Goal: Transaction & Acquisition: Purchase product/service

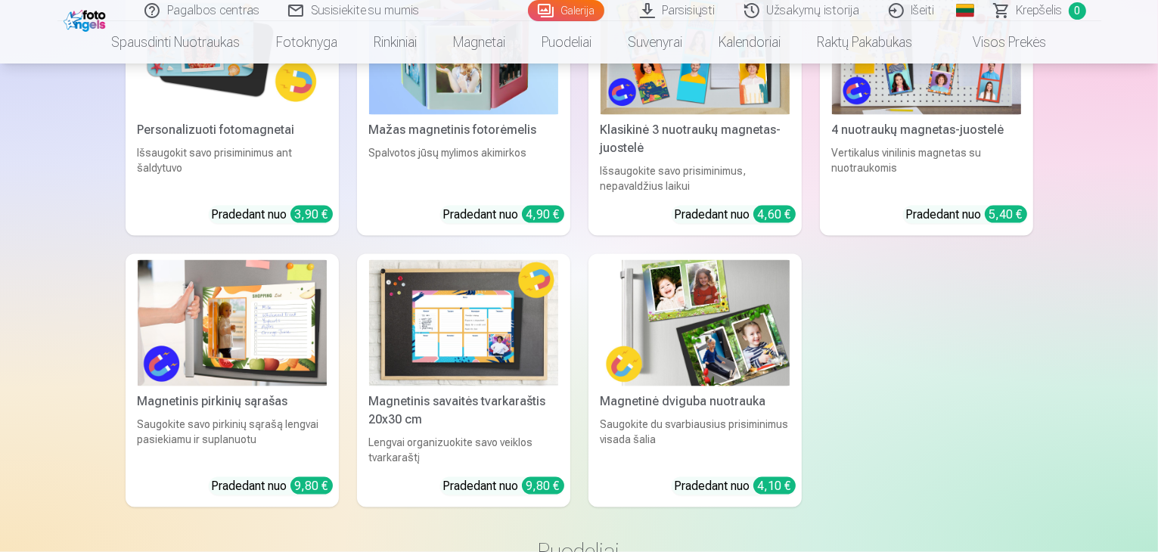
scroll to position [7920, 0]
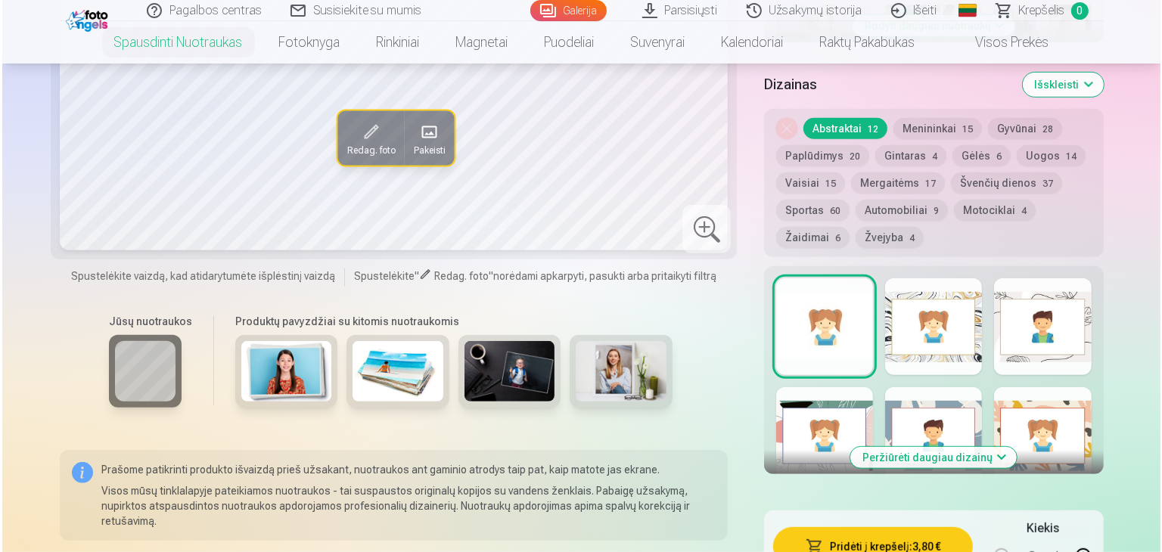
scroll to position [806, 0]
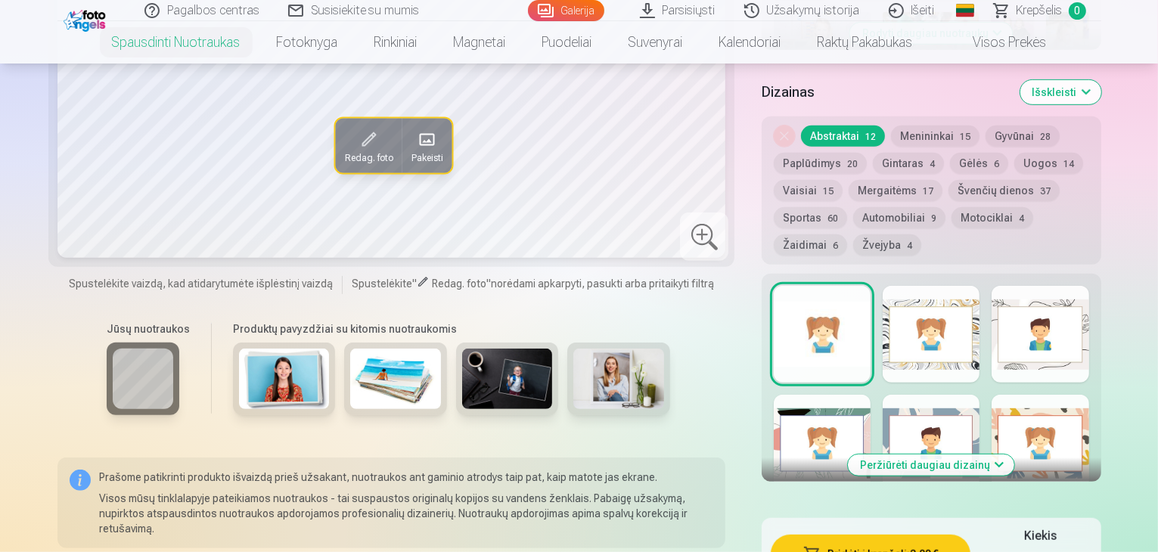
click at [836, 535] on button "Pridėti į krepšelį : 3,80 €" at bounding box center [871, 554] width 200 height 39
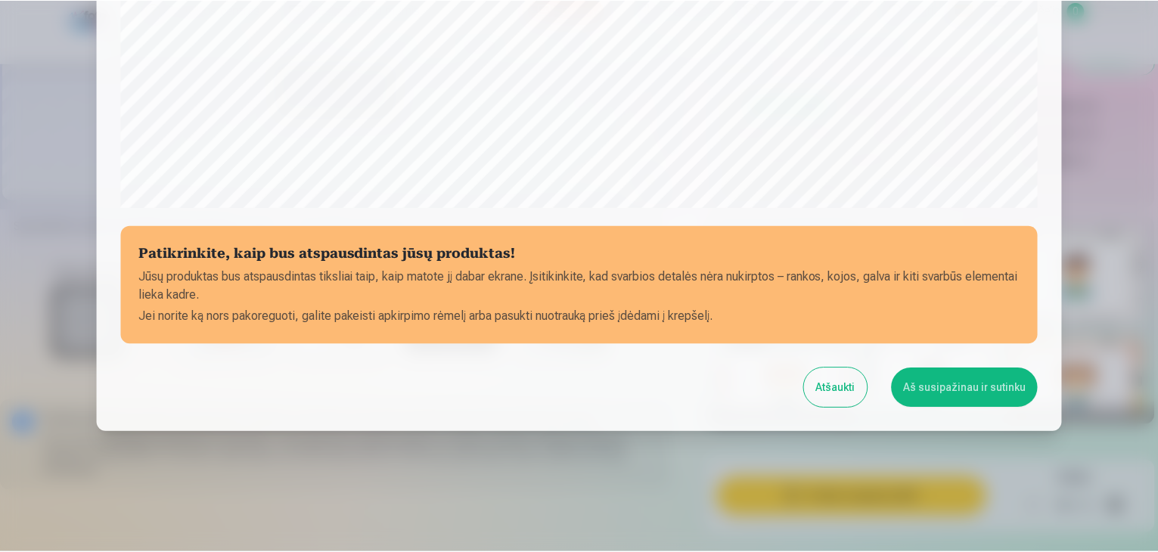
scroll to position [537, 0]
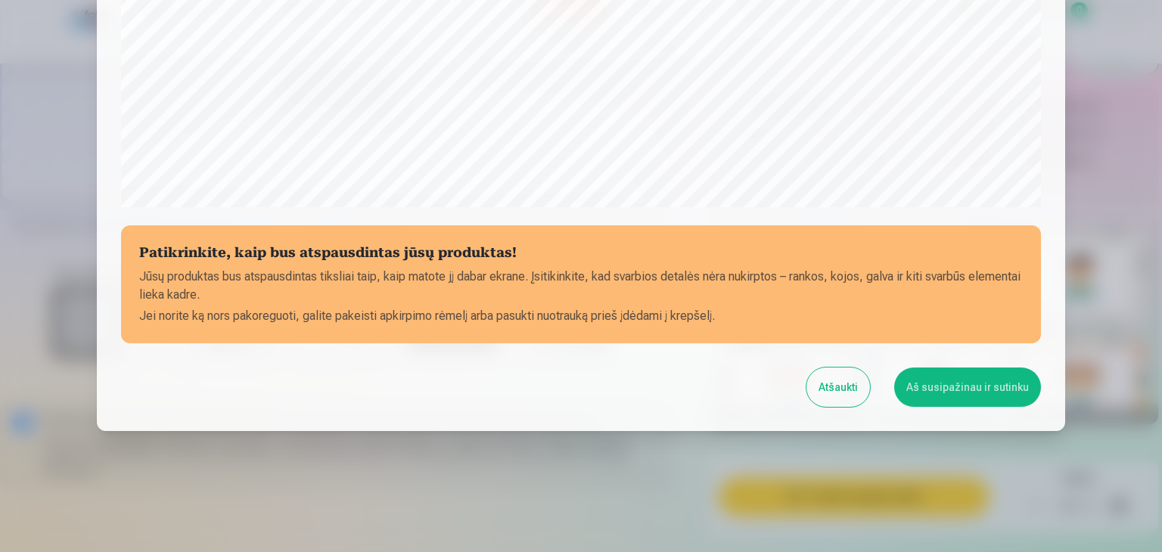
click at [952, 388] on button "Aš susipažinau ir sutinku" at bounding box center [967, 387] width 147 height 39
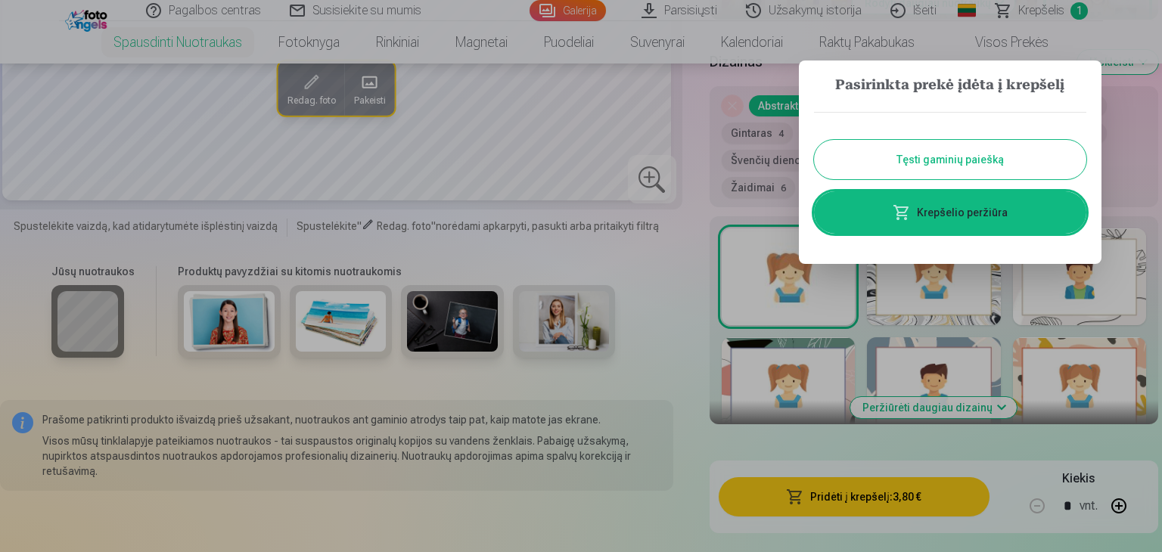
click at [961, 158] on button "Tęsti gaminių paiešką" at bounding box center [950, 159] width 272 height 39
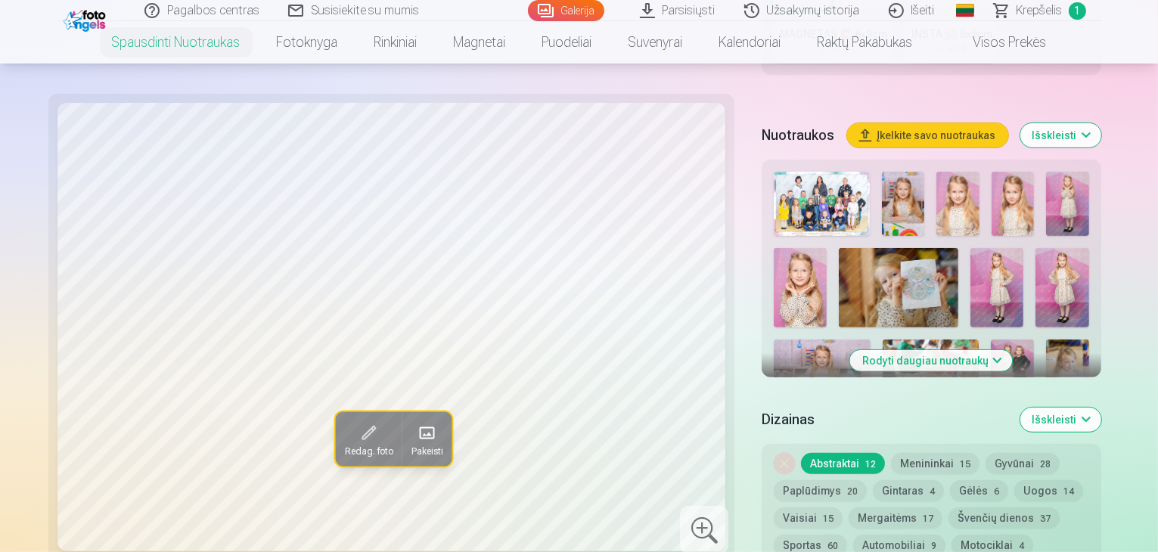
scroll to position [495, 0]
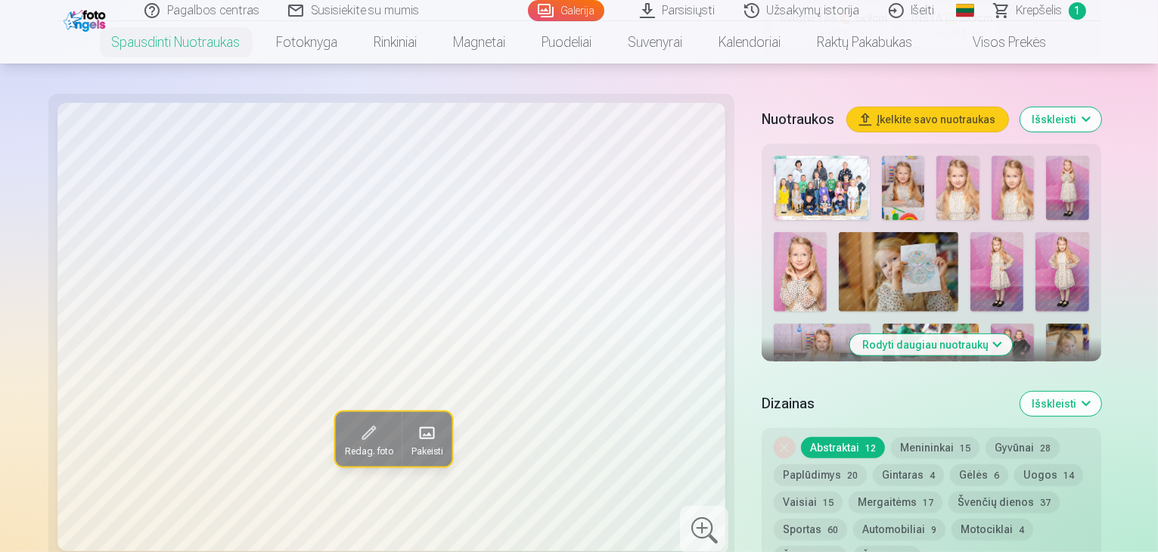
click at [882, 156] on img at bounding box center [903, 188] width 42 height 64
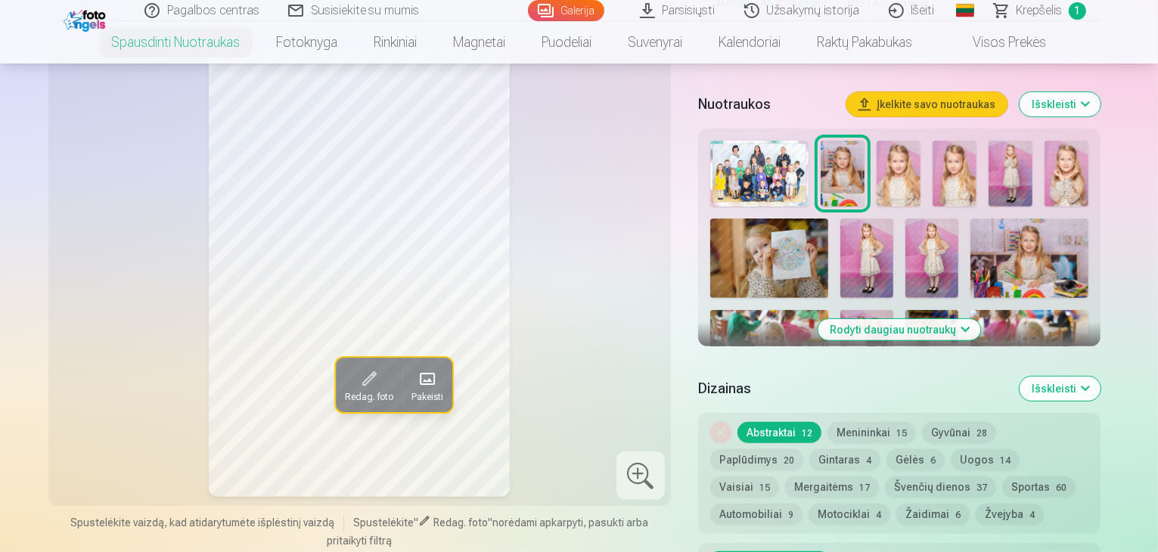
click at [921, 151] on img at bounding box center [899, 174] width 44 height 66
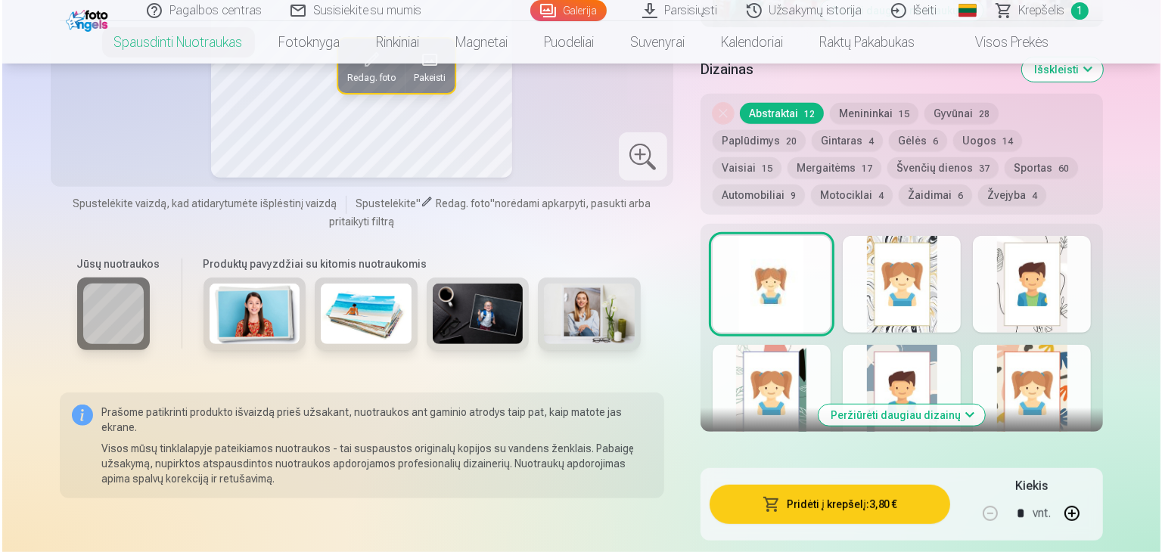
scroll to position [844, 0]
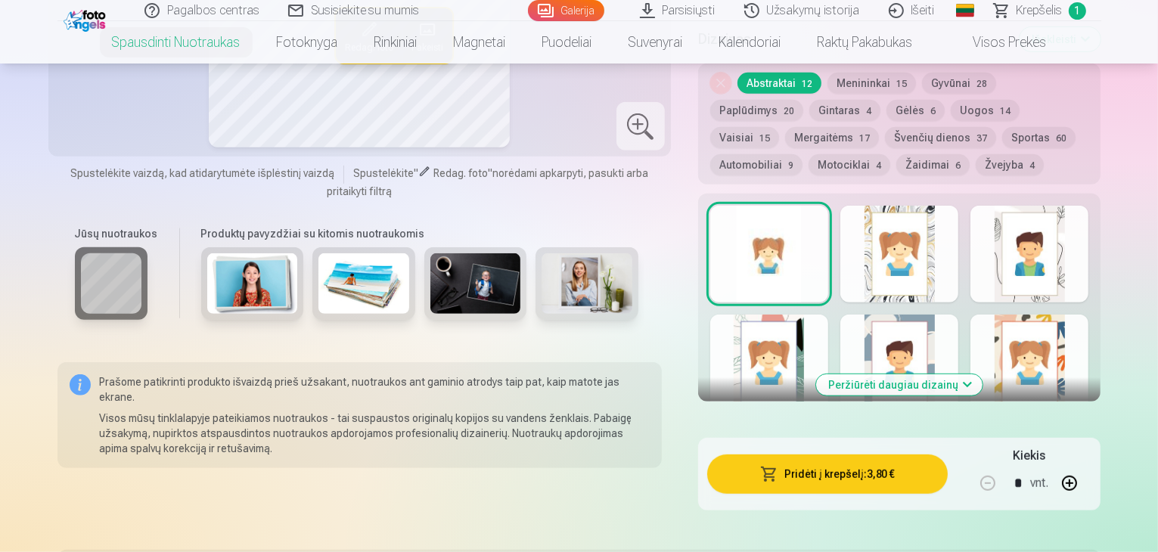
click at [869, 455] on button "Pridėti į krepšelį : 3,80 €" at bounding box center [827, 474] width 241 height 39
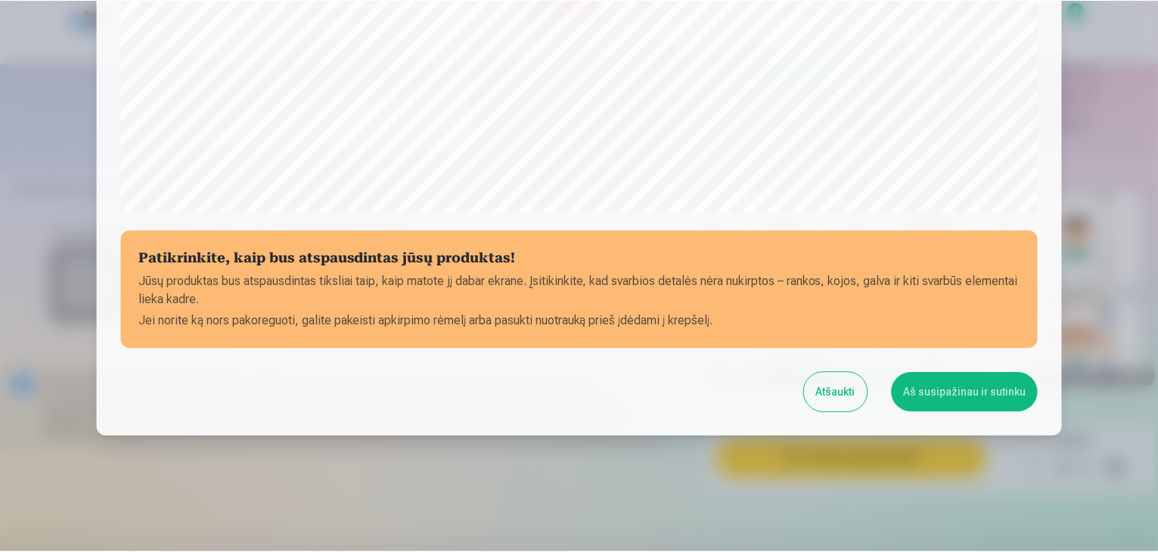
scroll to position [537, 0]
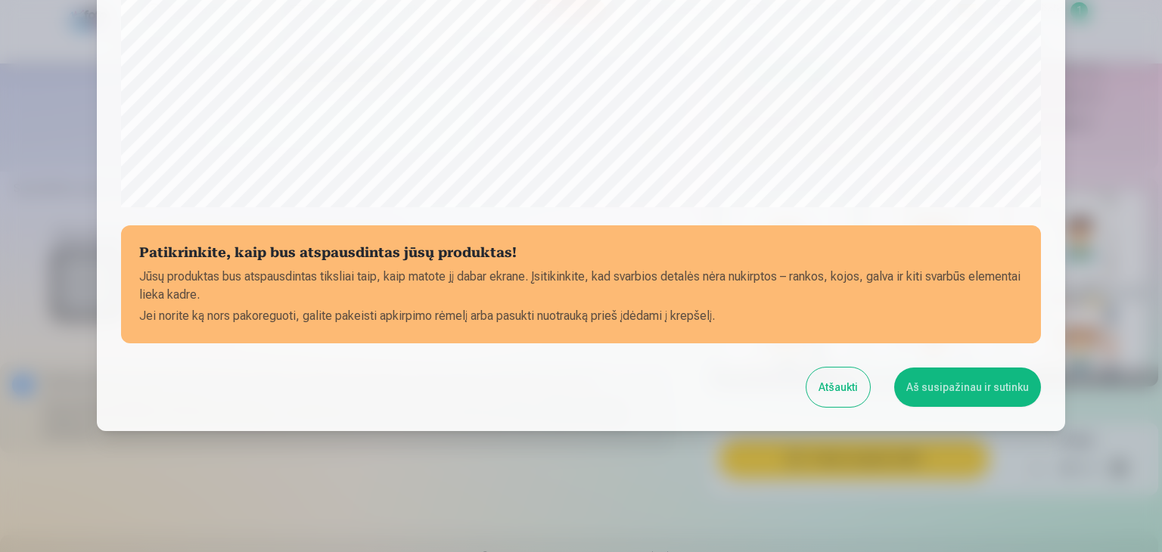
click at [950, 393] on button "Aš susipažinau ir sutinku" at bounding box center [967, 387] width 147 height 39
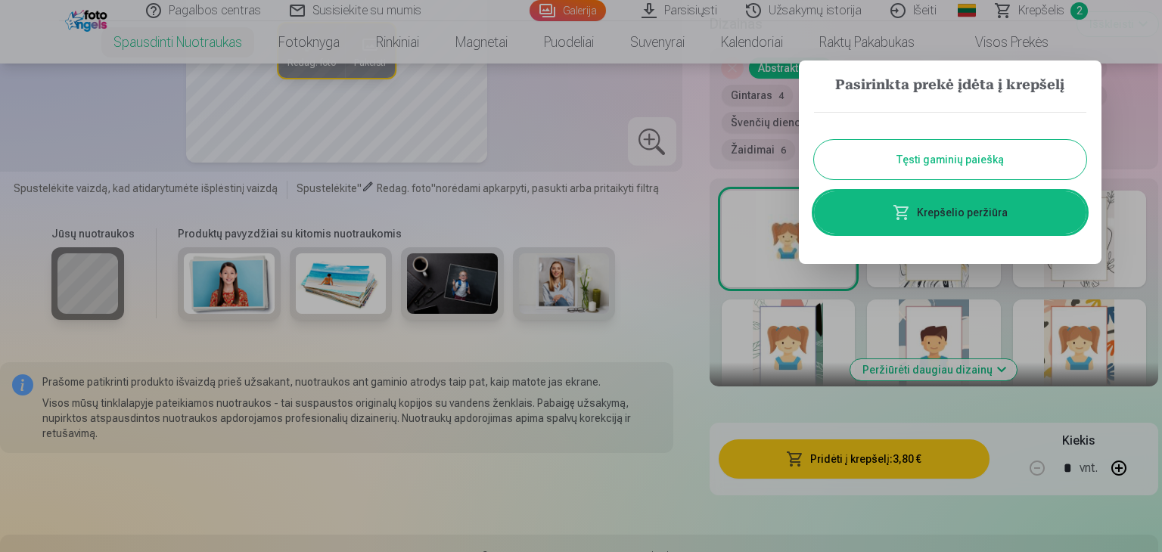
click at [987, 157] on button "Tęsti gaminių paiešką" at bounding box center [950, 159] width 272 height 39
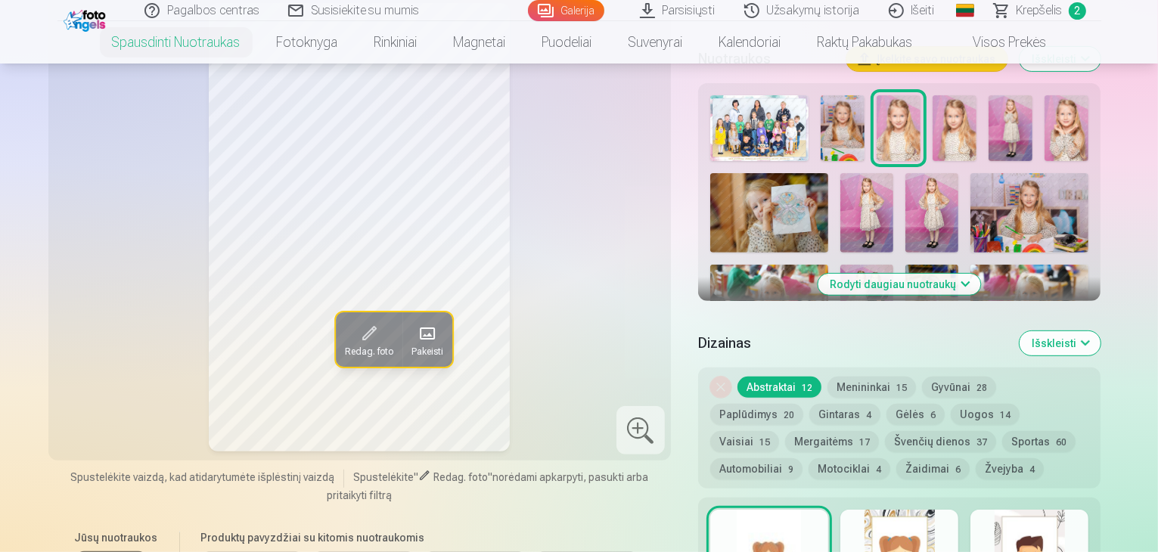
scroll to position [487, 0]
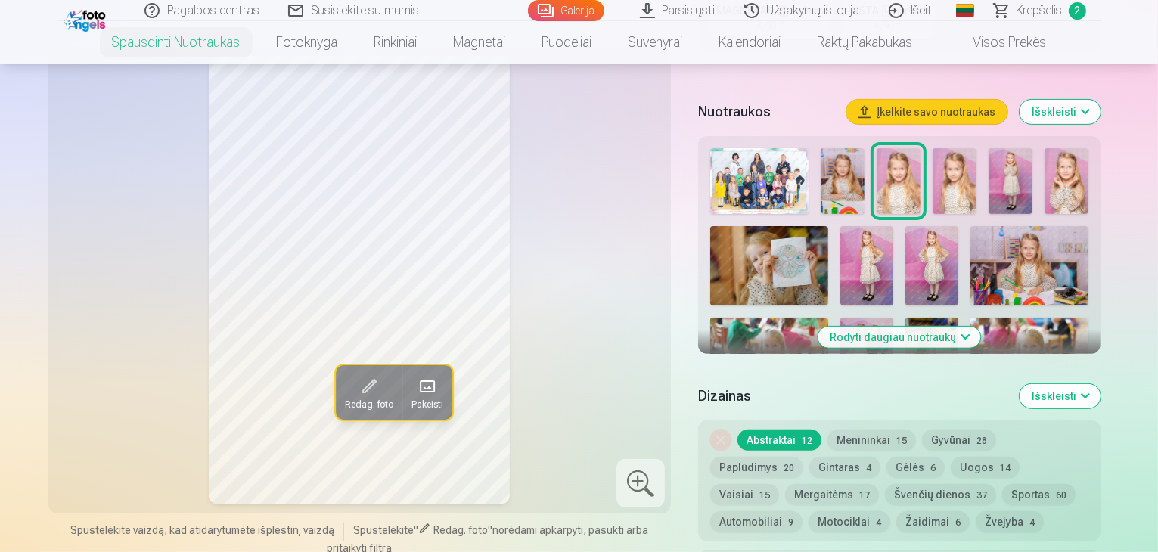
click at [977, 152] on img at bounding box center [955, 181] width 44 height 66
click at [1033, 154] on img at bounding box center [1011, 181] width 44 height 66
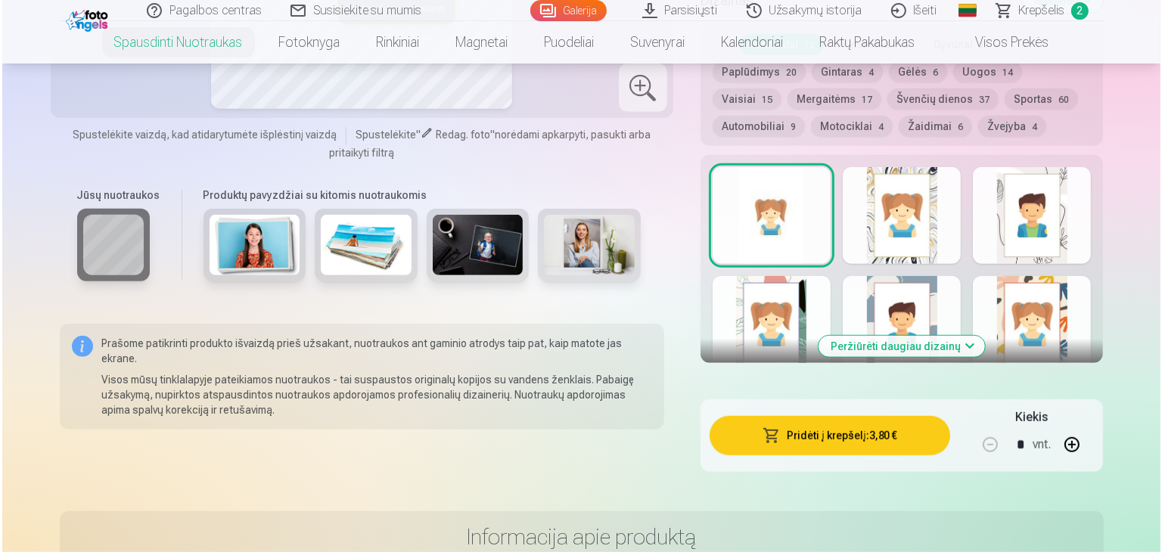
scroll to position [898, 0]
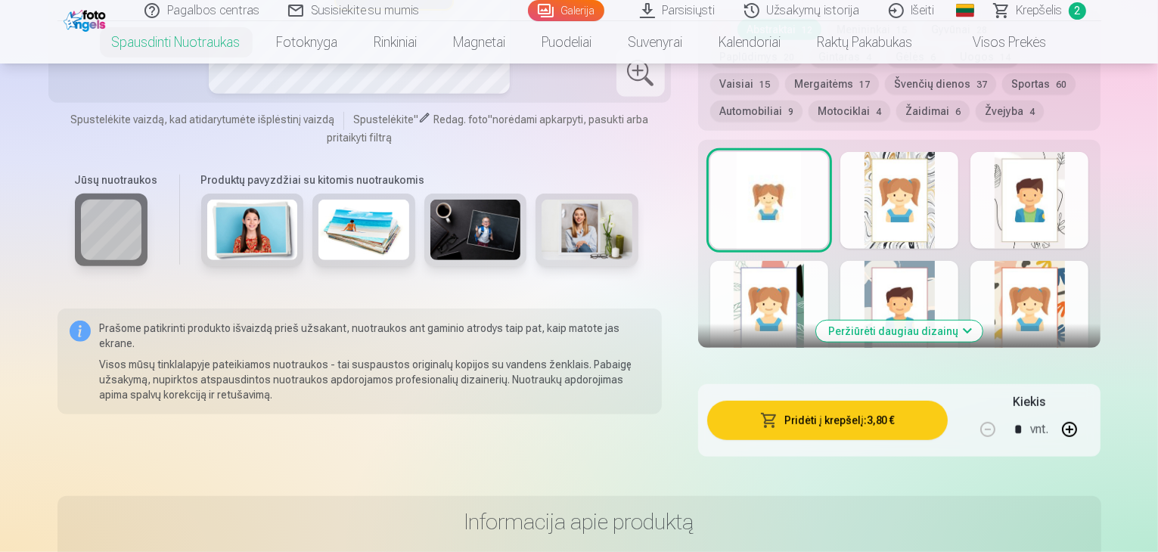
click at [885, 405] on button "Pridėti į krepšelį : 3,80 €" at bounding box center [827, 420] width 241 height 39
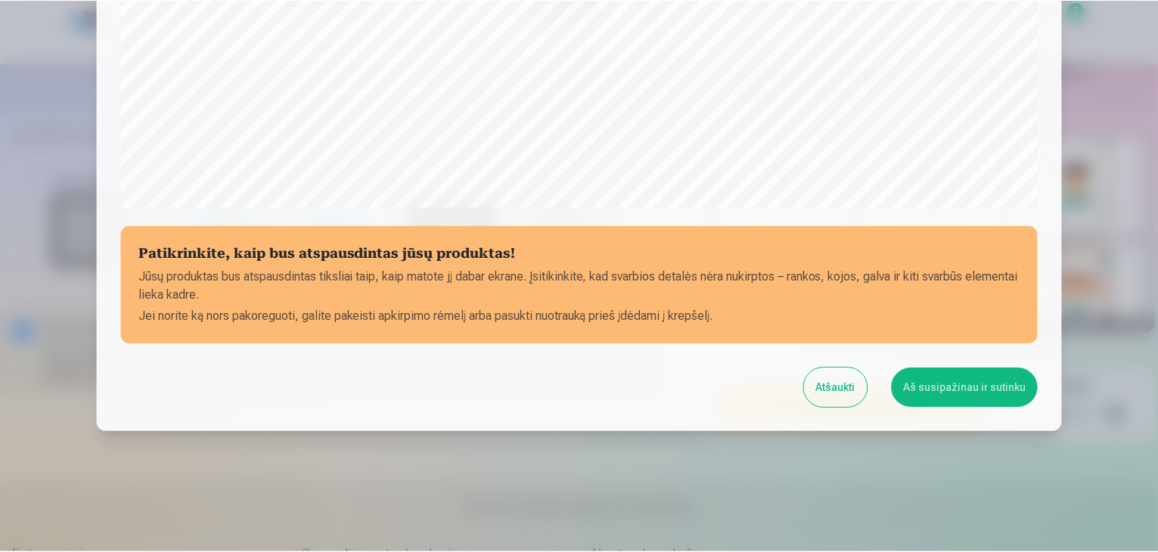
scroll to position [537, 0]
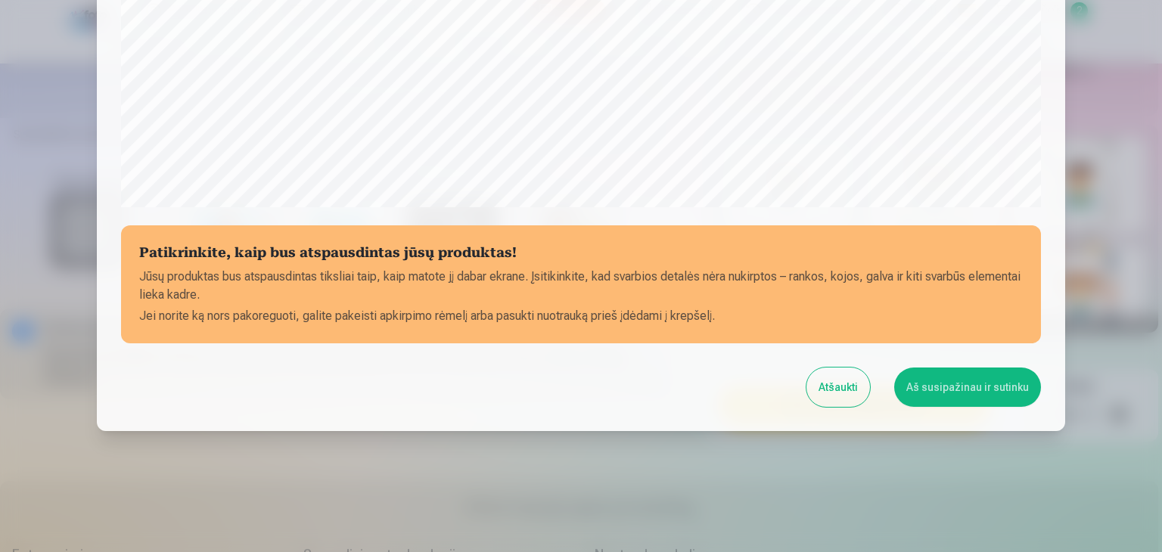
click at [932, 387] on button "Aš susipažinau ir sutinku" at bounding box center [967, 387] width 147 height 39
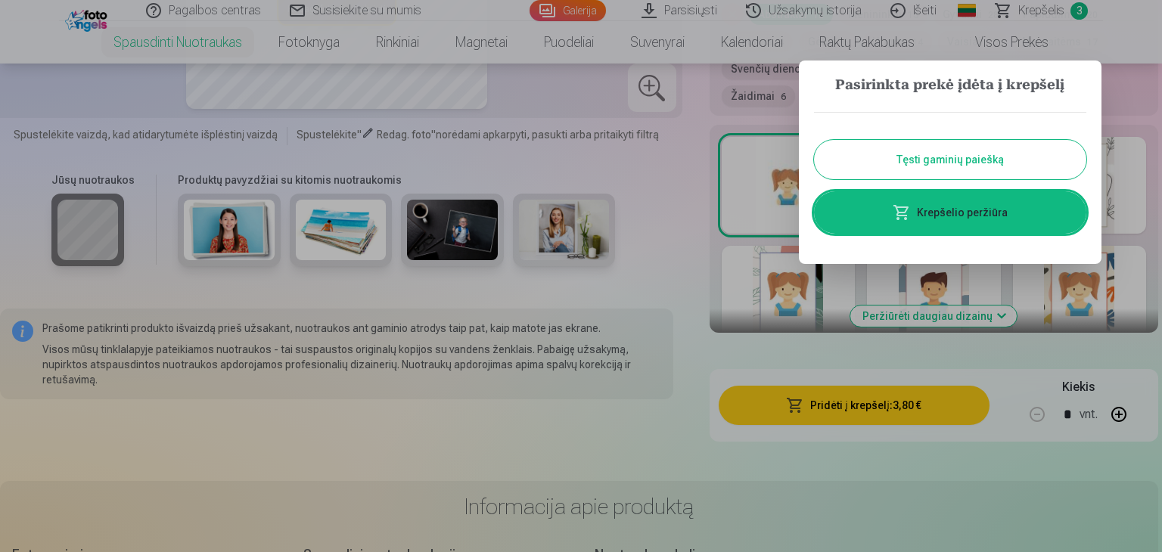
click at [980, 159] on button "Tęsti gaminių paiešką" at bounding box center [950, 159] width 272 height 39
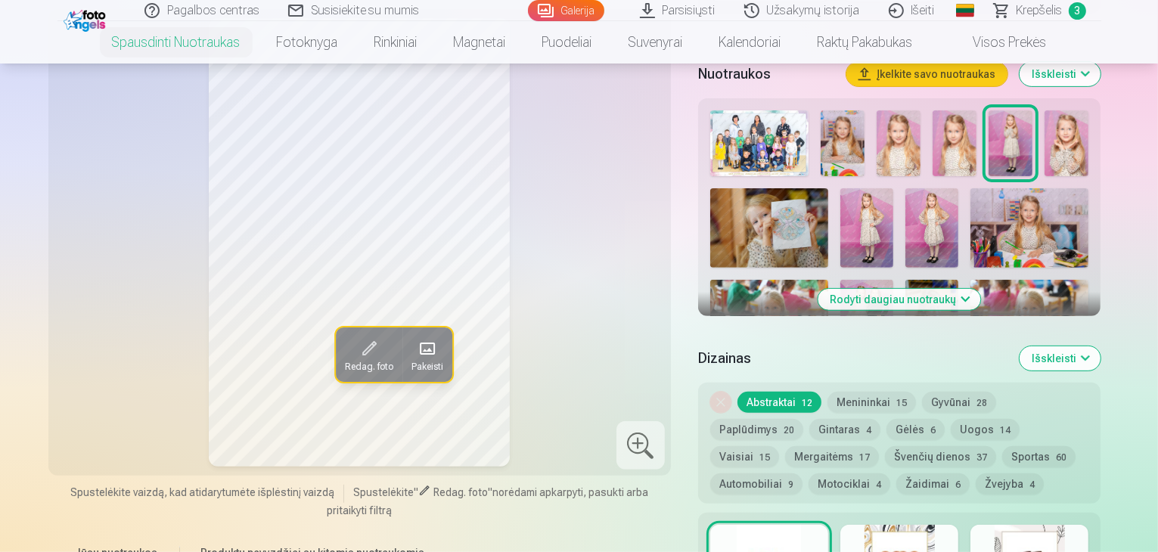
scroll to position [533, 0]
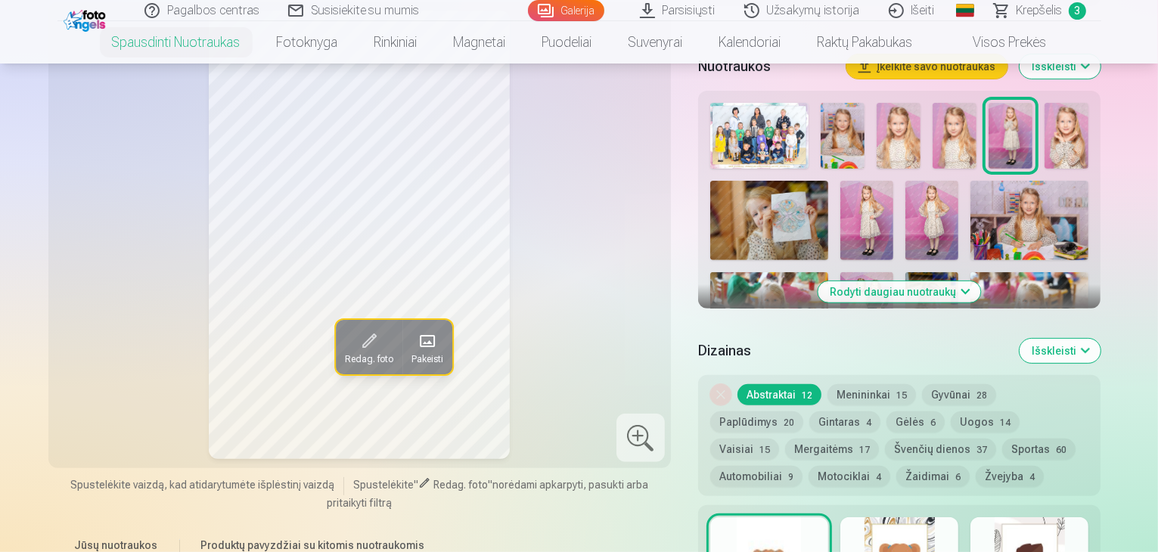
click at [1089, 105] on img at bounding box center [1067, 136] width 44 height 66
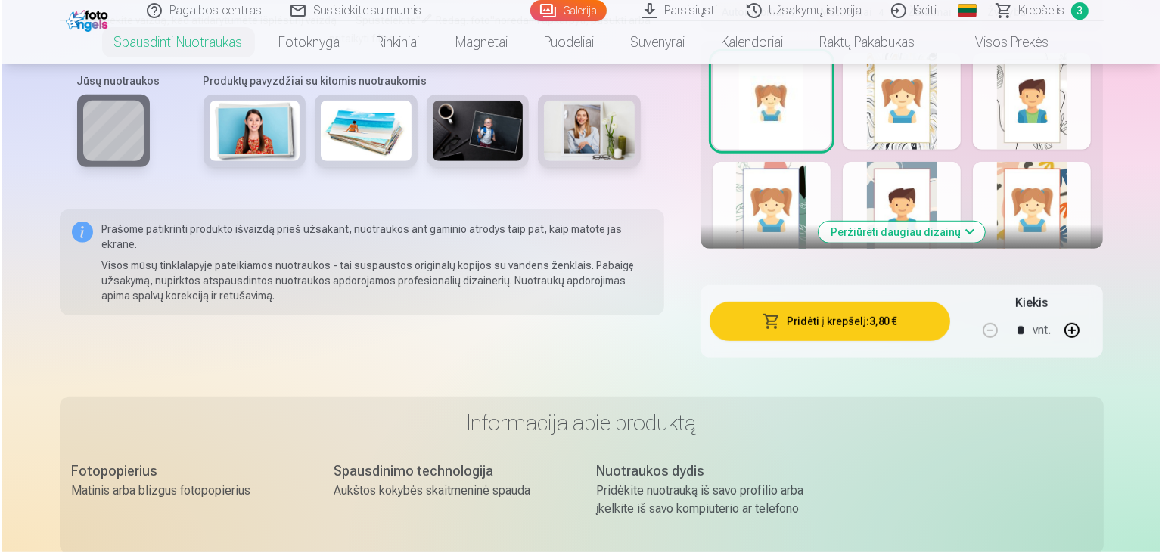
scroll to position [1005, 0]
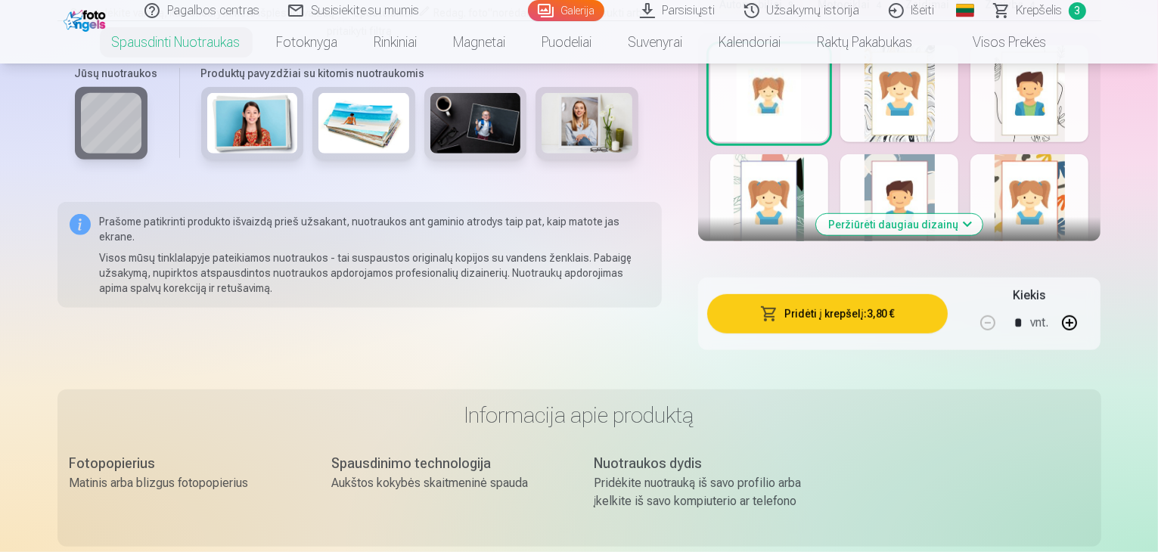
click at [914, 295] on button "Pridėti į krepšelį : 3,80 €" at bounding box center [827, 313] width 241 height 39
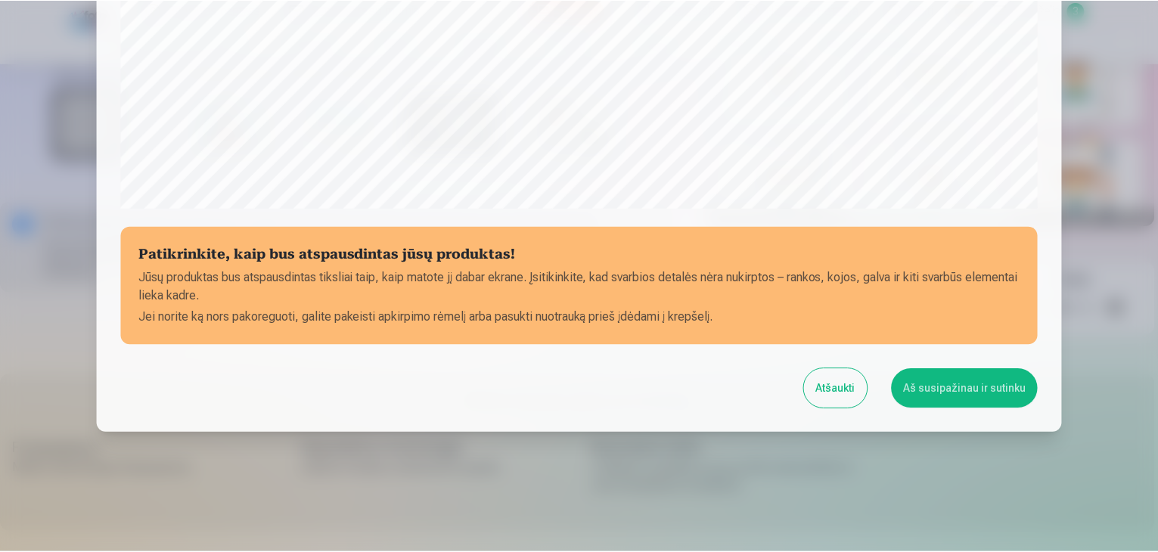
scroll to position [537, 0]
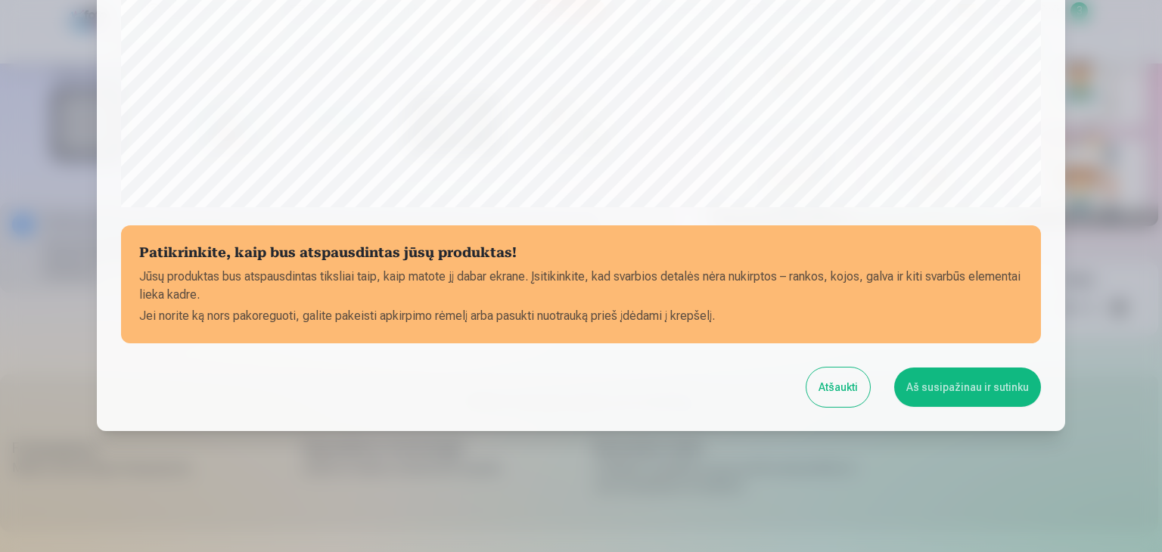
click at [938, 384] on button "Aš susipažinau ir sutinku" at bounding box center [967, 387] width 147 height 39
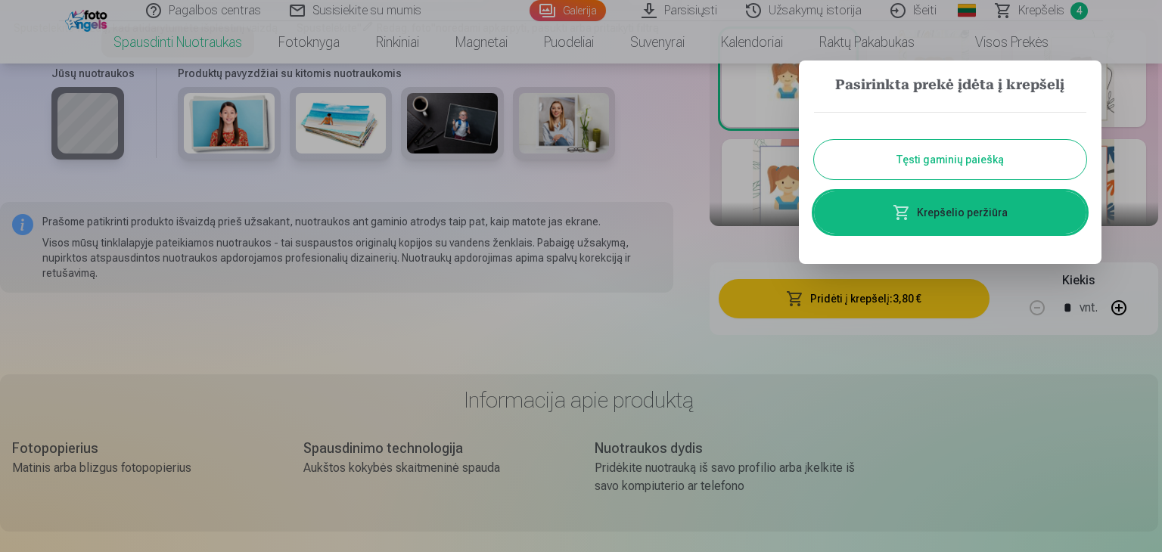
click at [948, 153] on button "Tęsti gaminių paiešką" at bounding box center [950, 159] width 272 height 39
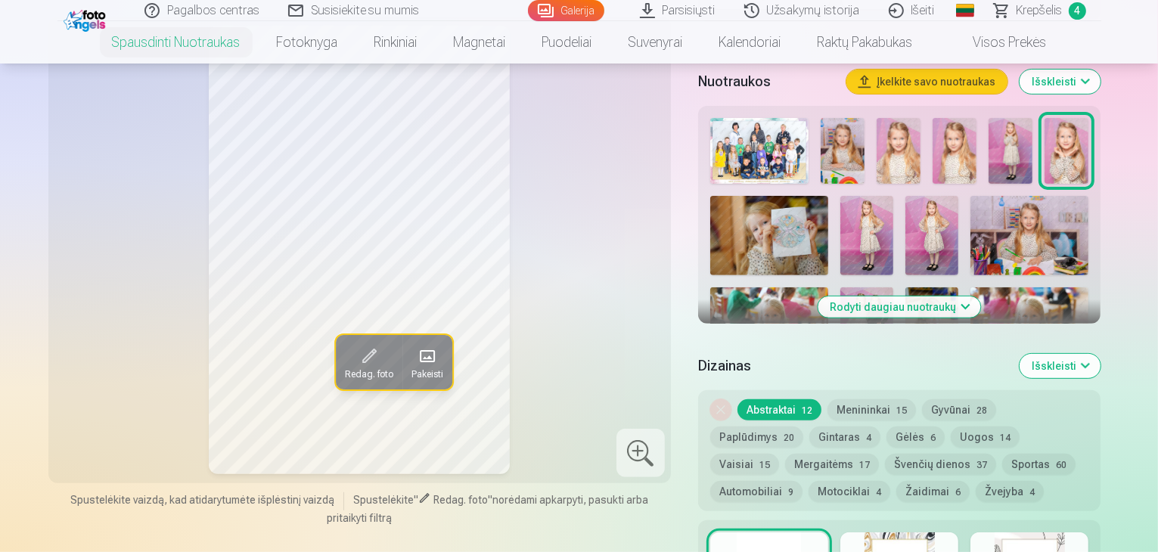
scroll to position [502, 0]
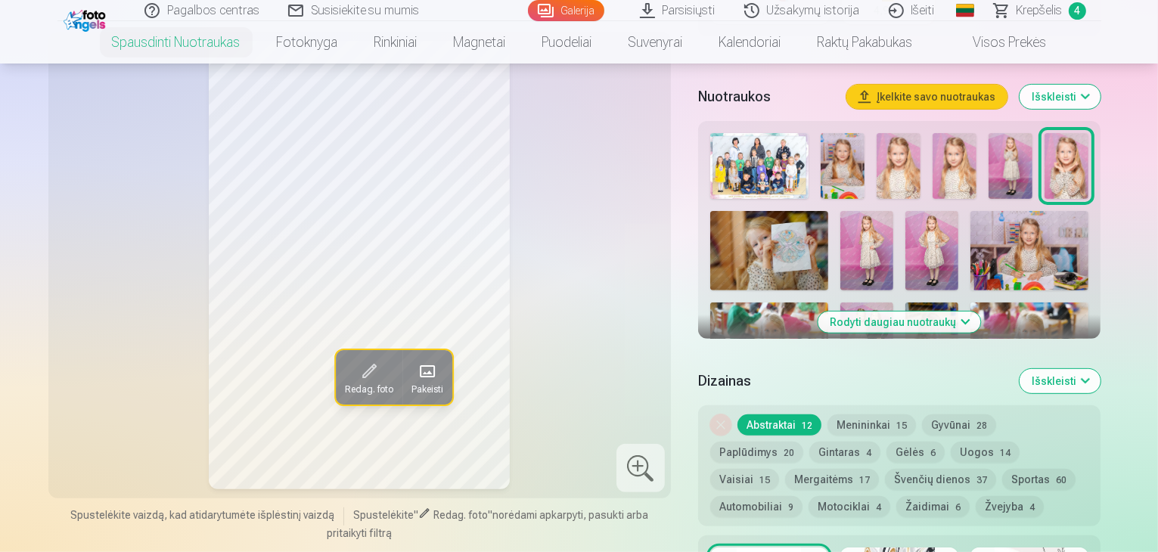
click at [858, 235] on img at bounding box center [867, 250] width 53 height 79
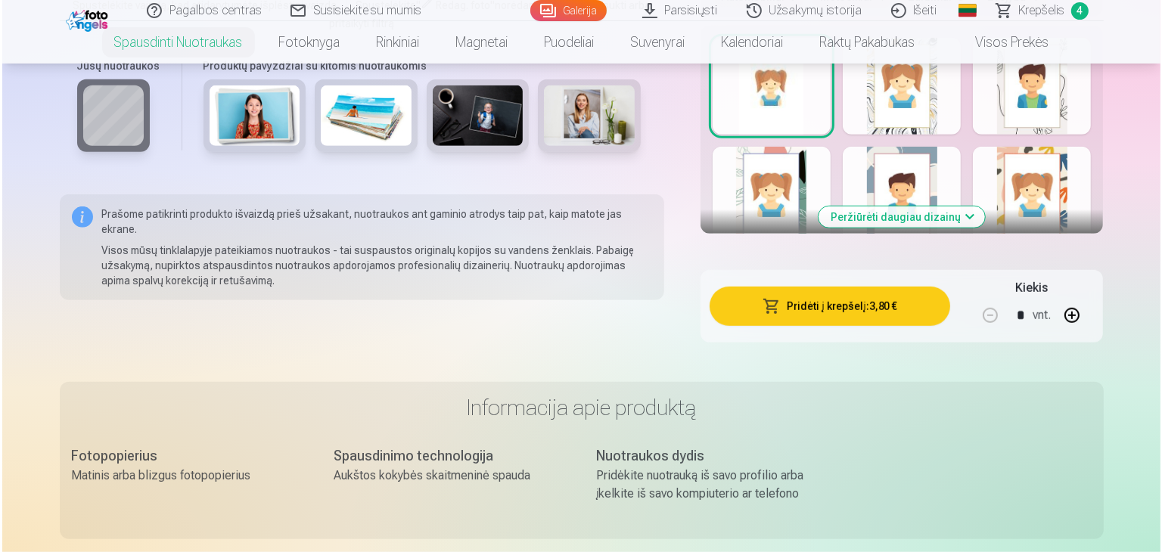
scroll to position [1020, 0]
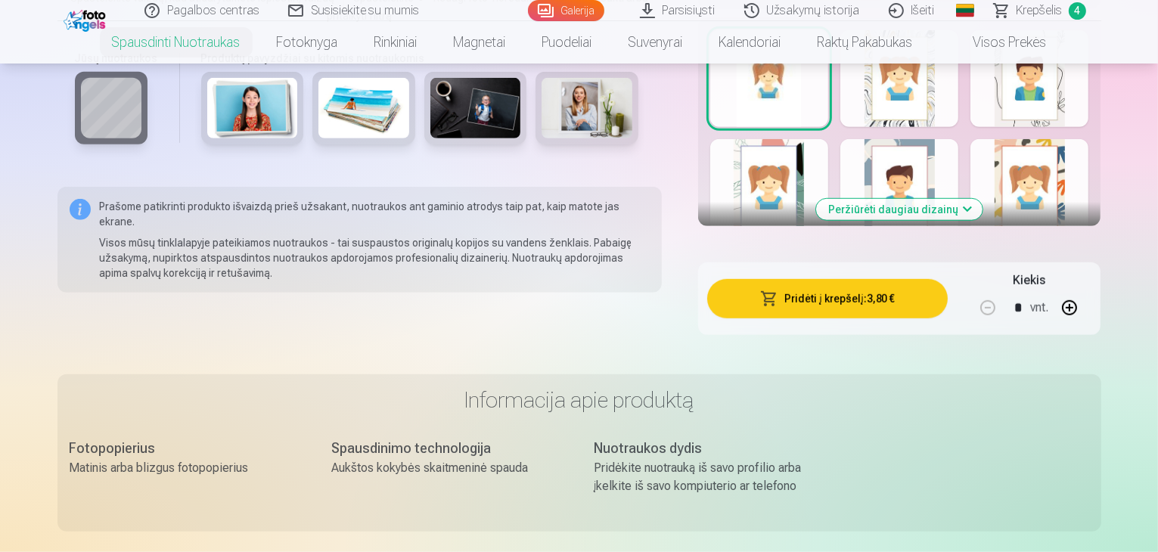
click at [896, 279] on button "Pridėti į krepšelį : 3,80 €" at bounding box center [827, 298] width 241 height 39
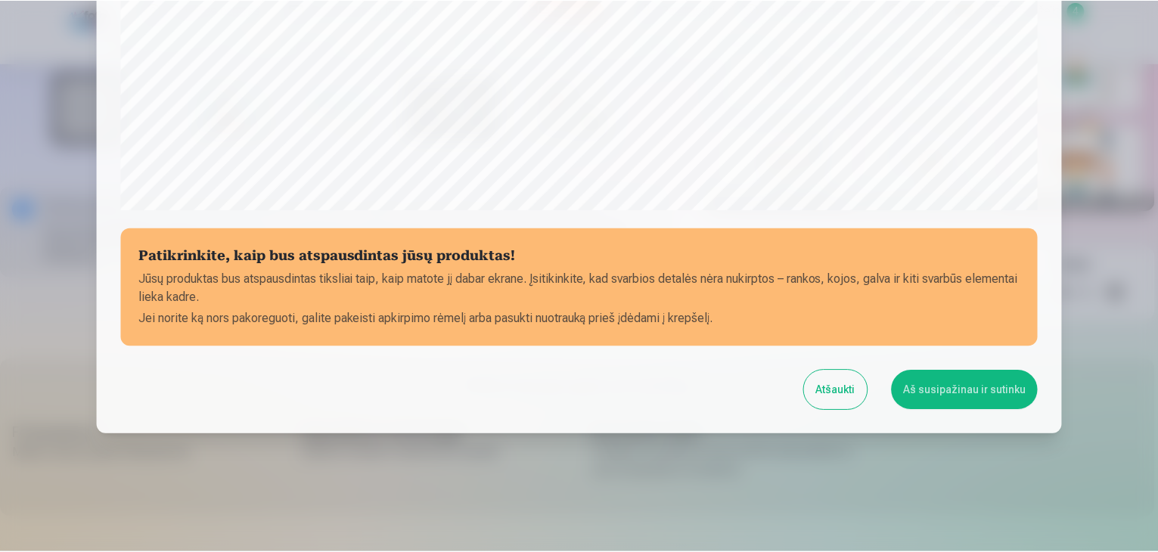
scroll to position [537, 0]
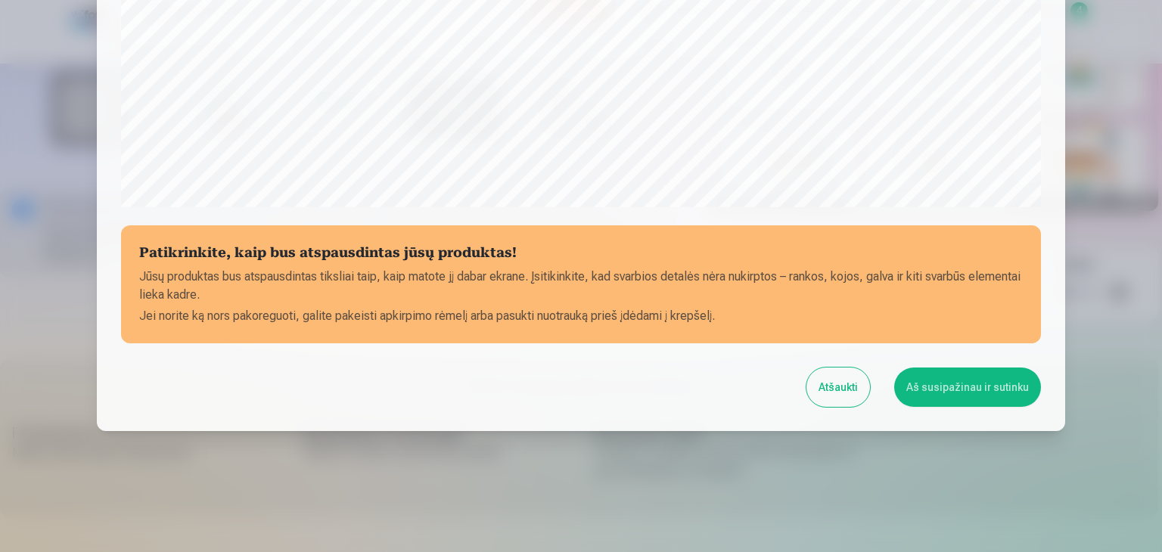
click at [931, 384] on button "Aš susipažinau ir sutinku" at bounding box center [967, 387] width 147 height 39
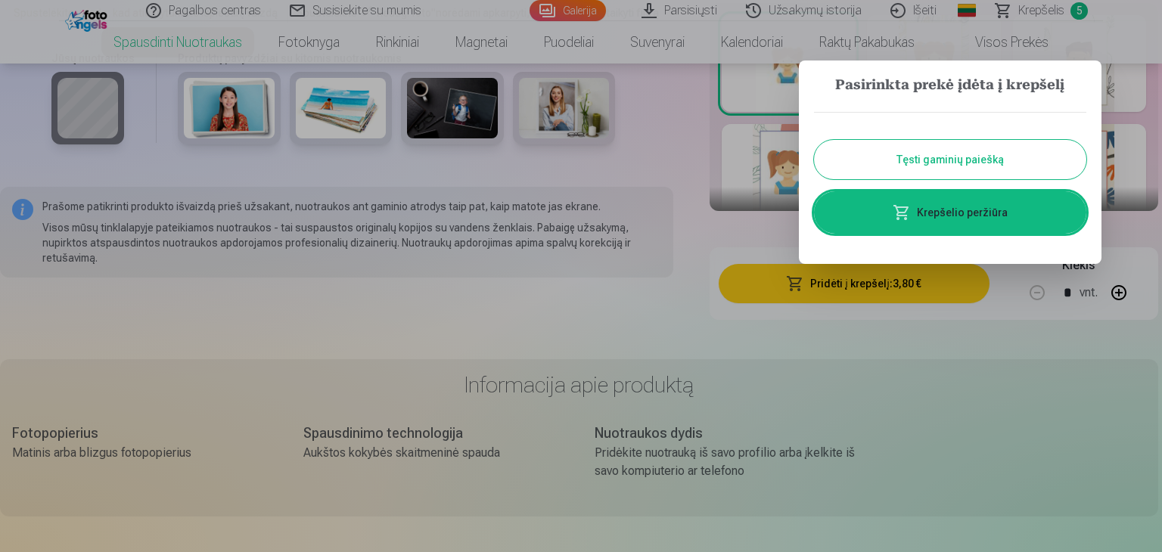
click at [990, 165] on button "Tęsti gaminių paiešką" at bounding box center [950, 159] width 272 height 39
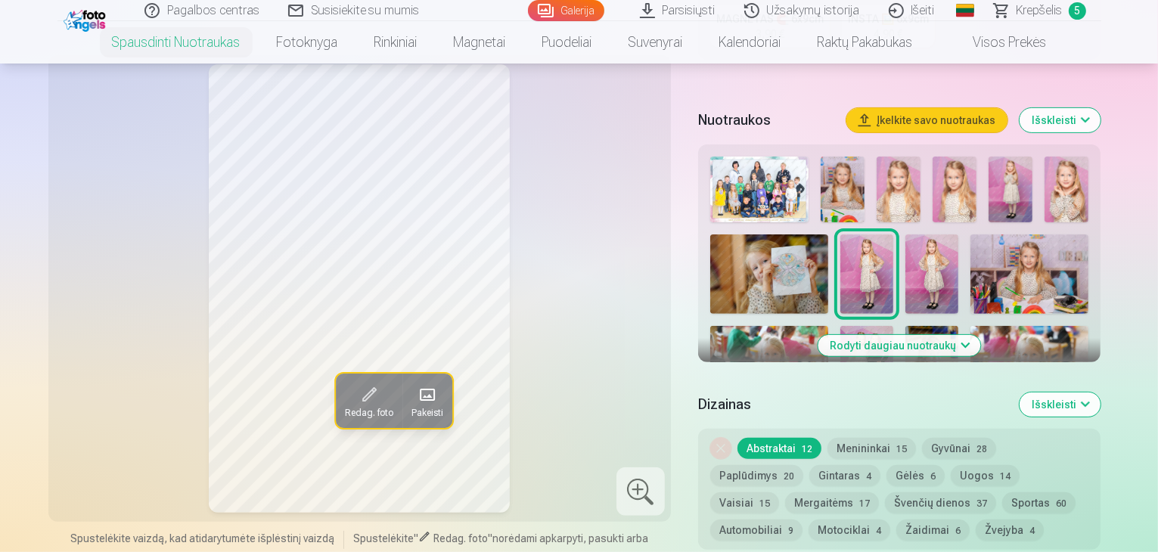
scroll to position [487, 0]
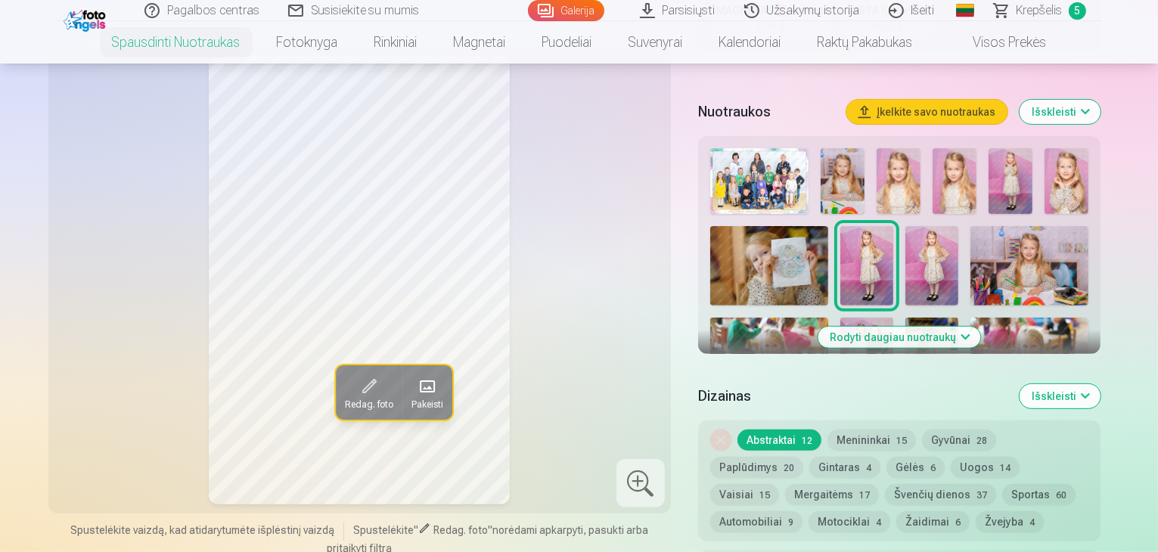
click at [906, 247] on img at bounding box center [932, 265] width 53 height 79
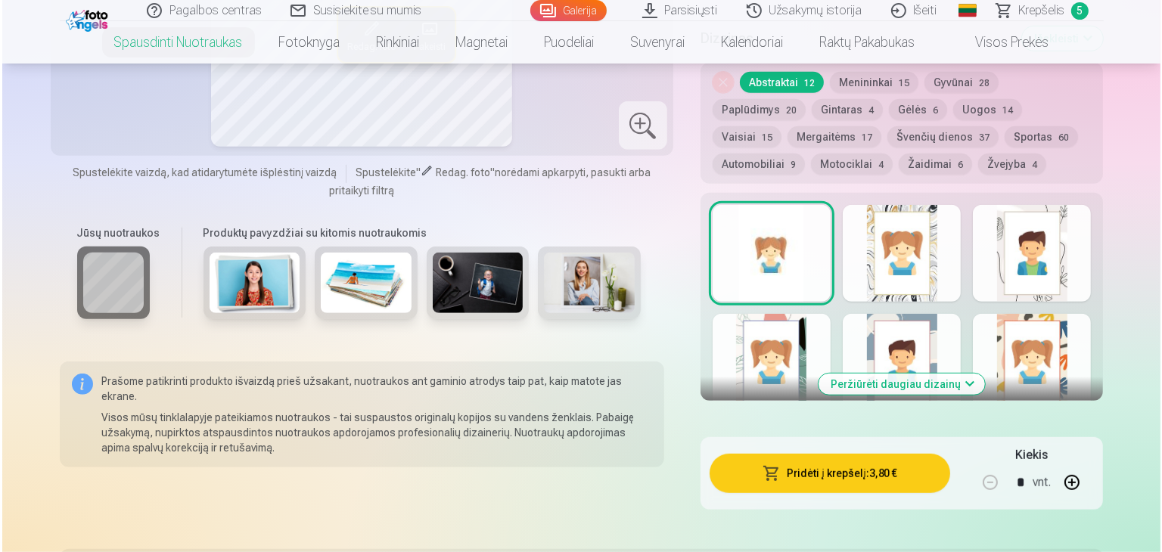
scroll to position [913, 0]
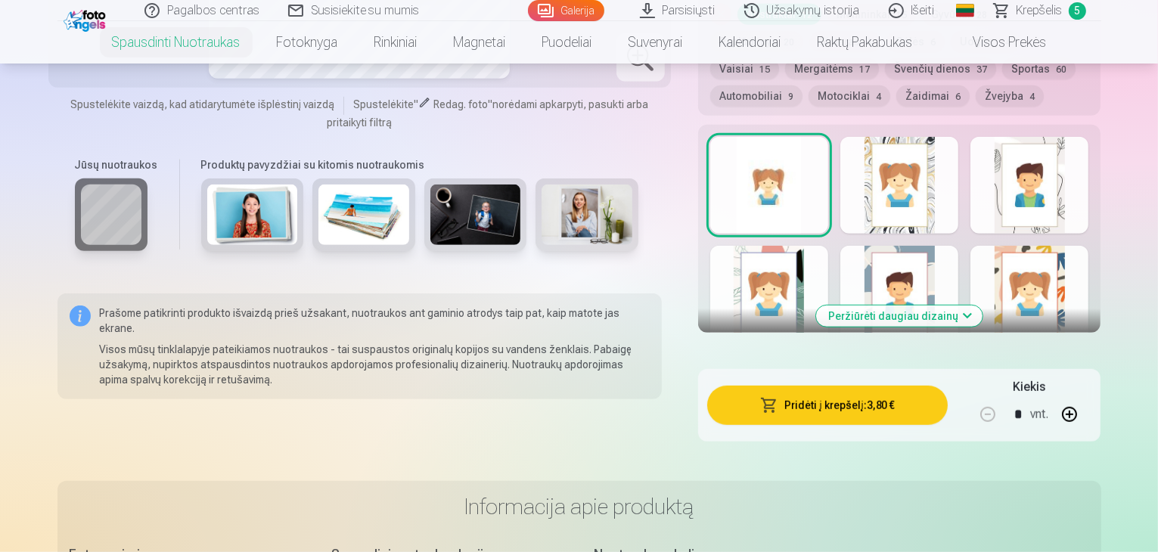
click at [902, 388] on button "Pridėti į krepšelį : 3,80 €" at bounding box center [827, 405] width 241 height 39
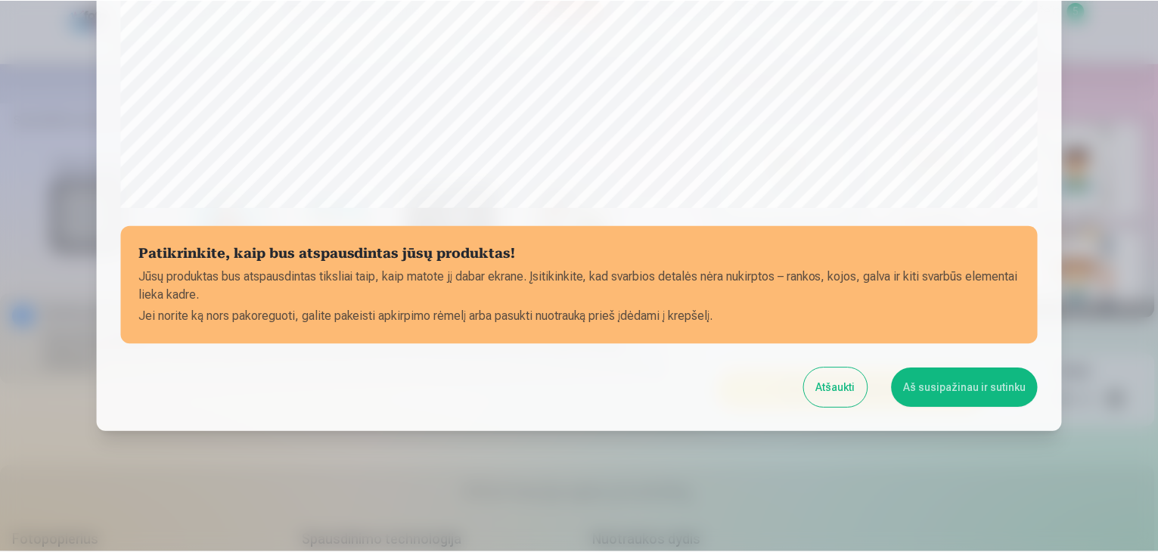
scroll to position [537, 0]
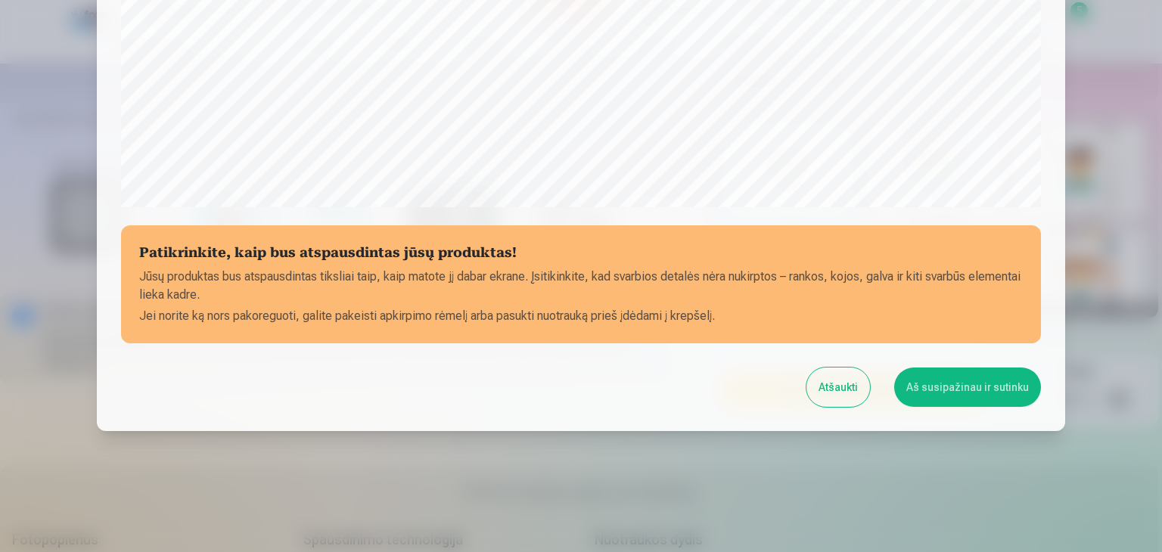
click at [941, 388] on button "Aš susipažinau ir sutinku" at bounding box center [967, 387] width 147 height 39
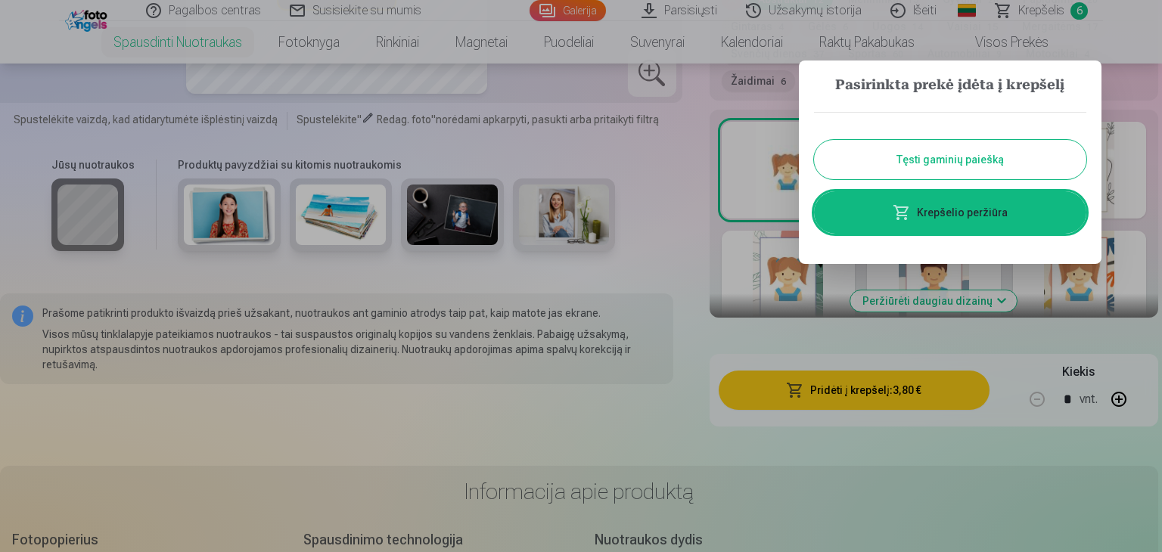
click at [1007, 160] on button "Tęsti gaminių paiešką" at bounding box center [950, 159] width 272 height 39
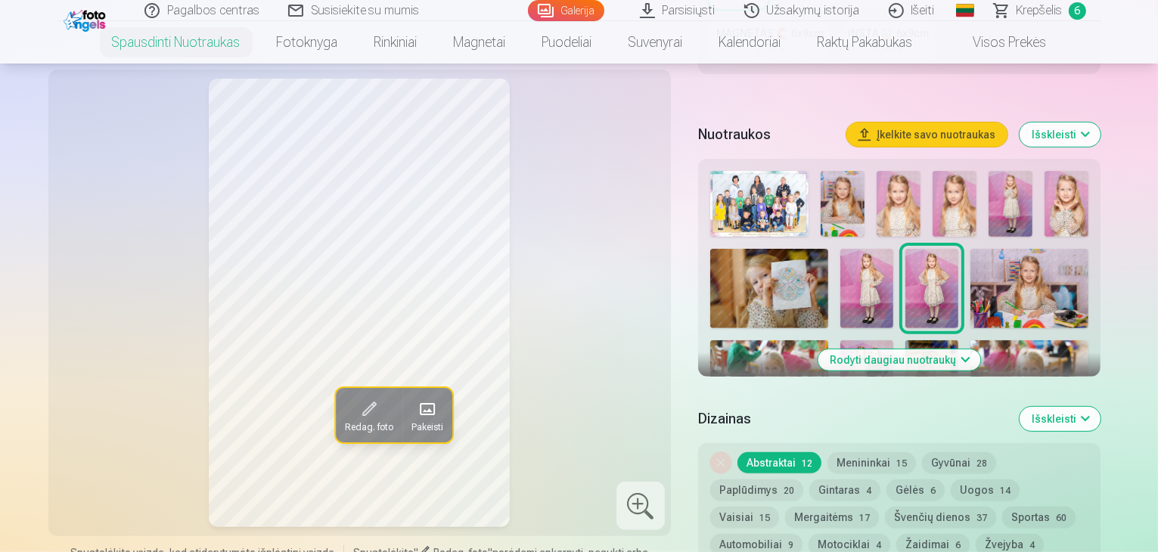
scroll to position [487, 0]
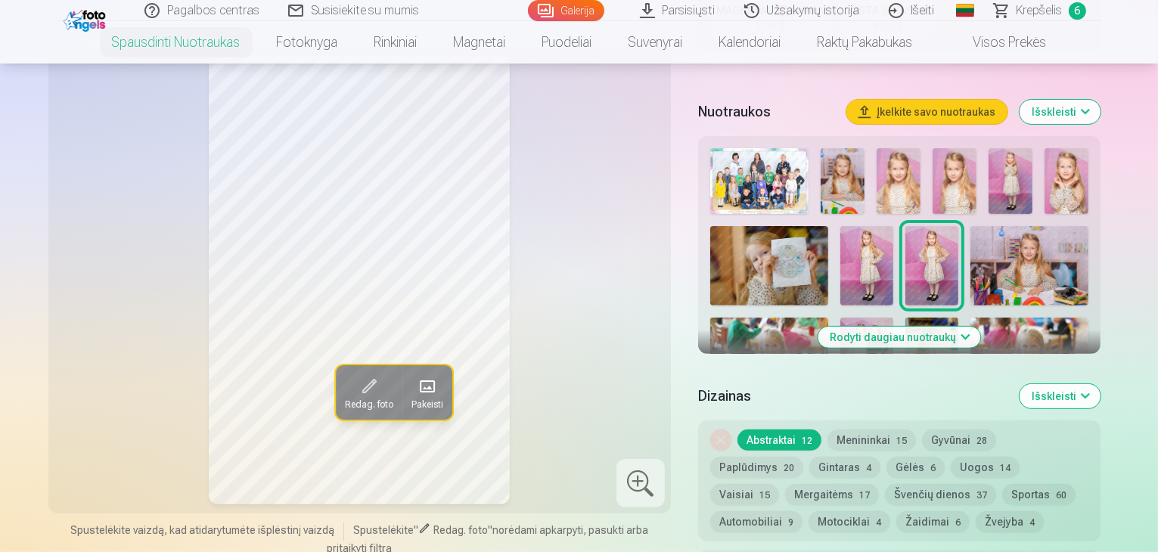
click at [983, 240] on img at bounding box center [1030, 265] width 119 height 79
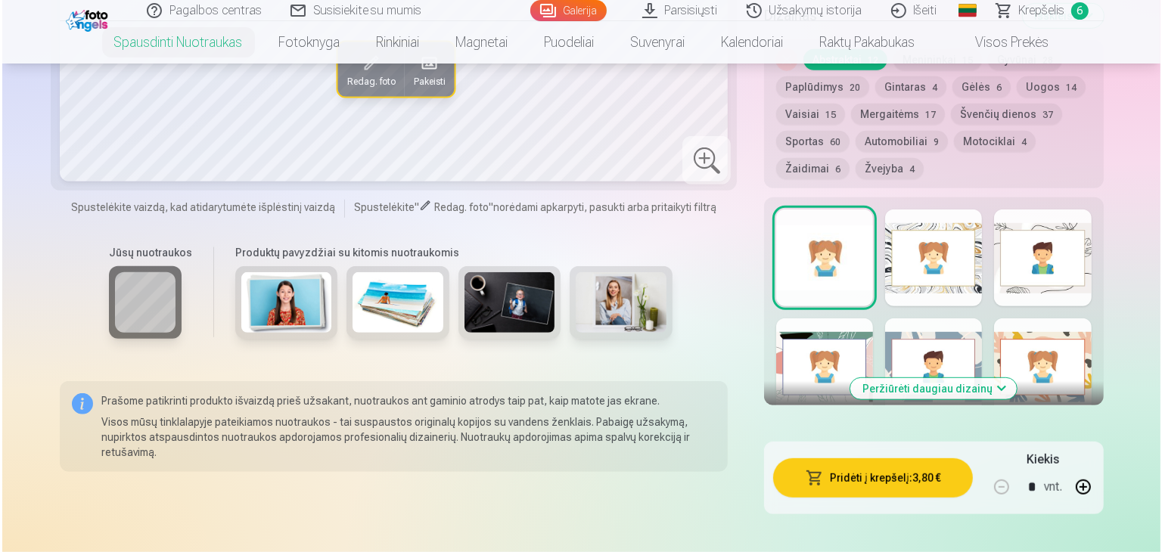
scroll to position [921, 0]
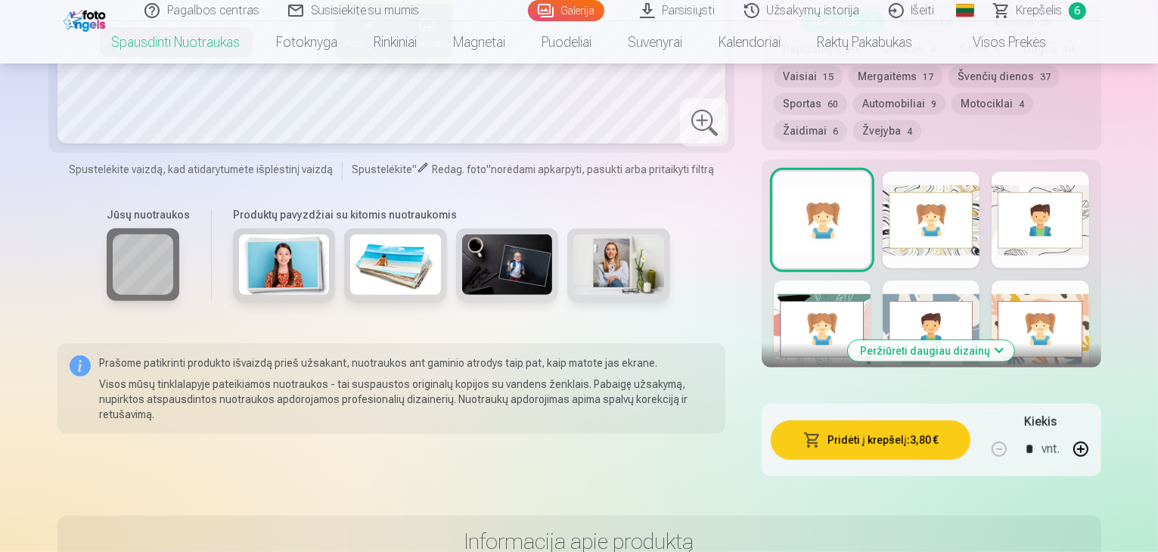
click at [857, 421] on button "Pridėti į krepšelį : 3,80 €" at bounding box center [871, 440] width 200 height 39
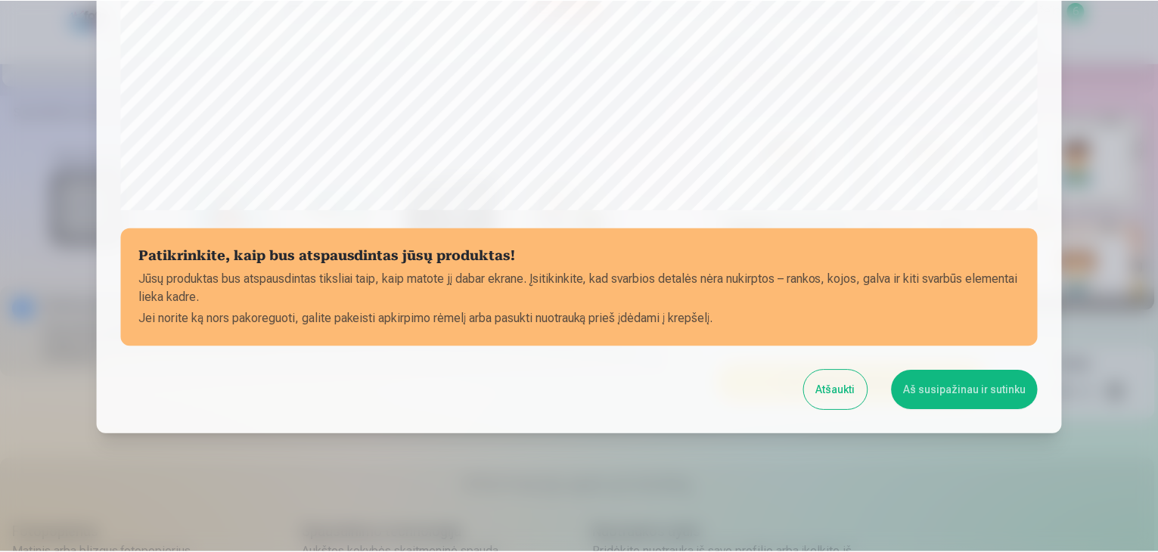
scroll to position [537, 0]
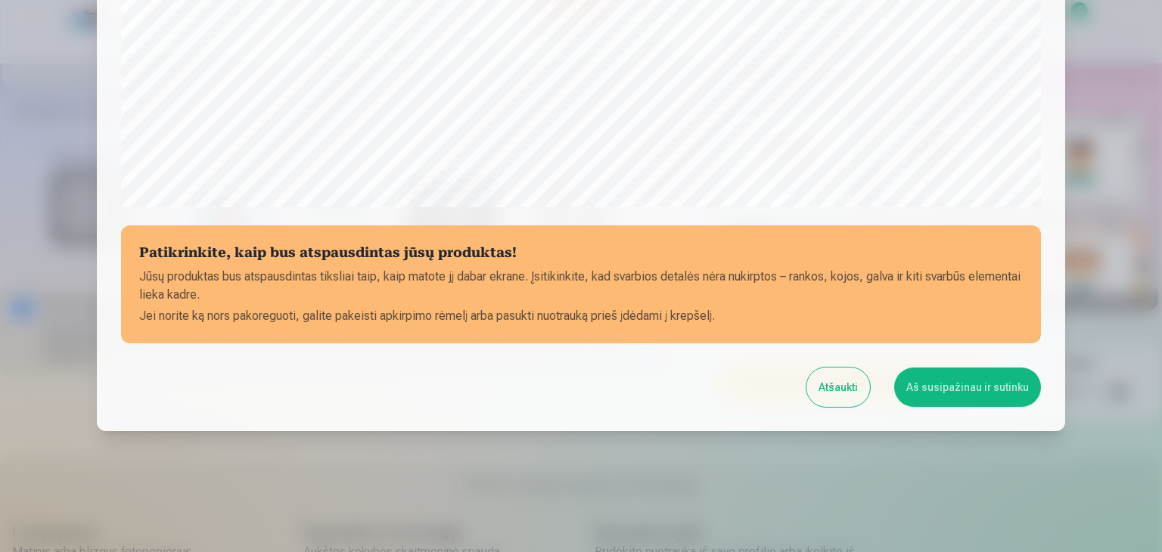
click at [953, 376] on button "Aš susipažinau ir sutinku" at bounding box center [967, 387] width 147 height 39
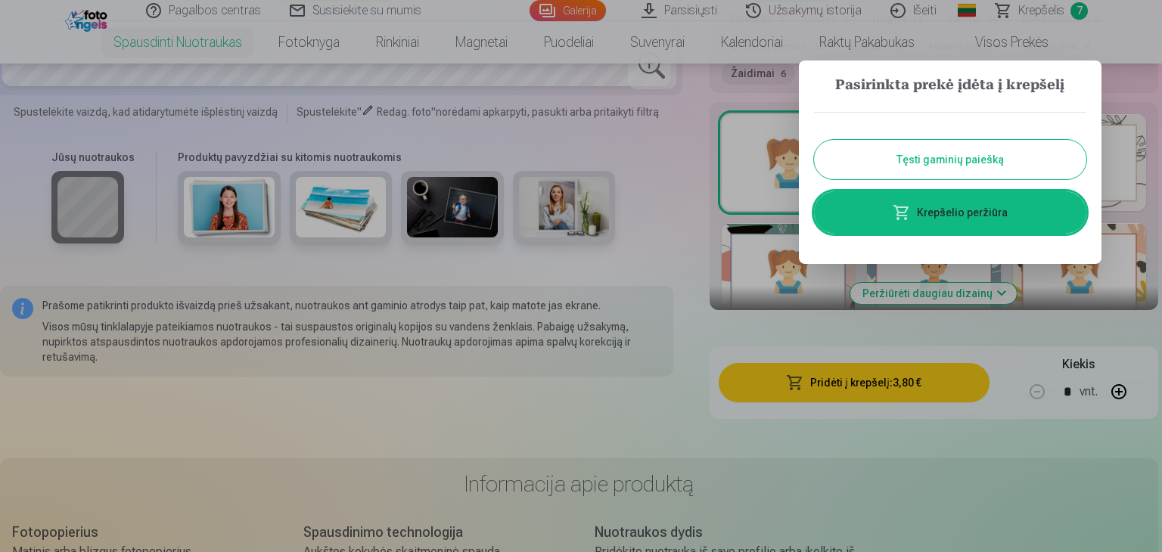
click at [962, 158] on button "Tęsti gaminių paiešką" at bounding box center [950, 159] width 272 height 39
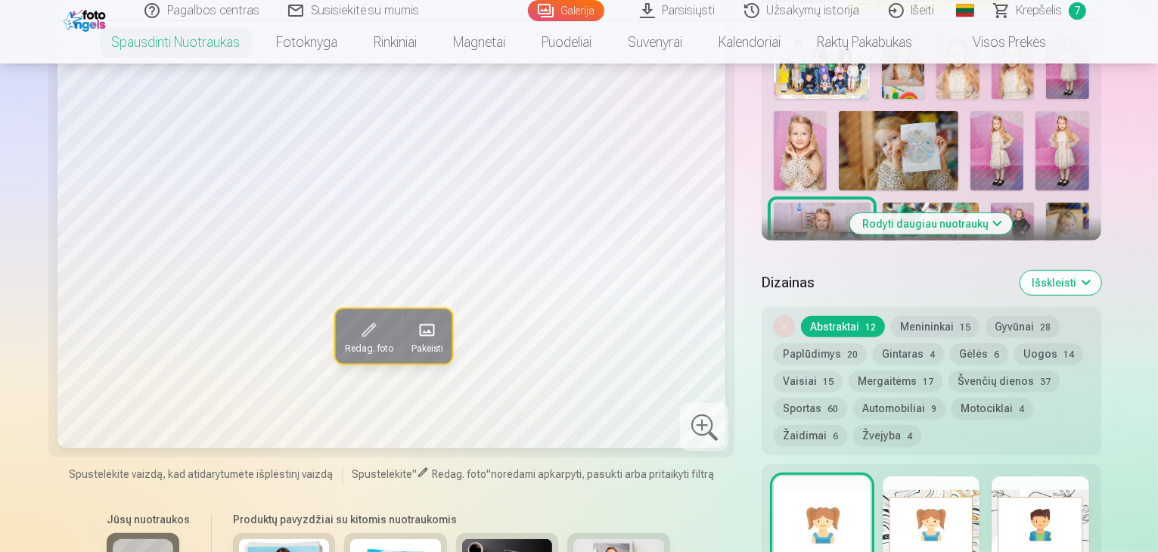
scroll to position [540, 0]
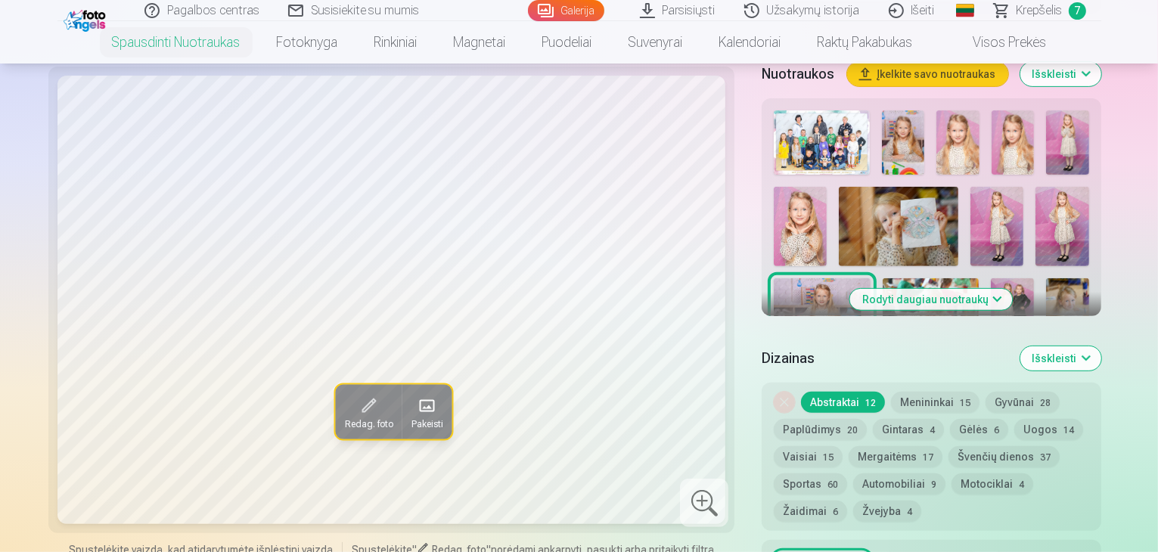
click at [996, 289] on button "Rodyti daugiau nuotraukų" at bounding box center [931, 299] width 163 height 21
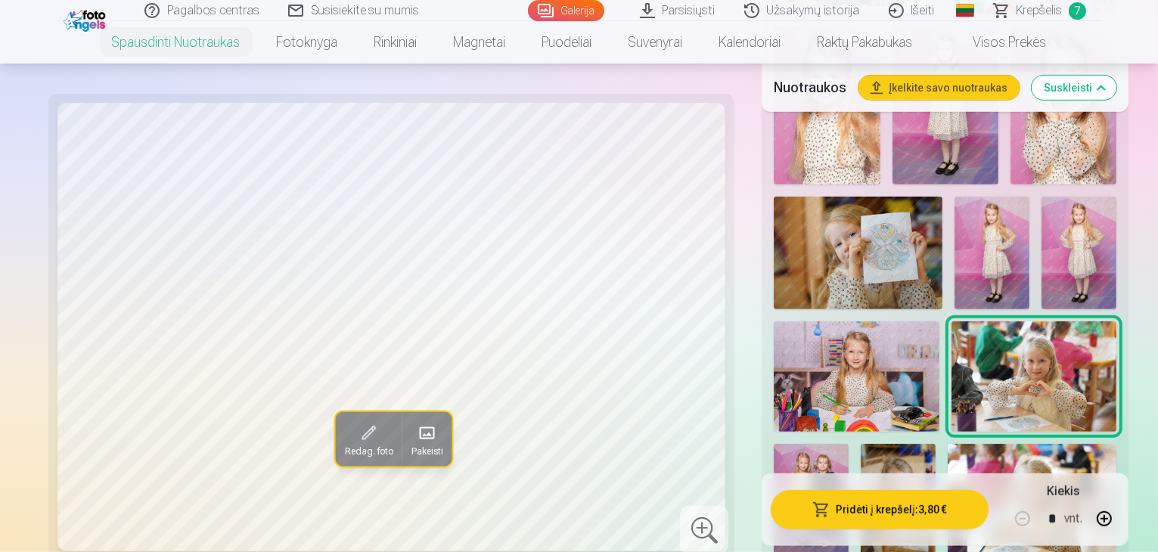
scroll to position [775, 0]
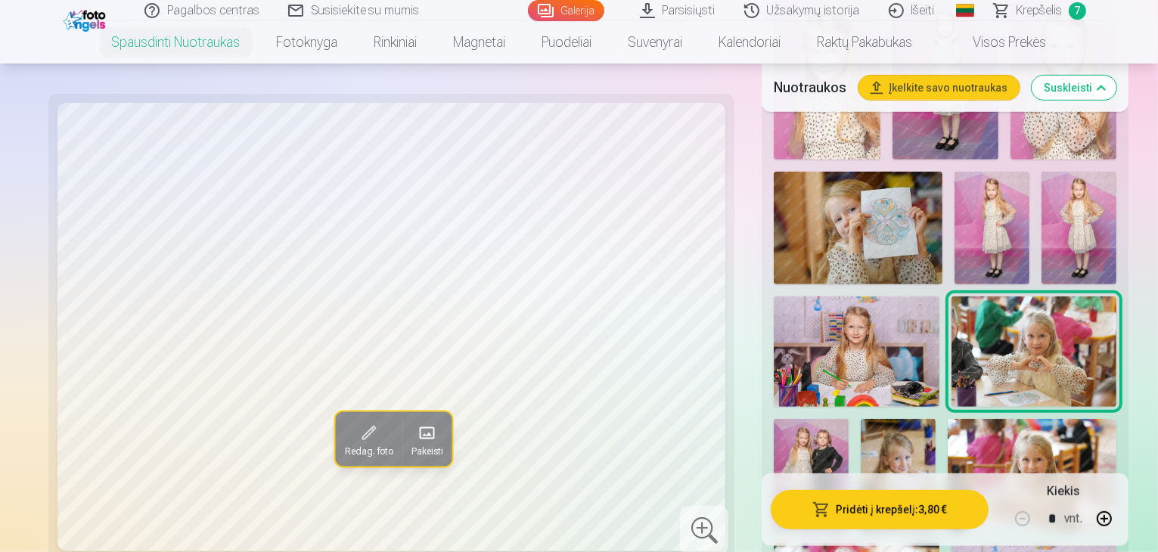
click at [775, 419] on img at bounding box center [811, 475] width 75 height 113
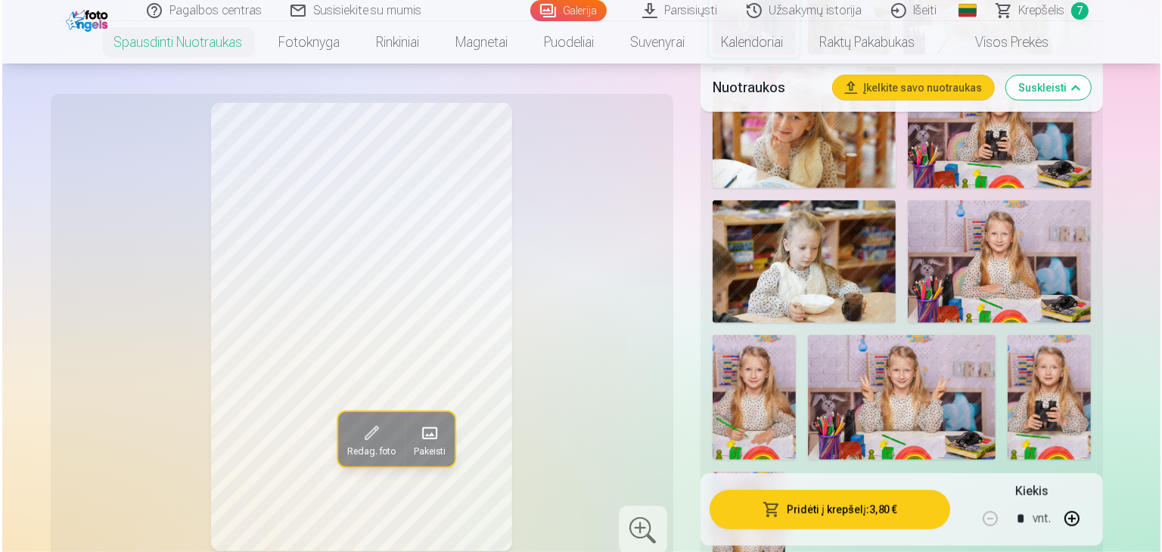
scroll to position [1390, 0]
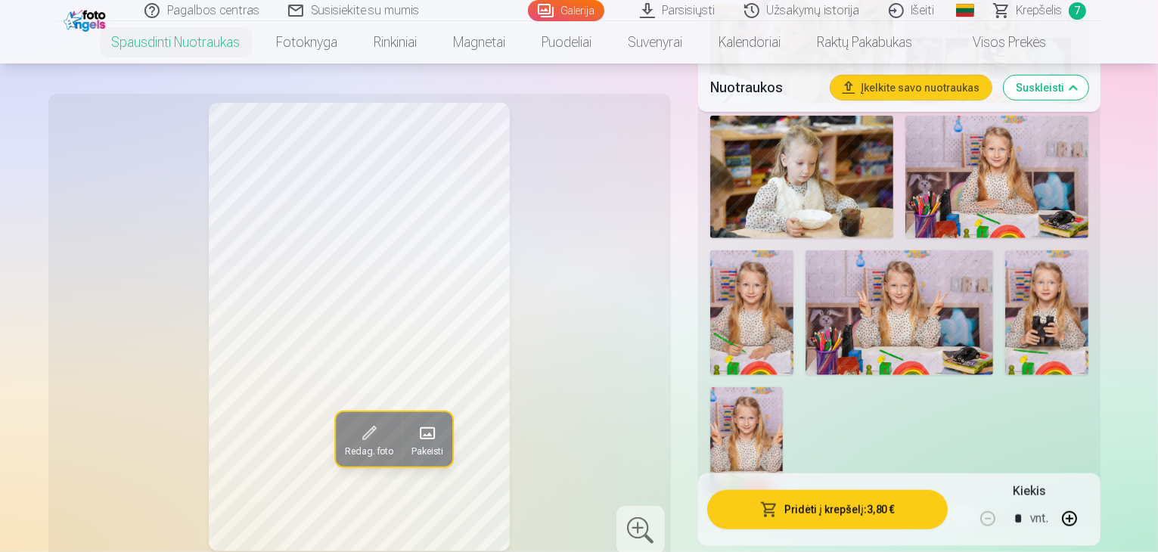
click at [881, 504] on button "Pridėti į krepšelį : 3,80 €" at bounding box center [827, 509] width 241 height 39
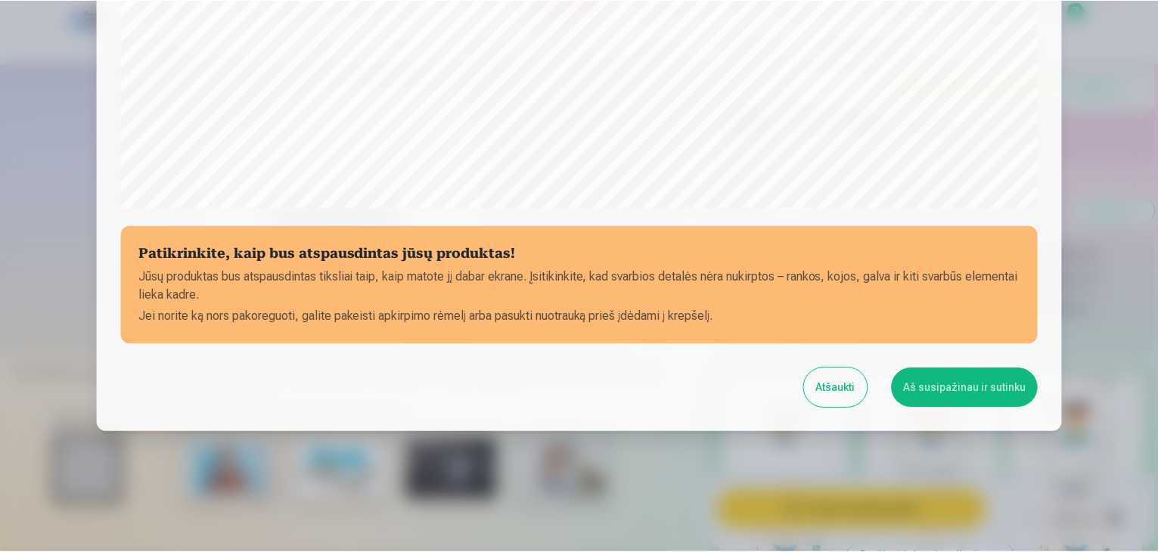
scroll to position [537, 0]
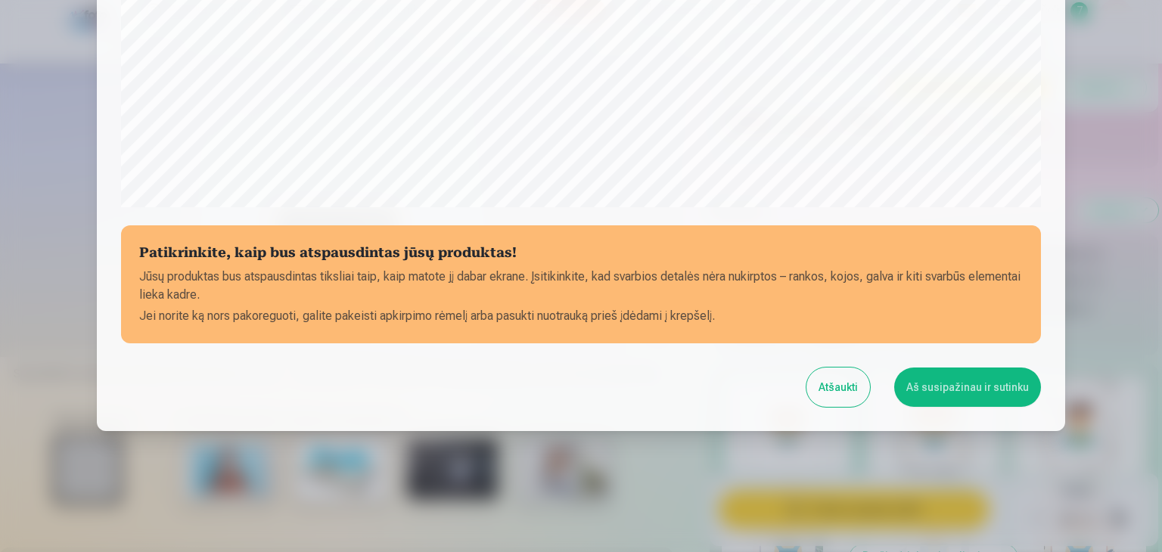
click at [971, 388] on button "Aš susipažinau ir sutinku" at bounding box center [967, 387] width 147 height 39
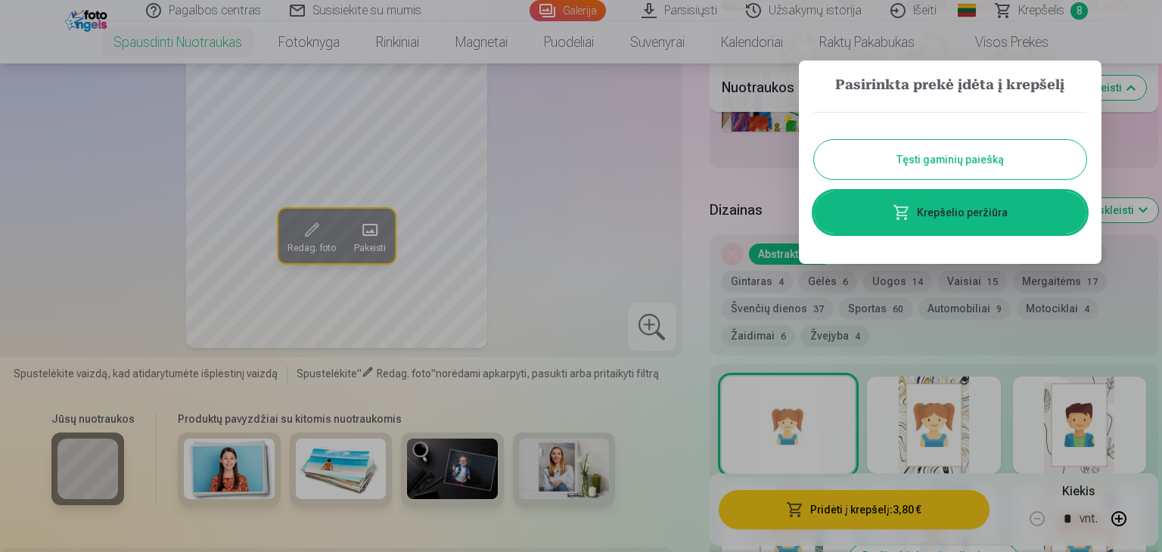
click at [1000, 159] on button "Tęsti gaminių paiešką" at bounding box center [950, 159] width 272 height 39
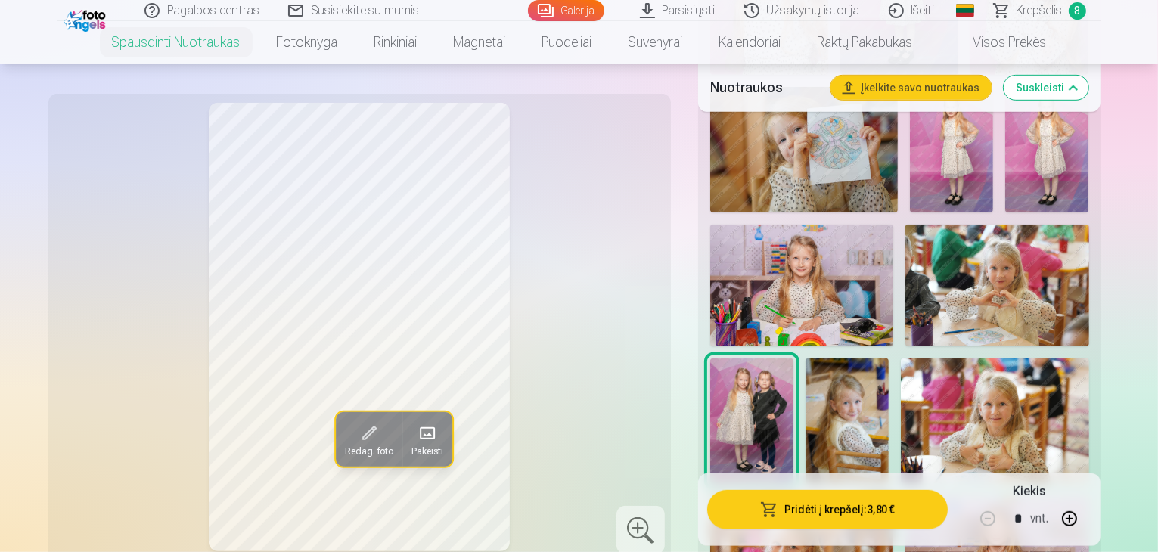
scroll to position [841, 0]
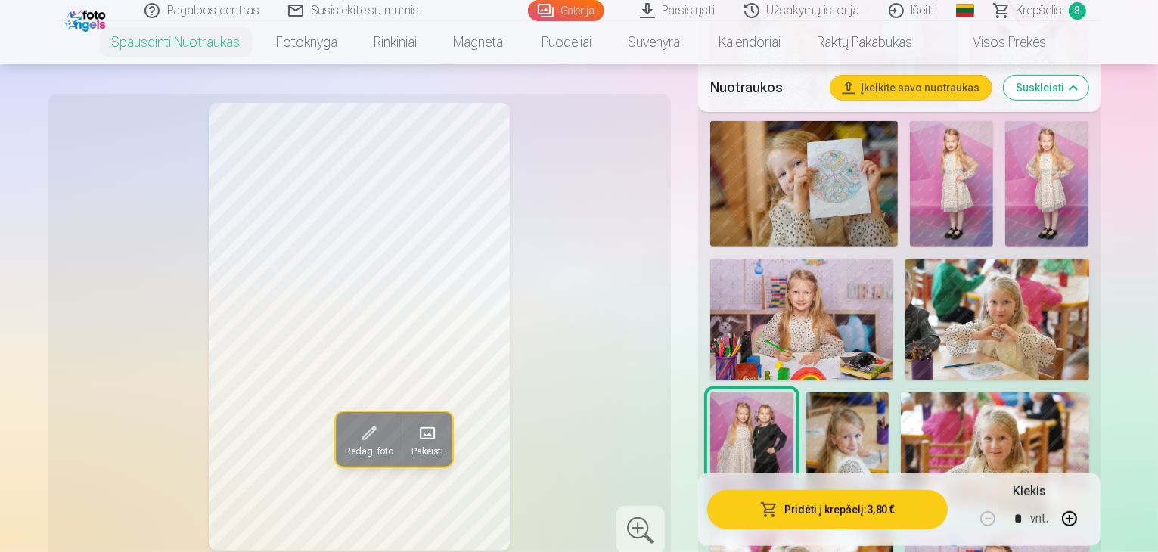
click at [889, 393] on img at bounding box center [847, 456] width 83 height 126
click at [1022, 393] on img at bounding box center [995, 455] width 188 height 125
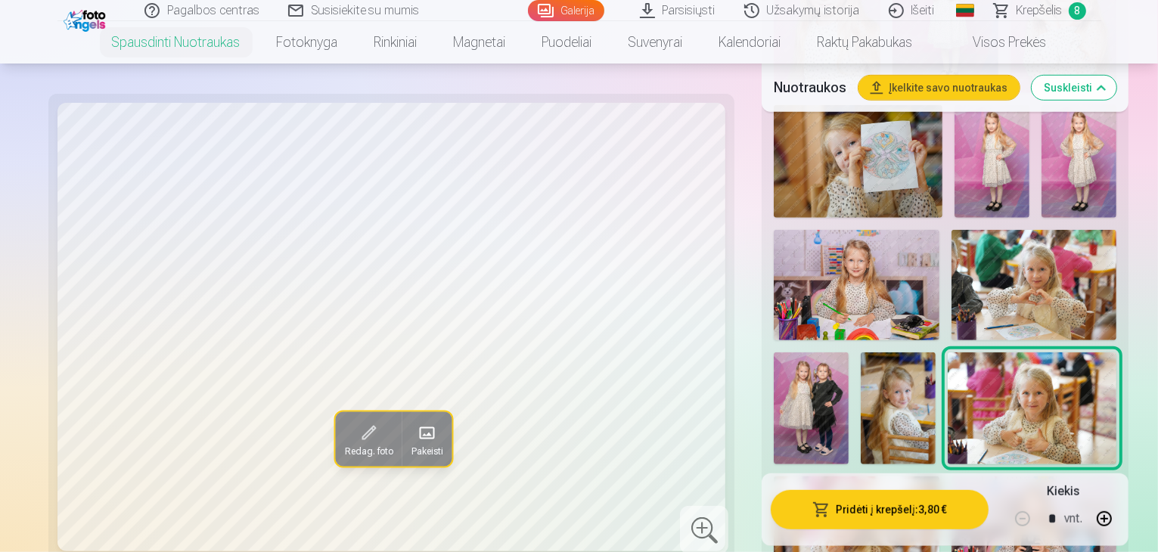
click at [850, 477] on img at bounding box center [857, 532] width 166 height 110
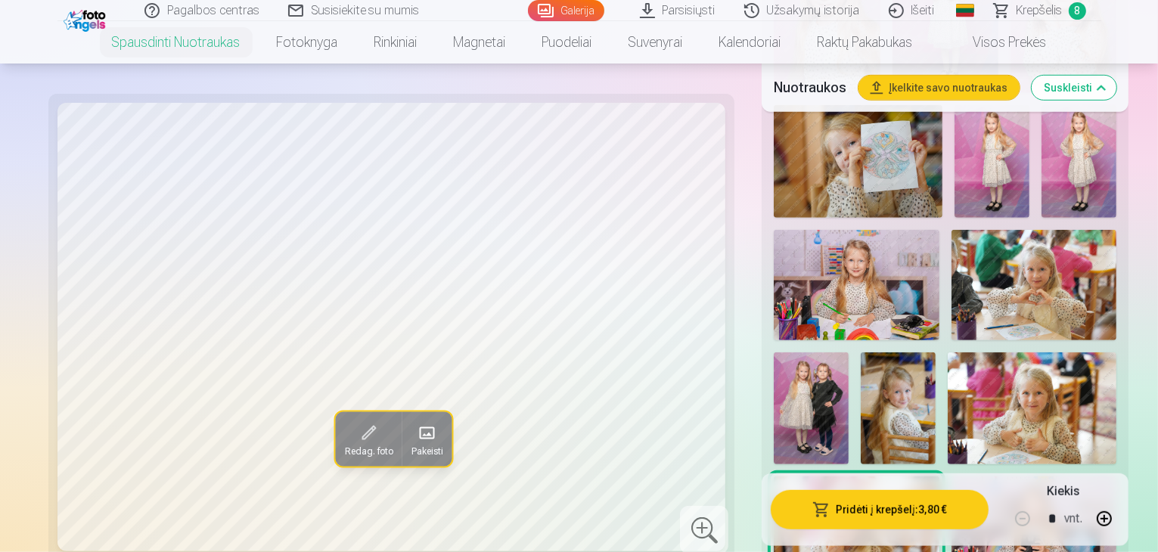
click at [877, 353] on img at bounding box center [898, 409] width 75 height 113
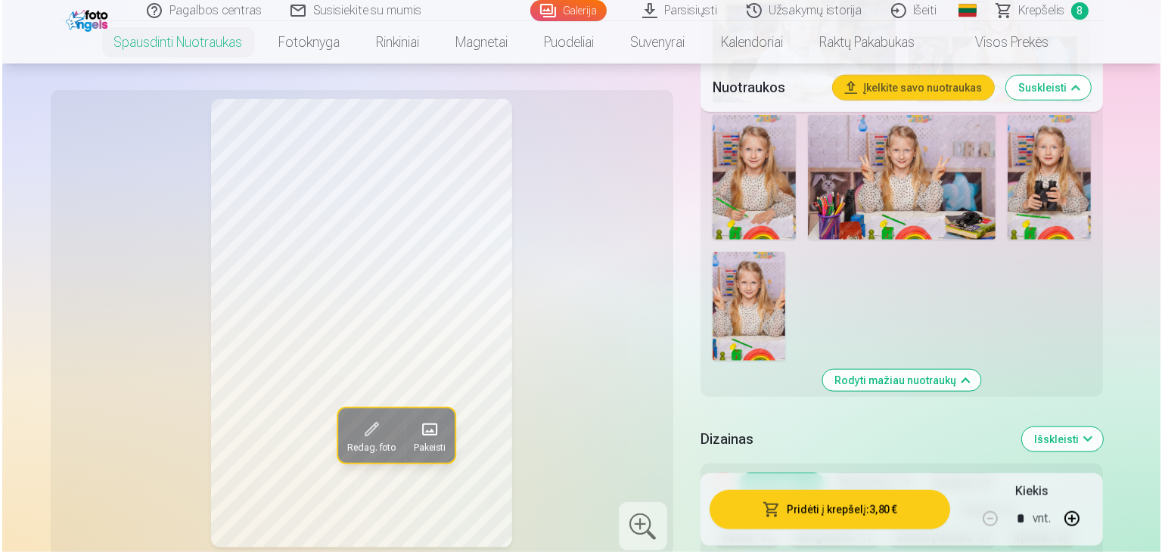
scroll to position [1516, 0]
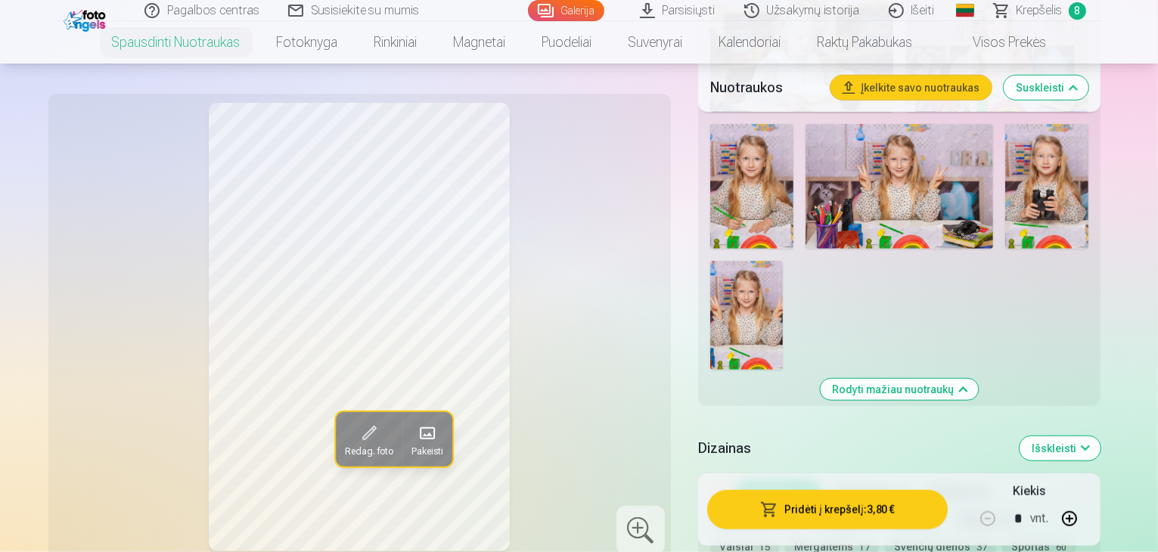
click at [863, 505] on button "Pridėti į krepšelį : 3,80 €" at bounding box center [827, 509] width 241 height 39
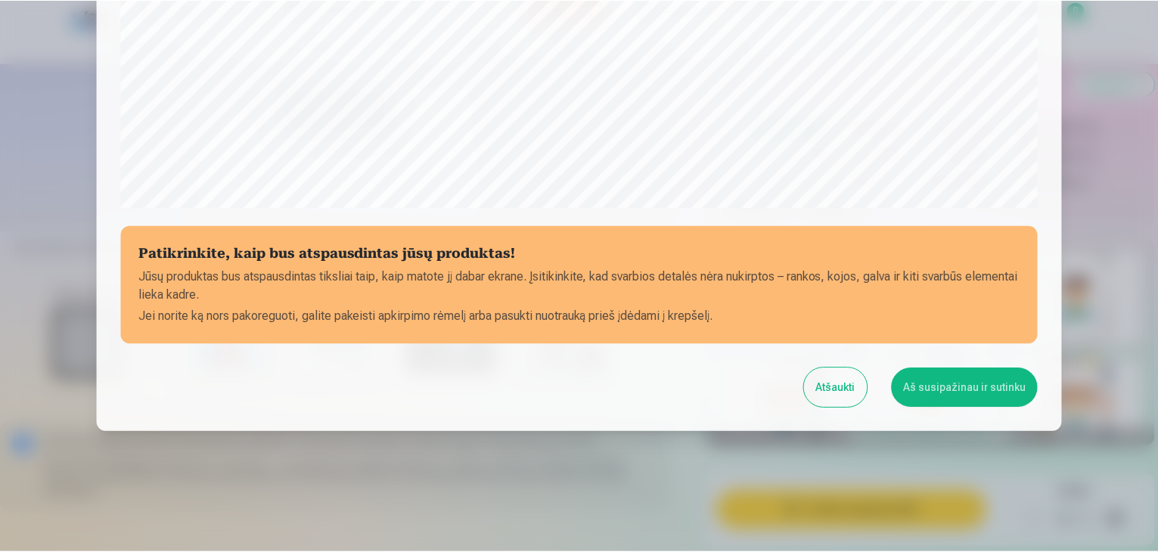
scroll to position [537, 0]
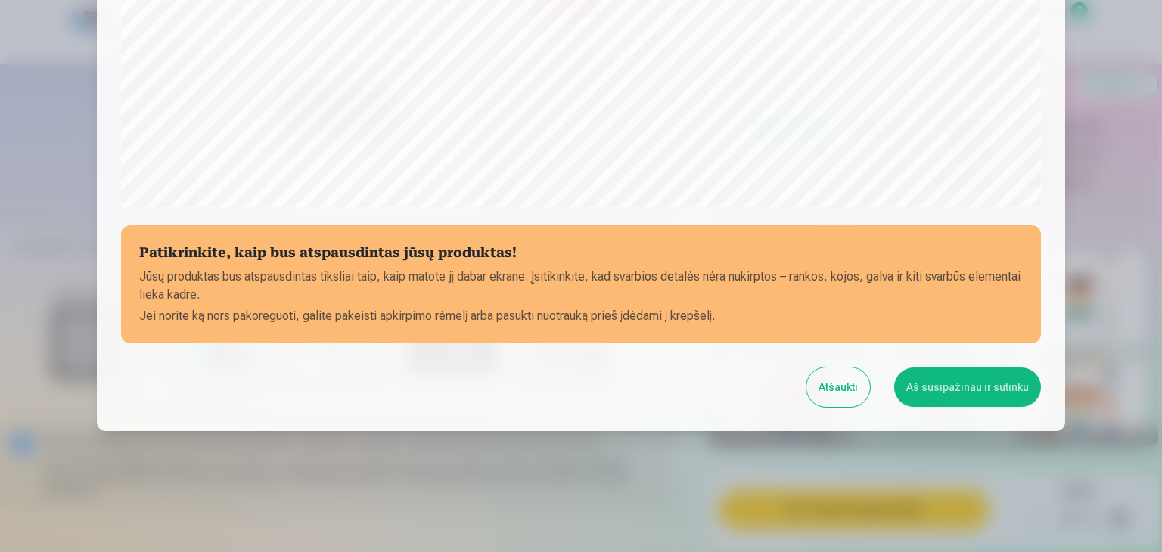
click at [980, 381] on button "Aš susipažinau ir sutinku" at bounding box center [967, 387] width 147 height 39
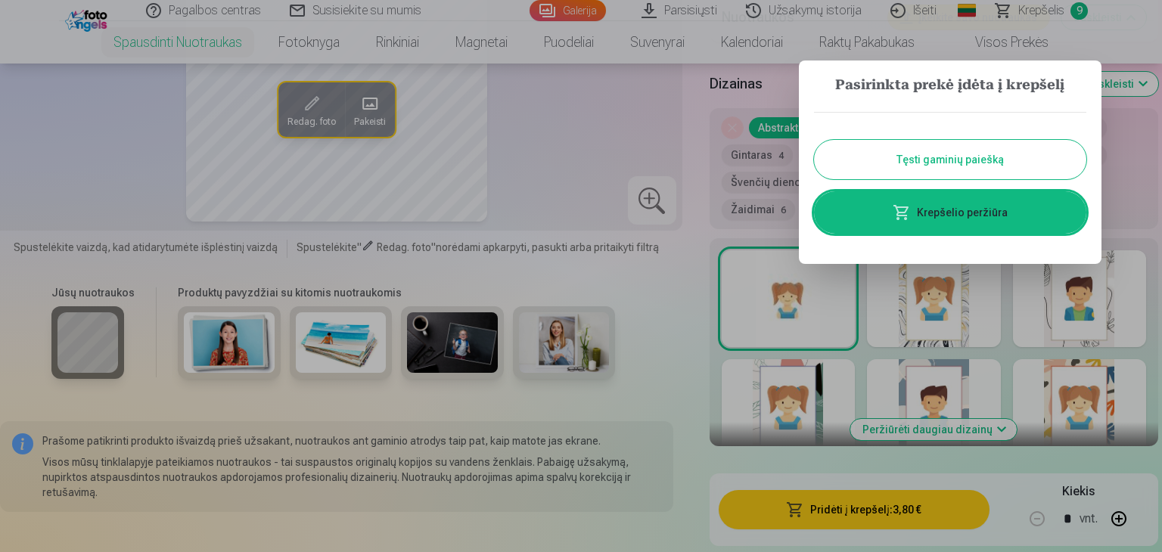
click at [1017, 152] on button "Tęsti gaminių paiešką" at bounding box center [950, 159] width 272 height 39
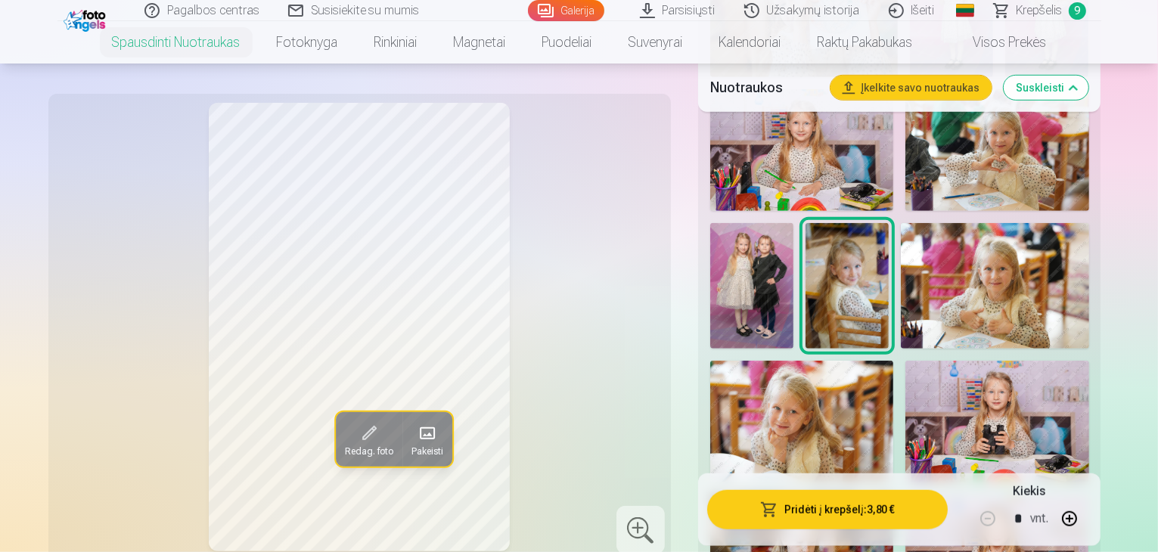
scroll to position [1044, 0]
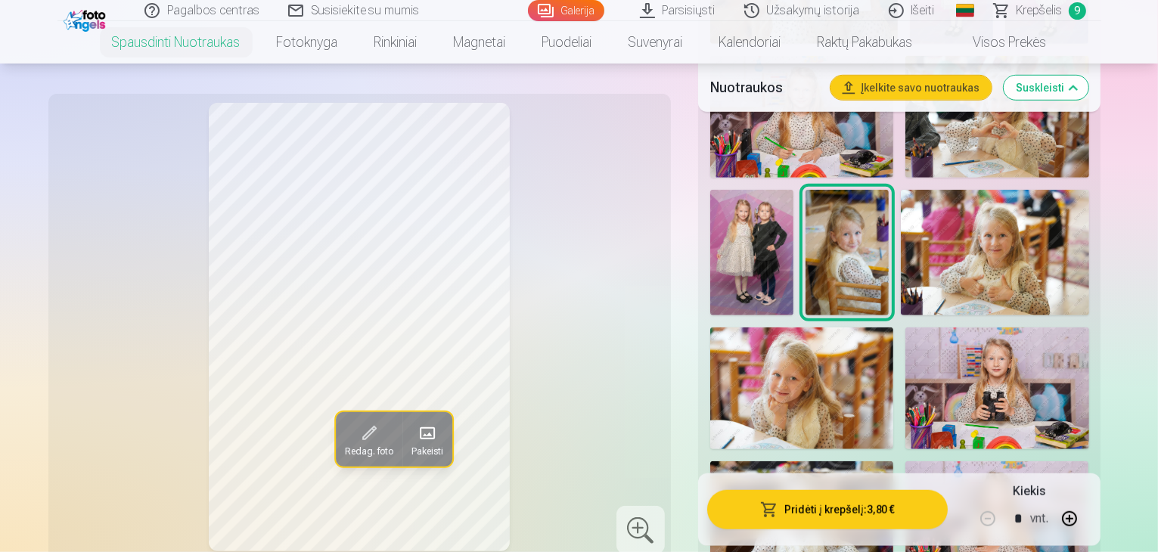
click at [1061, 328] on img at bounding box center [997, 389] width 183 height 123
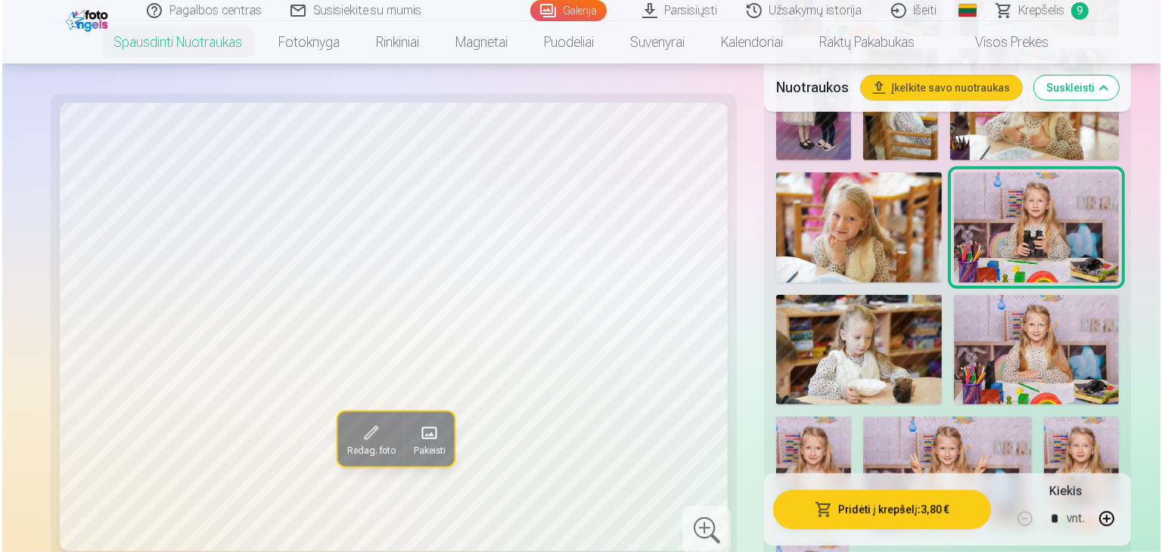
scroll to position [1171, 0]
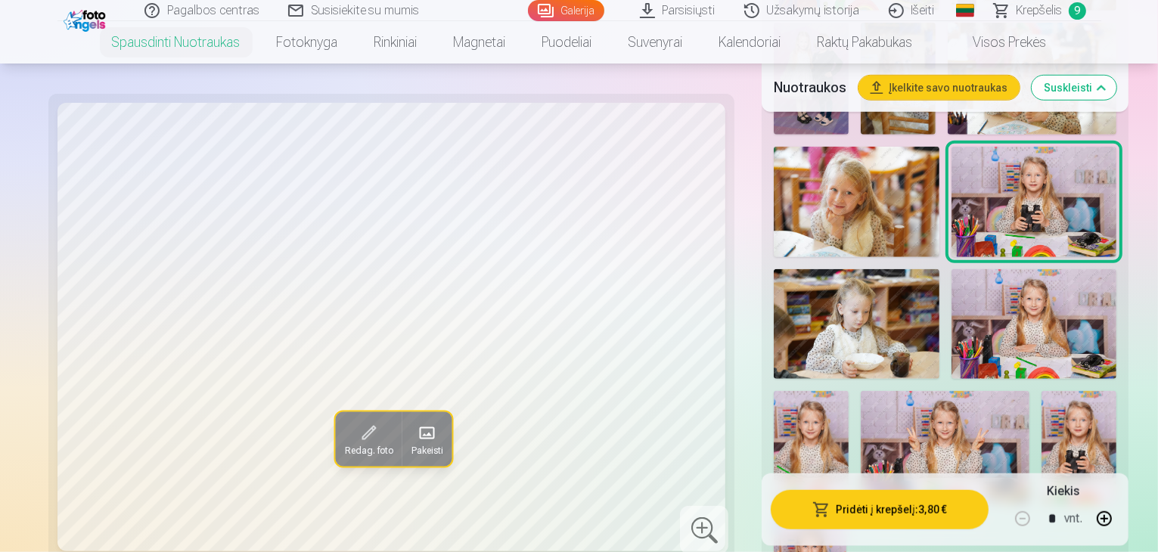
click at [1003, 269] on img at bounding box center [1034, 324] width 165 height 110
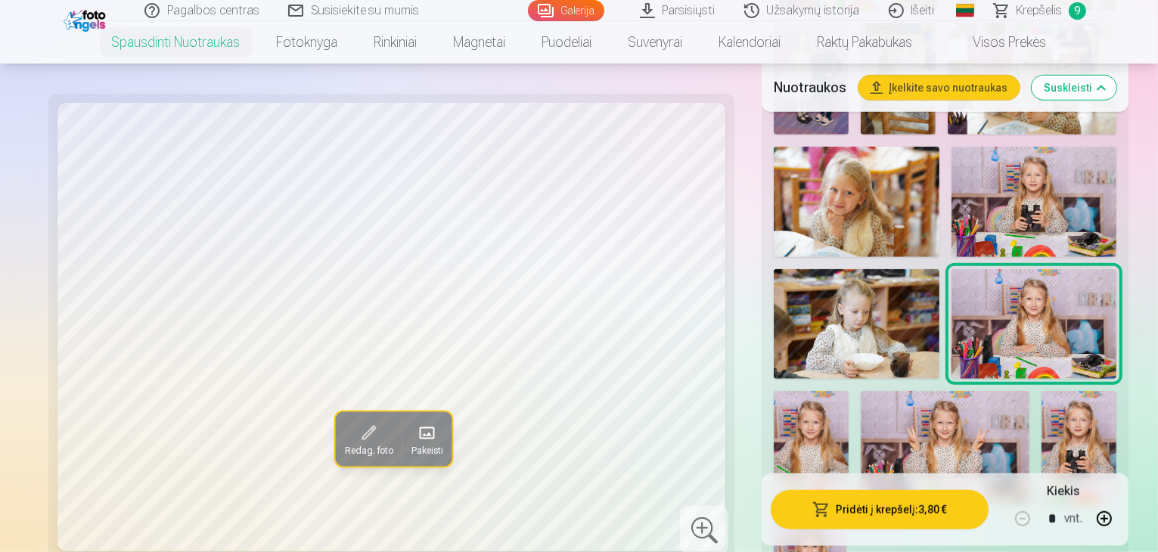
click at [849, 391] on img at bounding box center [811, 447] width 75 height 113
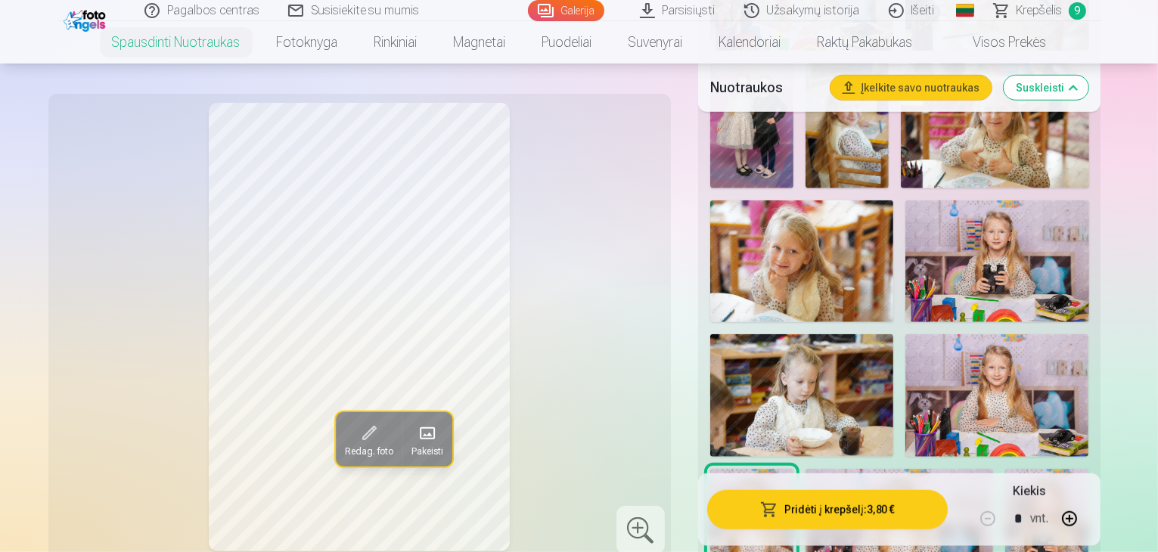
click at [817, 506] on button "Pridėti į krepšelį : 3,80 €" at bounding box center [827, 509] width 241 height 39
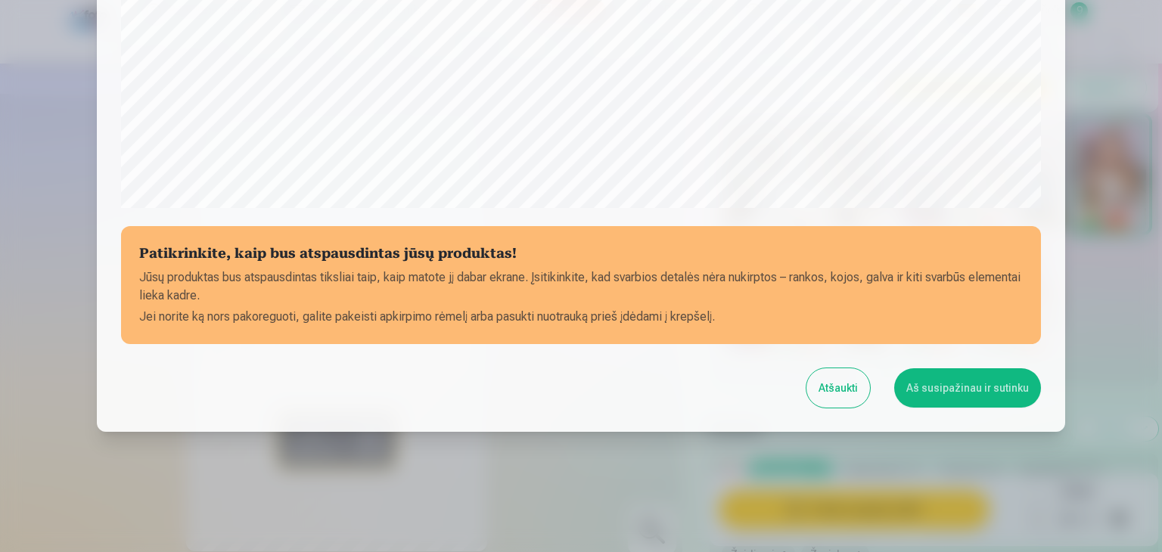
scroll to position [537, 0]
click at [941, 385] on button "Aš susipažinau ir sutinku" at bounding box center [967, 387] width 147 height 39
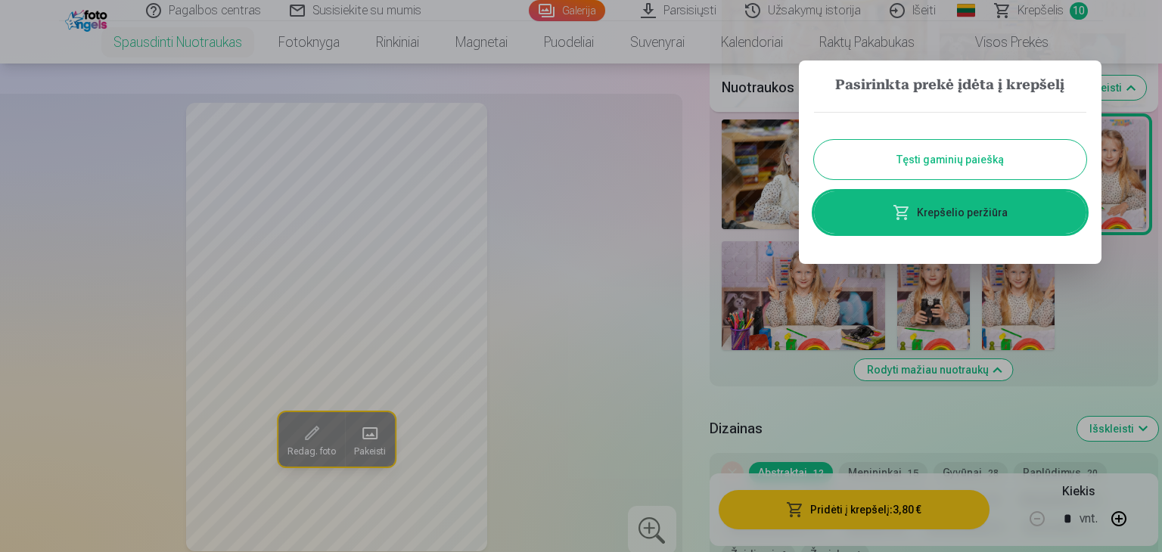
click at [1003, 166] on button "Tęsti gaminių paiešką" at bounding box center [950, 159] width 272 height 39
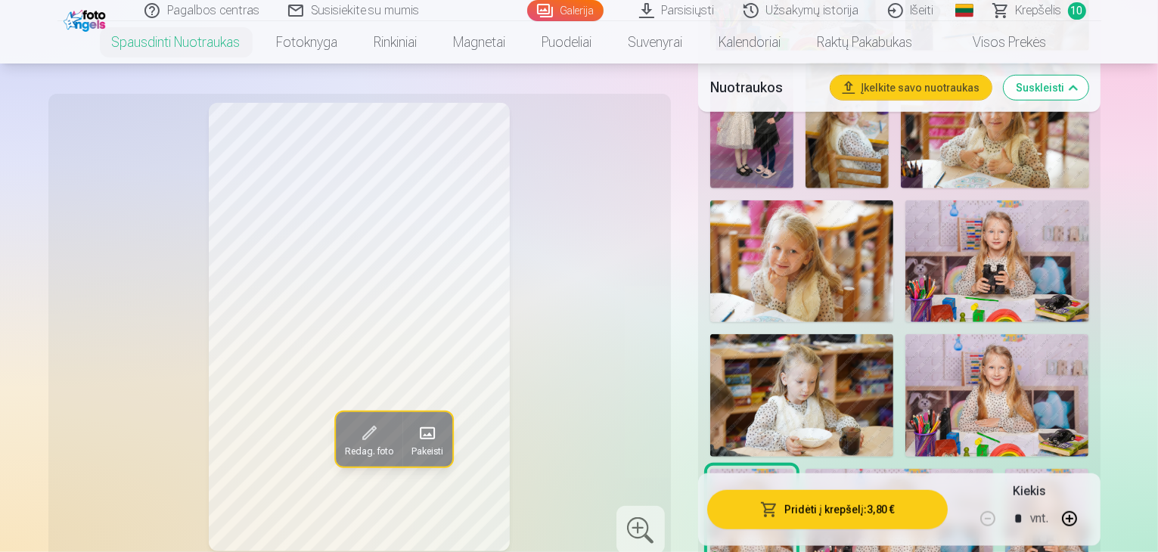
click at [850, 469] on img at bounding box center [900, 531] width 188 height 125
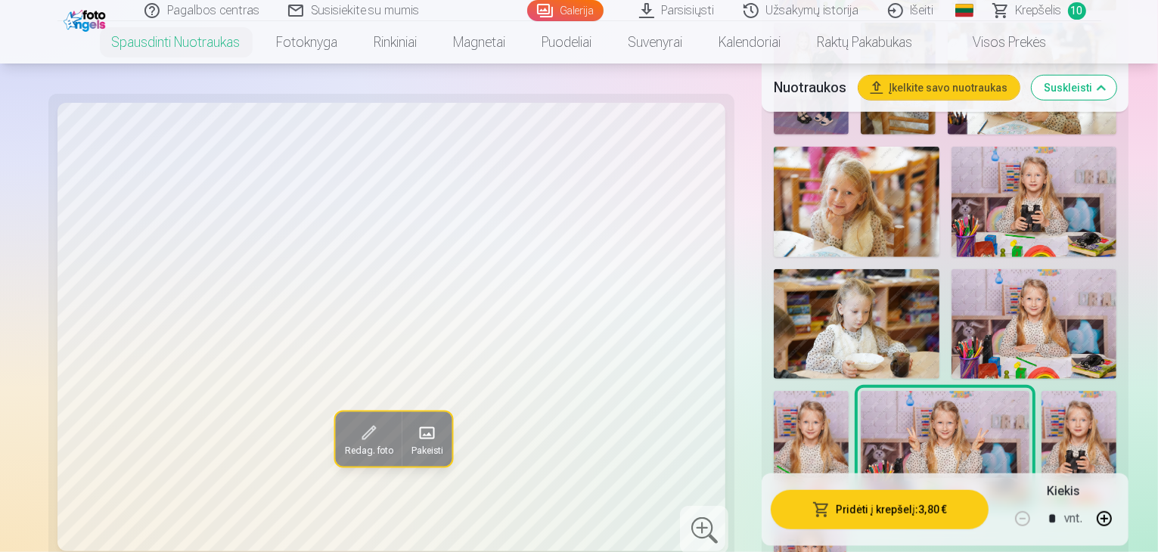
click at [1042, 391] on img at bounding box center [1079, 447] width 75 height 113
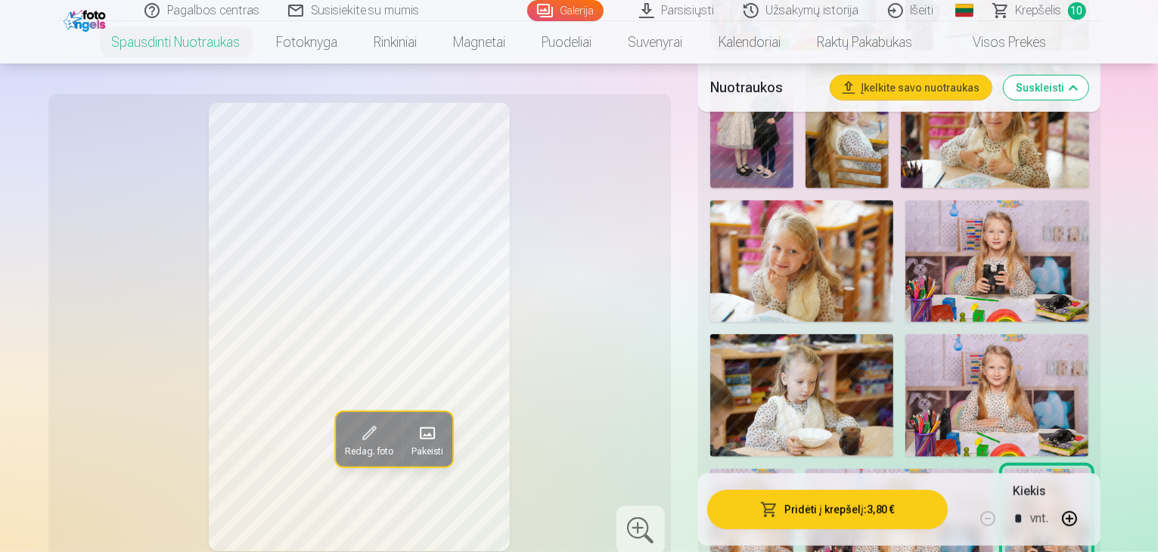
click at [828, 469] on img at bounding box center [900, 531] width 188 height 125
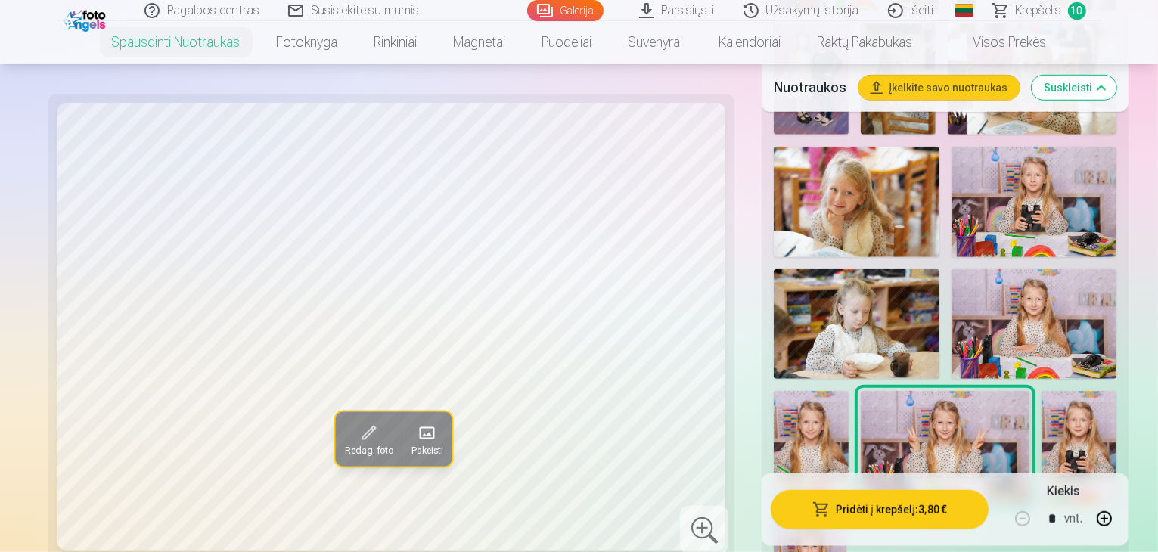
click at [817, 516] on button "Pridėti į krepšelį : 3,80 €" at bounding box center [880, 509] width 218 height 39
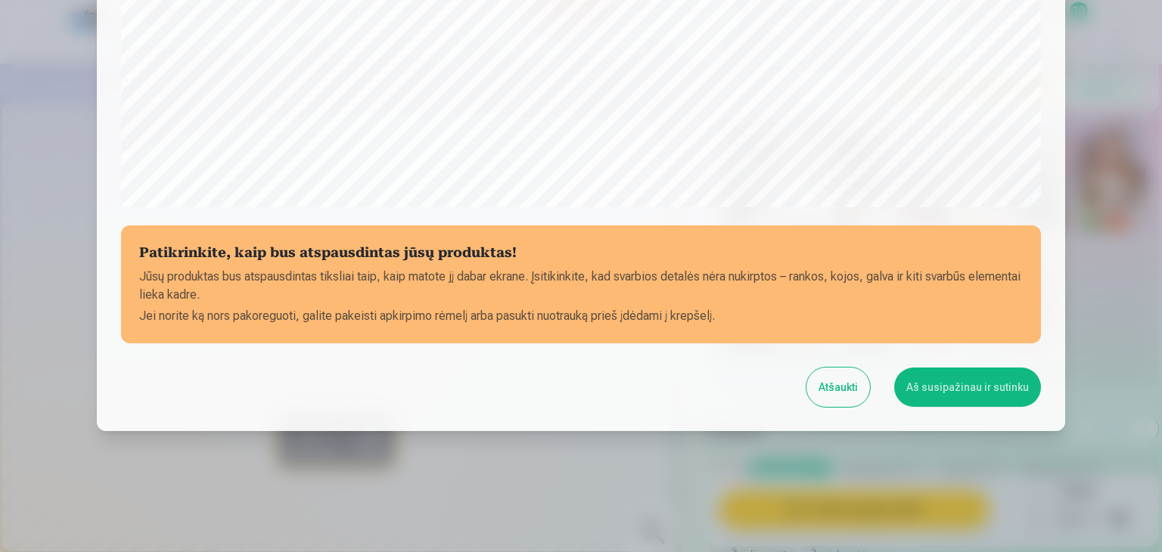
click at [971, 381] on button "Aš susipažinau ir sutinku" at bounding box center [967, 387] width 147 height 39
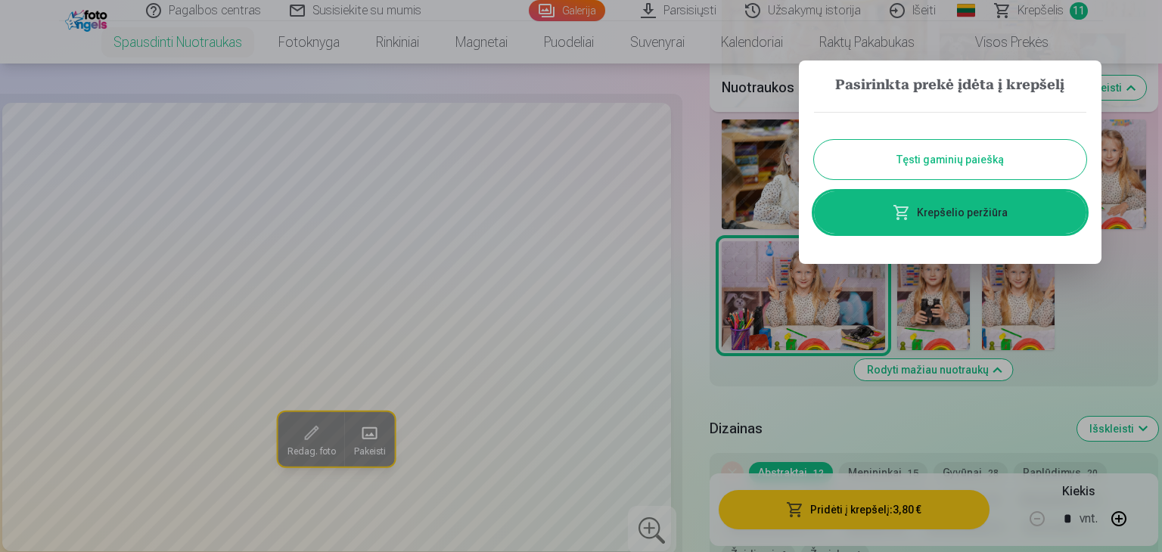
click at [988, 204] on link "Krepšelio peržiūra" at bounding box center [950, 212] width 272 height 42
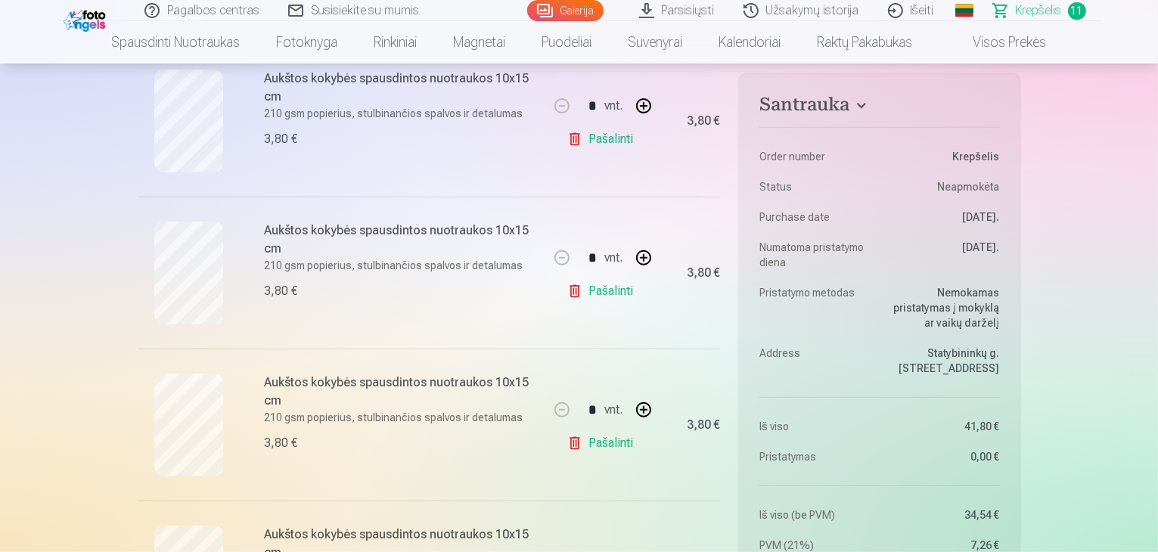
scroll to position [633, 0]
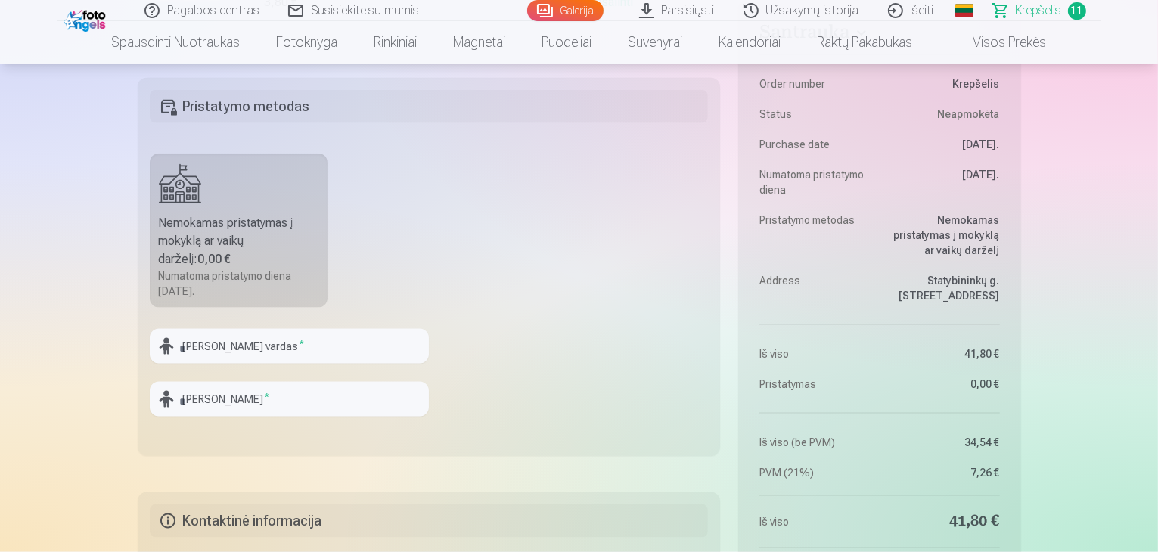
scroll to position [1961, 0]
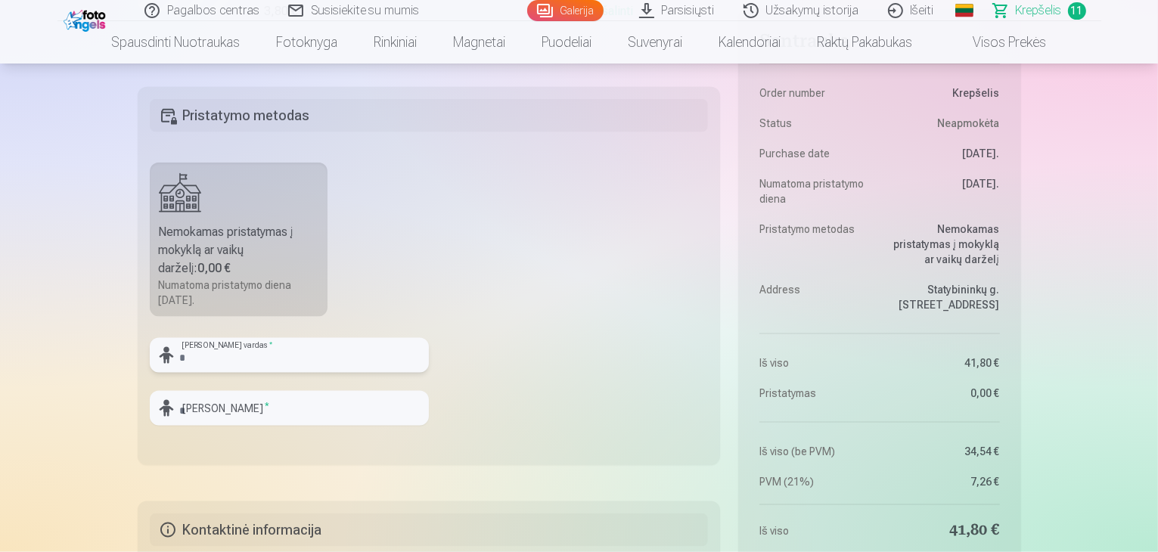
click at [222, 361] on input "text" at bounding box center [289, 355] width 279 height 35
type input "*****"
click at [225, 415] on input "text" at bounding box center [289, 408] width 279 height 35
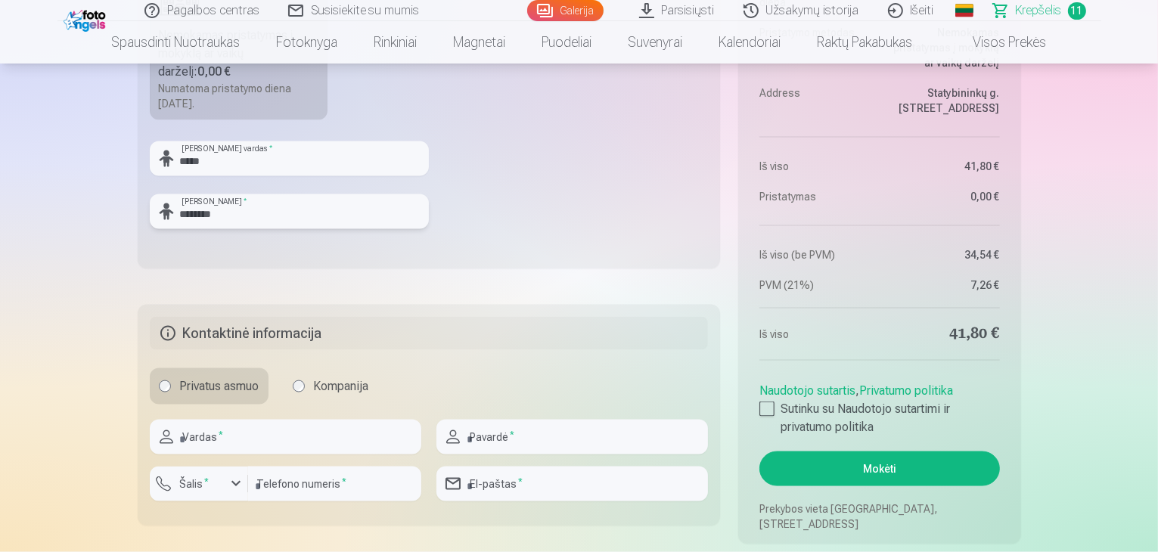
scroll to position [2200, 0]
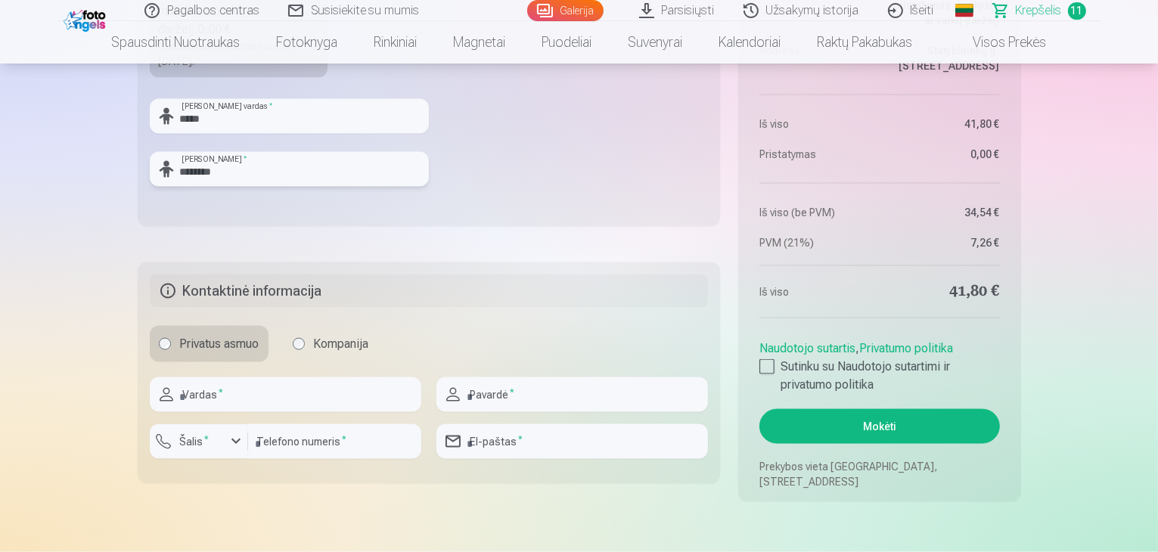
type input "********"
click at [303, 402] on input "text" at bounding box center [286, 395] width 272 height 35
type input "*****"
type input "********"
type input "*********"
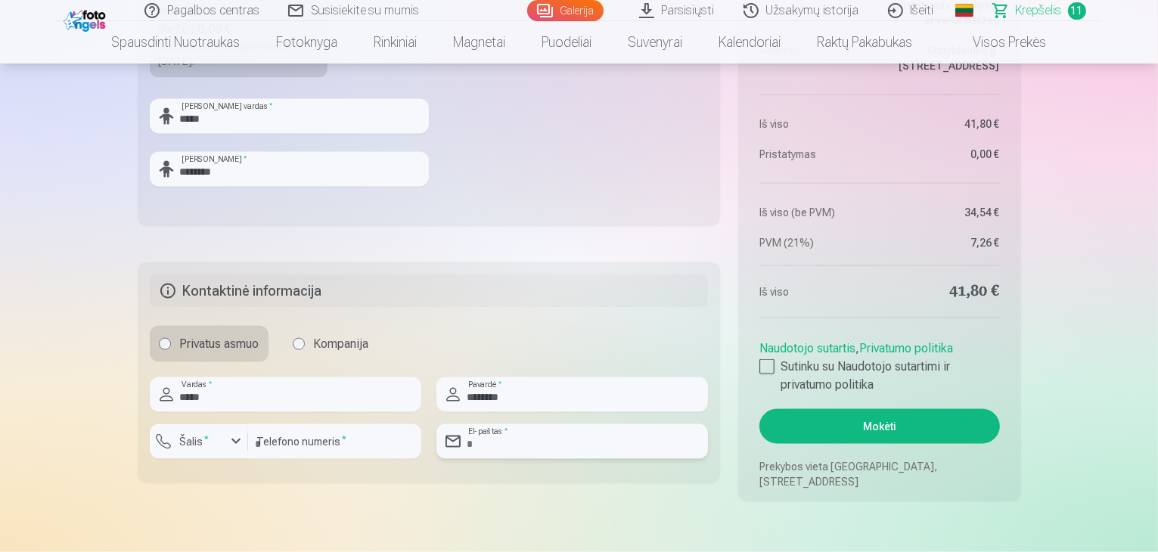
click at [485, 454] on input "email" at bounding box center [573, 441] width 272 height 35
type input "**********"
click at [763, 362] on div at bounding box center [767, 366] width 15 height 15
click at [856, 420] on button "Mokėti" at bounding box center [880, 426] width 240 height 35
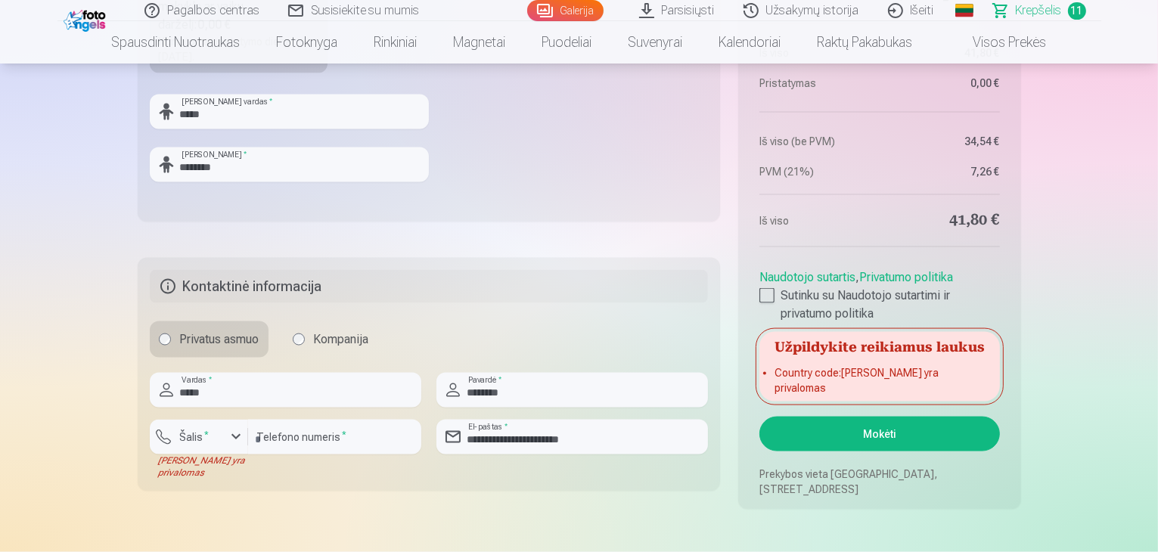
scroll to position [2213, 0]
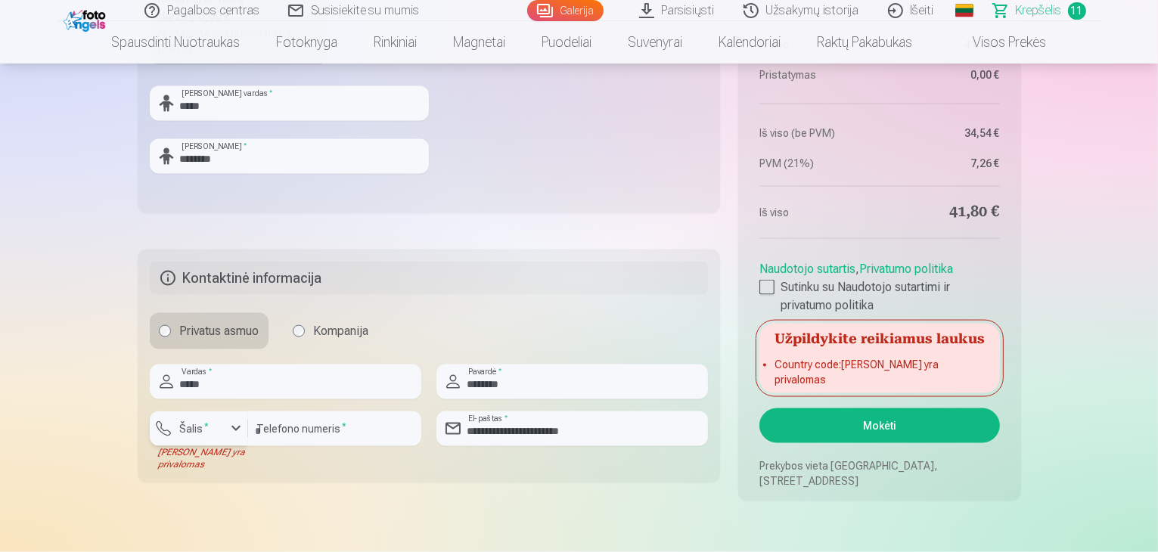
click at [233, 427] on div "button" at bounding box center [236, 429] width 18 height 18
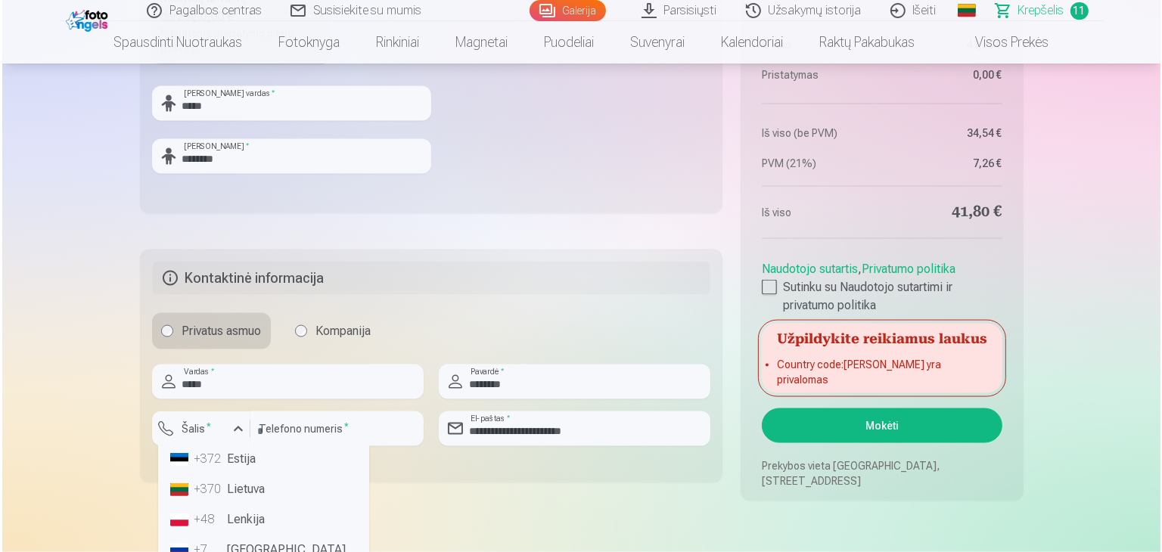
scroll to position [107, 0]
click at [246, 477] on li "+370 Lietuva" at bounding box center [261, 485] width 199 height 30
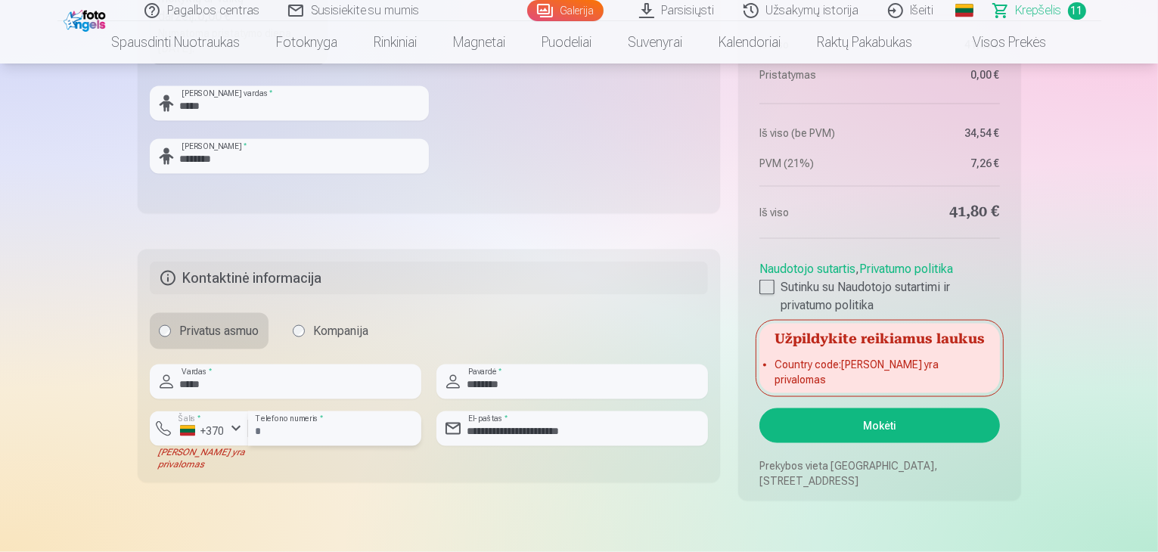
click at [262, 424] on input "*********" at bounding box center [334, 429] width 173 height 35
type input "********"
click at [813, 418] on button "Mokėti" at bounding box center [880, 426] width 240 height 35
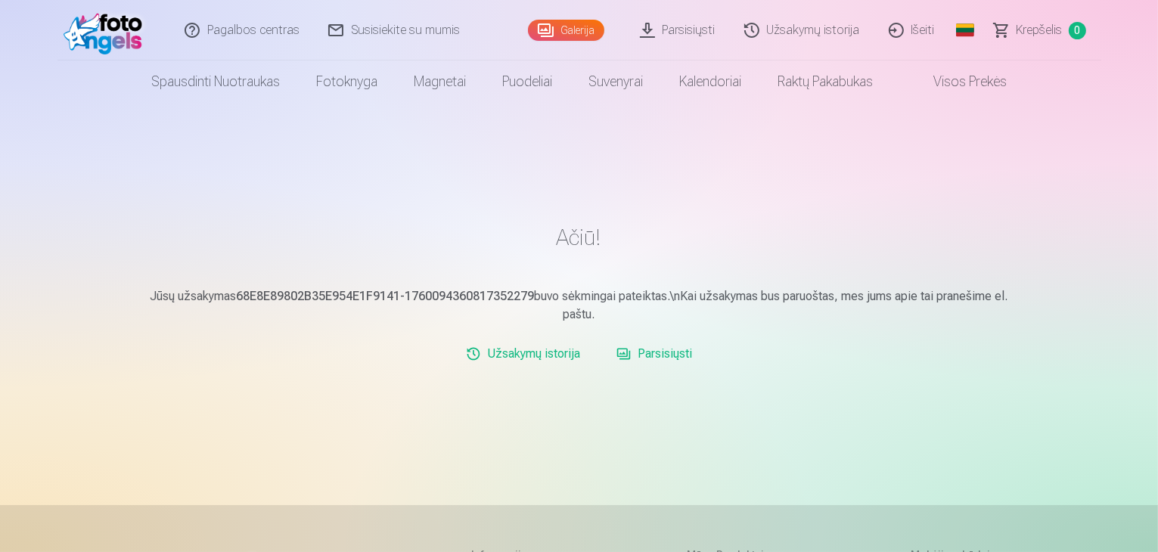
click at [669, 28] on link "Parsisiųsti" at bounding box center [678, 30] width 104 height 61
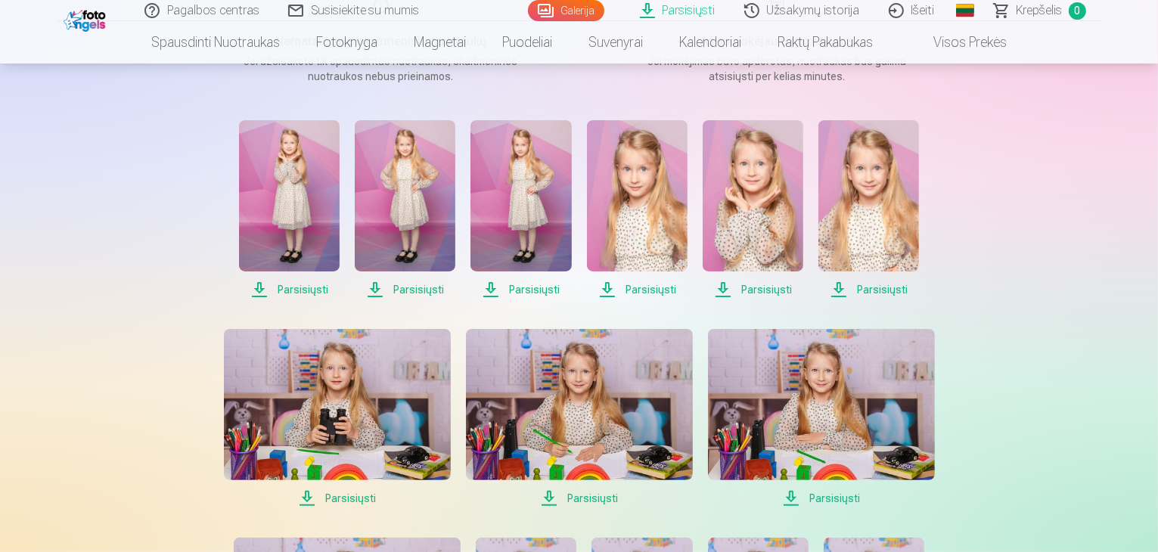
scroll to position [259, 0]
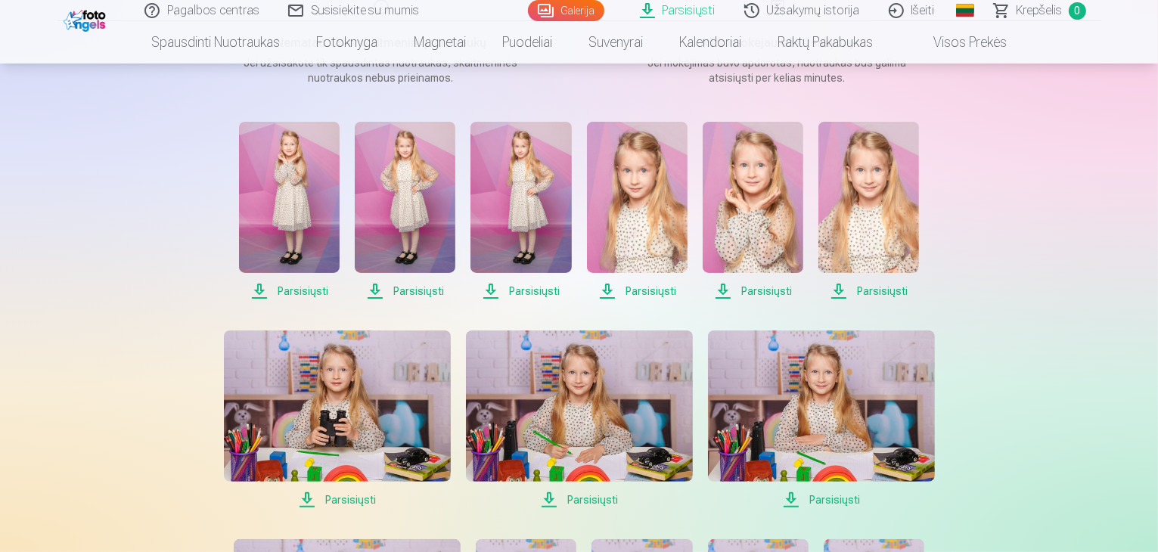
click at [263, 291] on span "Parsisiųsti" at bounding box center [289, 291] width 101 height 18
click at [375, 291] on span "Parsisiųsti" at bounding box center [405, 291] width 101 height 18
click at [496, 290] on span "Parsisiųsti" at bounding box center [521, 291] width 101 height 18
click at [607, 291] on span "Parsisiųsti" at bounding box center [637, 291] width 101 height 18
click at [725, 289] on span "Parsisiųsti" at bounding box center [753, 291] width 101 height 18
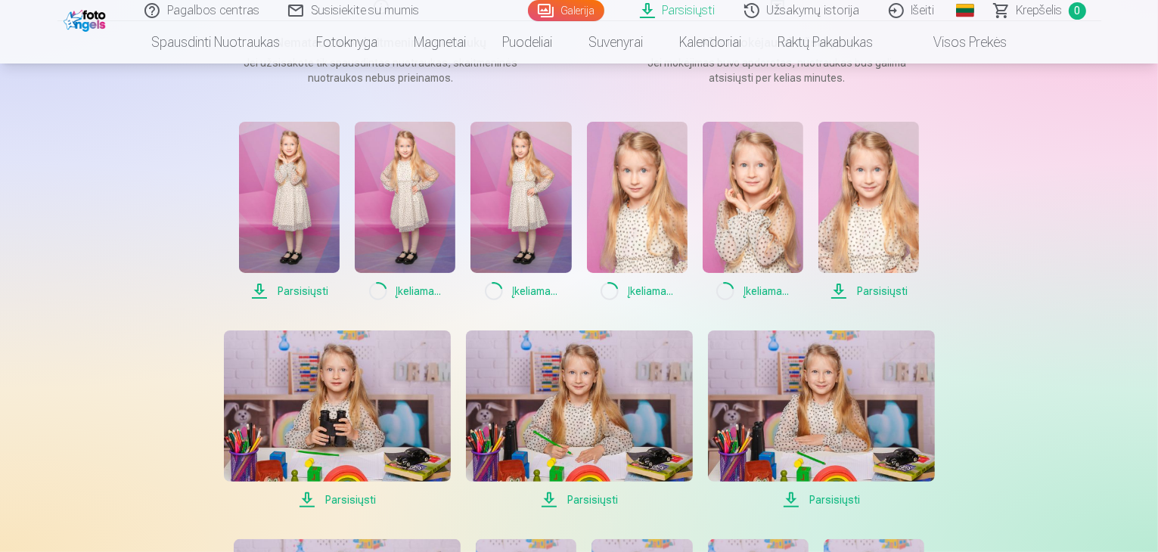
click at [838, 291] on span "Parsisiųsti" at bounding box center [869, 291] width 101 height 18
click at [331, 503] on span "Parsisiųsti" at bounding box center [337, 500] width 227 height 18
click at [557, 500] on span "Parsisiųsti" at bounding box center [579, 500] width 227 height 18
click at [769, 483] on link "Parsisiųsti" at bounding box center [821, 420] width 227 height 179
click at [810, 497] on span "Parsisiųsti" at bounding box center [821, 500] width 227 height 18
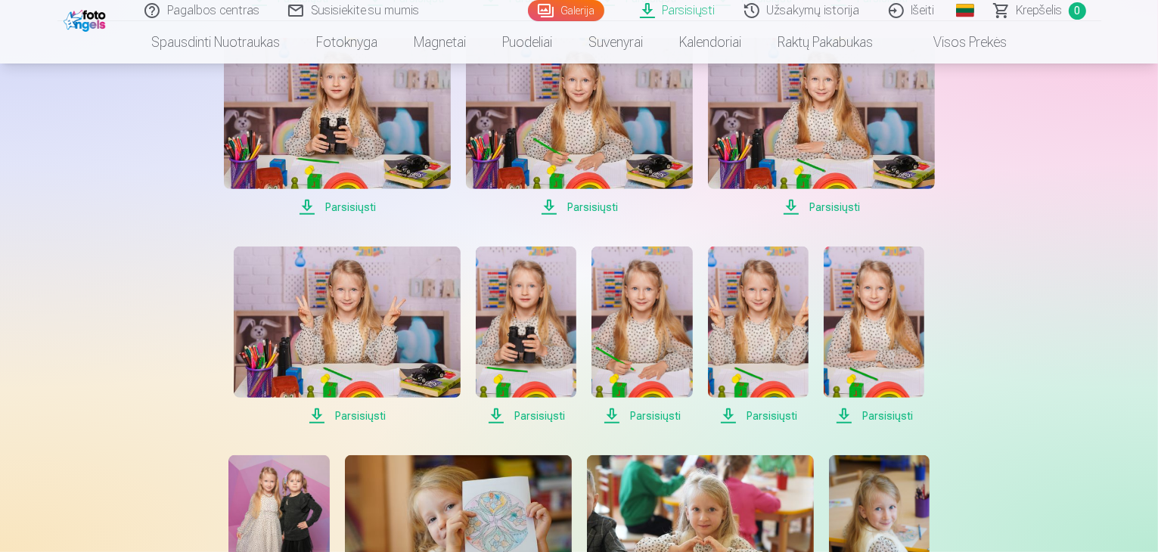
scroll to position [553, 0]
click at [338, 415] on span "Parsisiųsti" at bounding box center [347, 415] width 227 height 18
click at [500, 412] on span "Parsisiųsti" at bounding box center [526, 415] width 101 height 18
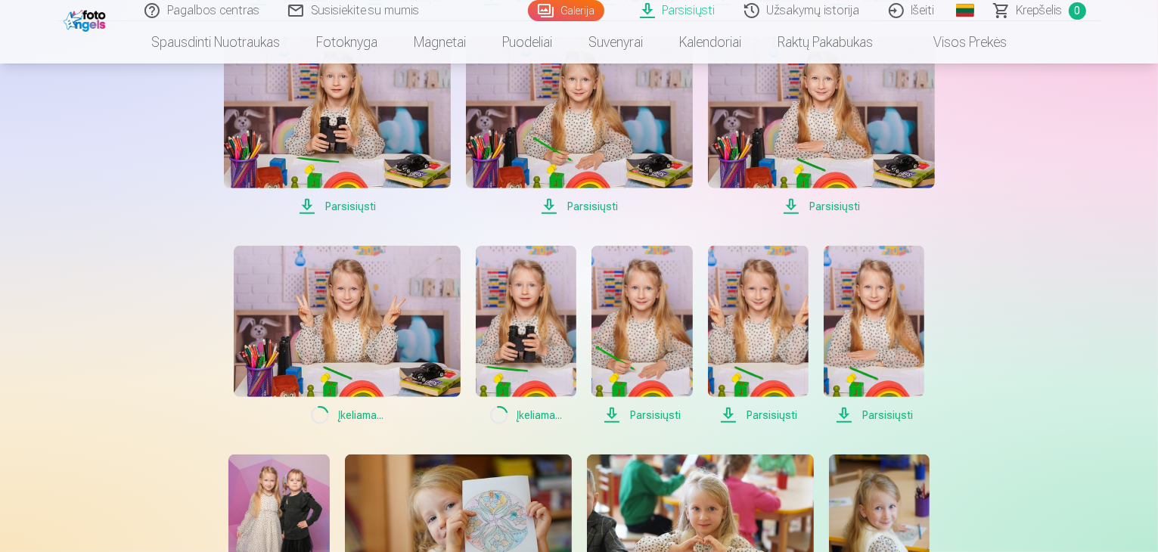
click at [626, 414] on span "Parsisiųsti" at bounding box center [642, 415] width 101 height 18
click at [762, 418] on span "Parsisiųsti" at bounding box center [758, 415] width 101 height 18
click at [859, 416] on span "Parsisiųsti" at bounding box center [874, 415] width 101 height 18
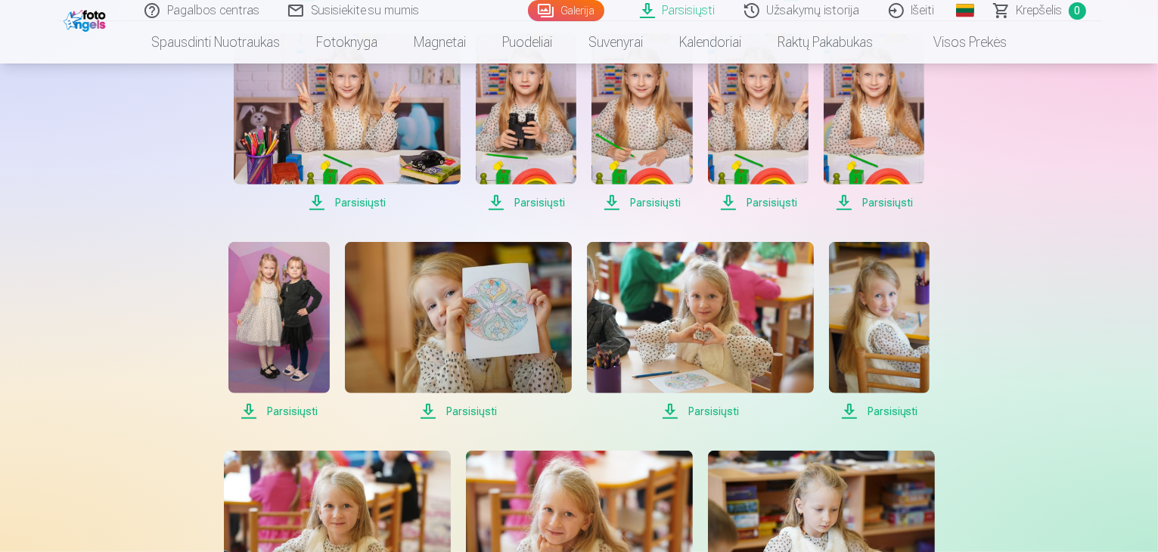
scroll to position [768, 0]
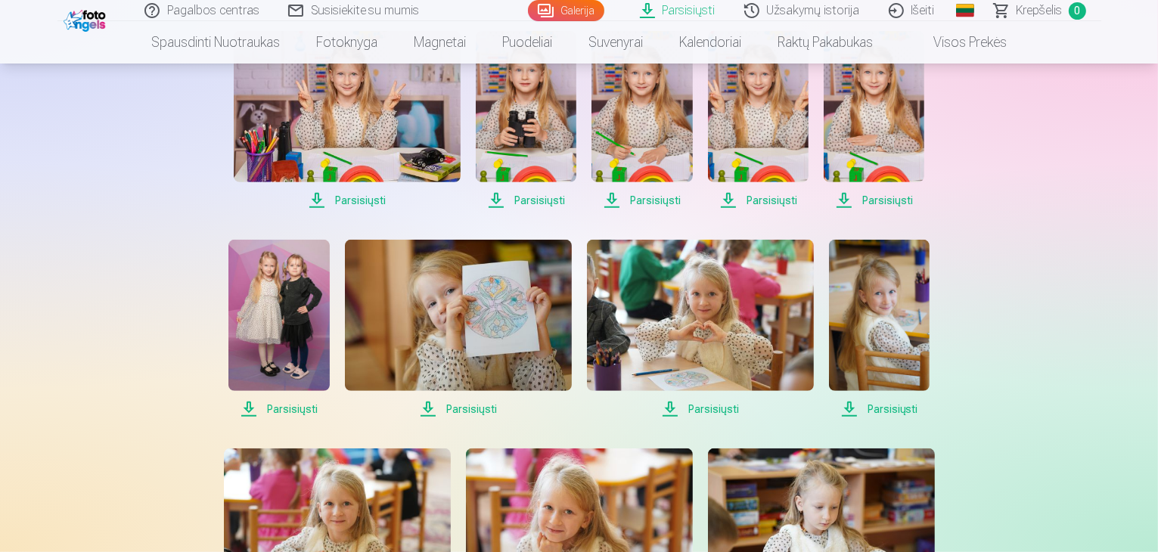
click at [272, 409] on span "Parsisiųsti" at bounding box center [278, 409] width 101 height 18
click at [473, 408] on span "Parsisiųsti" at bounding box center [458, 409] width 227 height 18
click at [699, 405] on span "Parsisiųsti" at bounding box center [700, 409] width 227 height 18
click at [884, 406] on span "Parsisiųsti" at bounding box center [879, 409] width 101 height 18
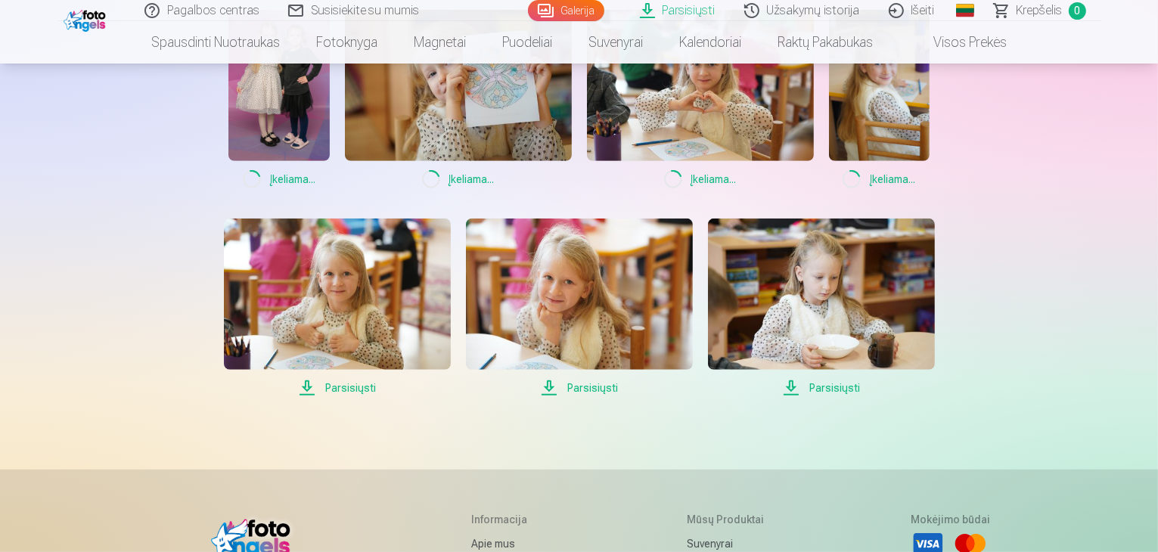
scroll to position [1017, 0]
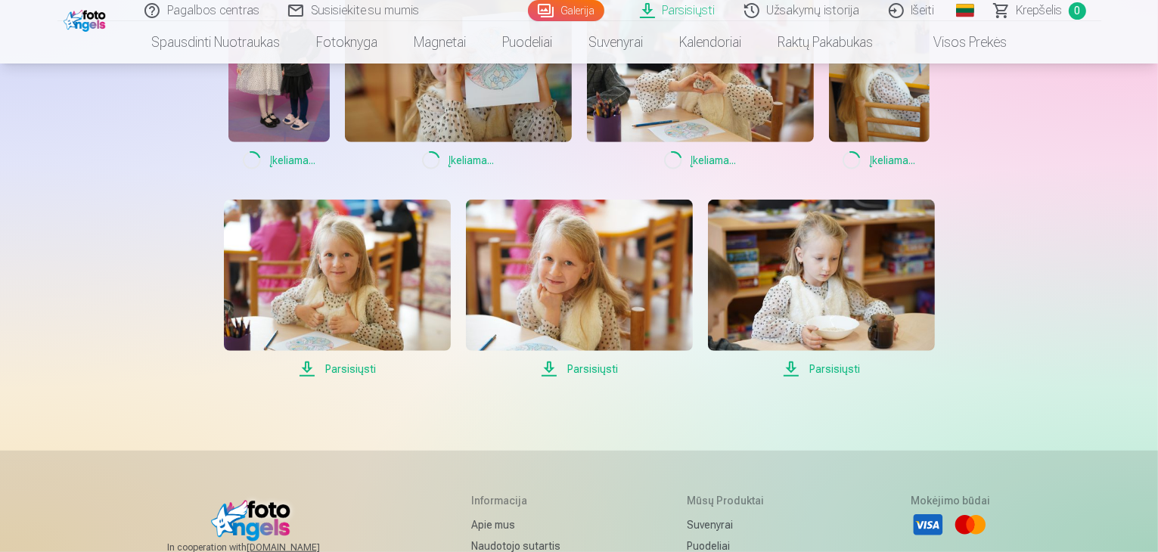
click at [339, 366] on span "Parsisiųsti" at bounding box center [337, 369] width 227 height 18
click at [581, 370] on span "Parsisiųsti" at bounding box center [579, 369] width 227 height 18
click at [820, 368] on span "Parsisiųsti" at bounding box center [821, 369] width 227 height 18
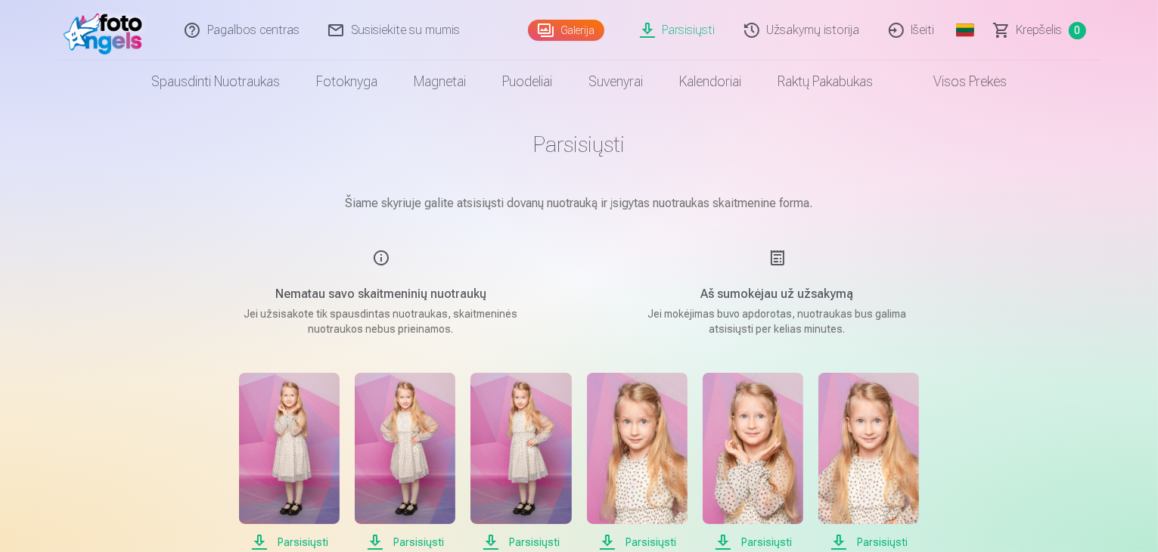
scroll to position [0, 0]
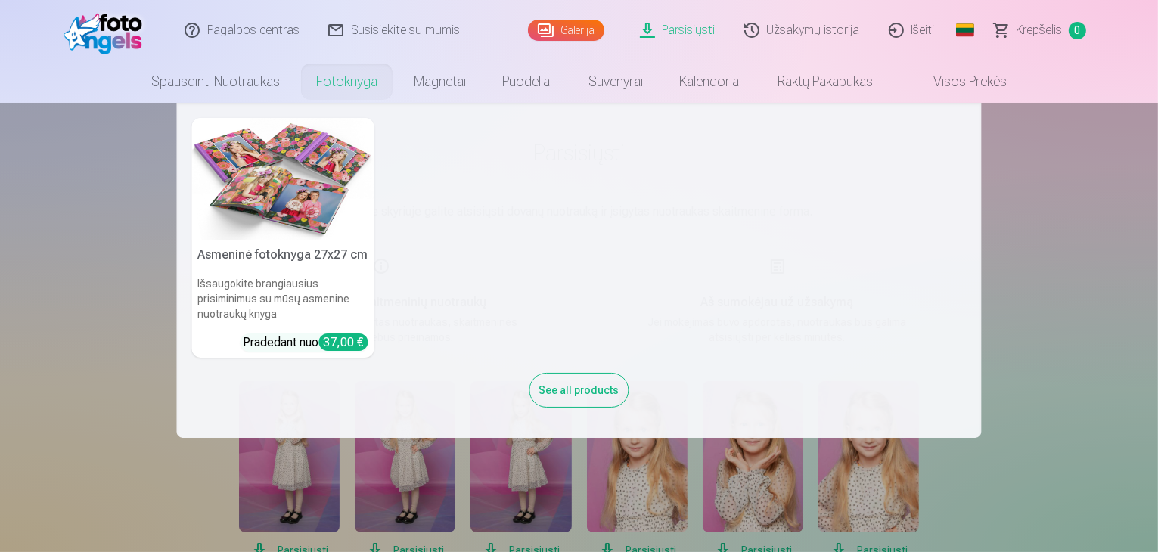
click at [64, 222] on nav "Asmeninė fotoknyga 27x27 cm Išsaugokite brangiausius prisiminimus su mūsų asmen…" at bounding box center [579, 270] width 1158 height 335
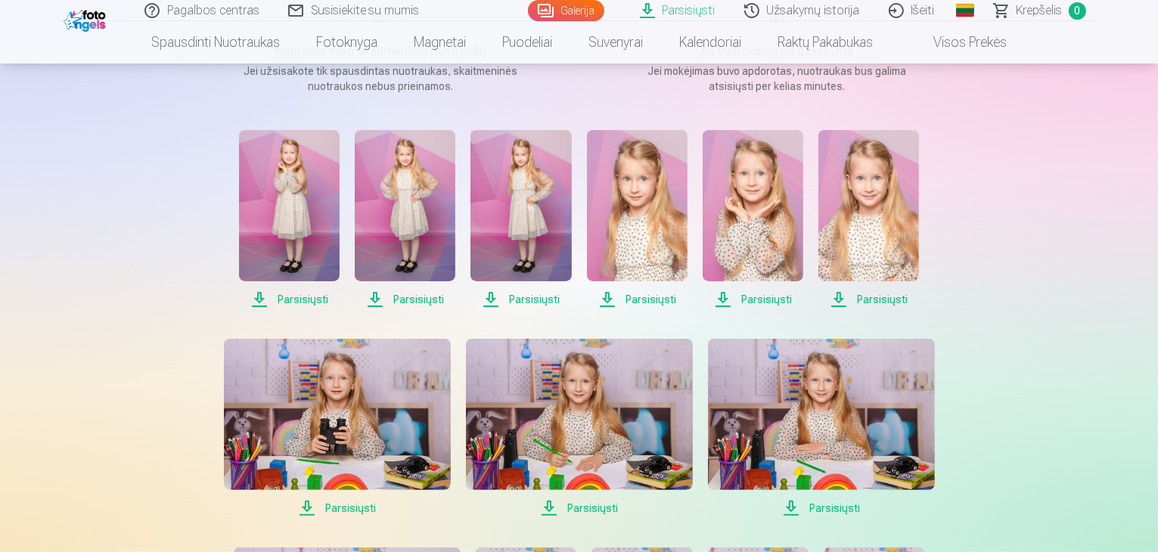
scroll to position [232, 0]
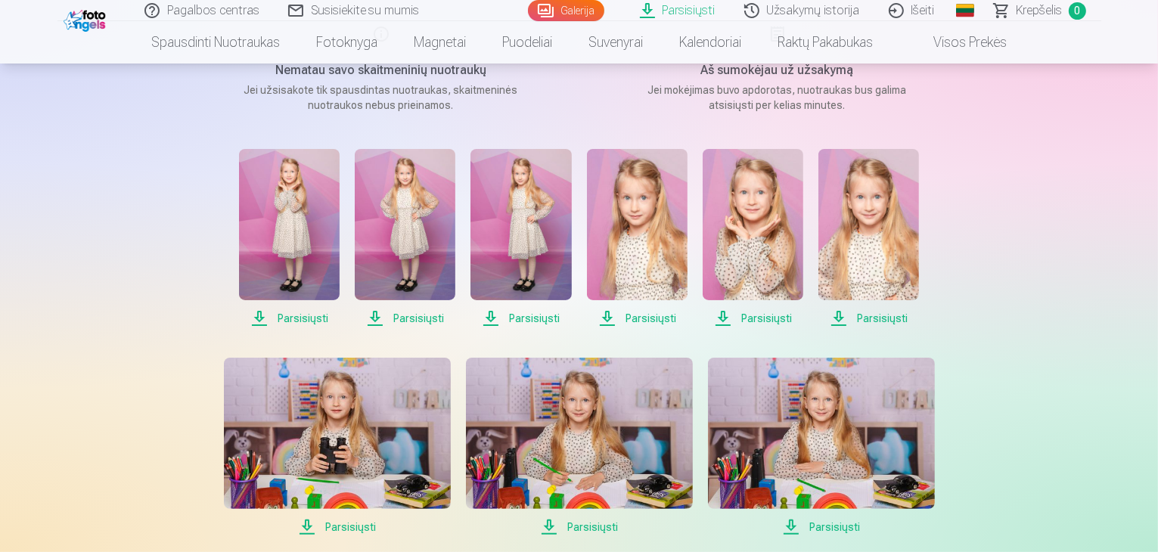
click at [295, 313] on span "Parsisiųsti" at bounding box center [289, 318] width 101 height 18
click at [408, 316] on span "Parsisiųsti" at bounding box center [405, 318] width 101 height 18
click at [533, 319] on span "Parsisiųsti" at bounding box center [521, 318] width 101 height 18
click at [624, 319] on span "Parsisiųsti" at bounding box center [637, 318] width 101 height 18
click at [760, 322] on span "Parsisiųsti" at bounding box center [753, 318] width 101 height 18
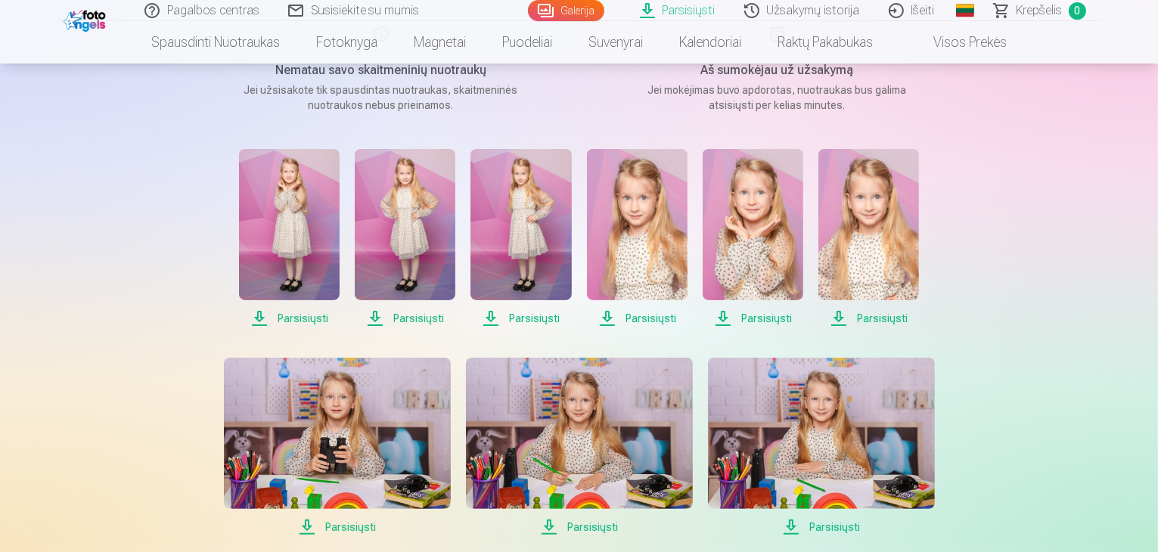
click at [859, 319] on span "Parsisiųsti" at bounding box center [869, 318] width 101 height 18
click at [952, 41] on link "Visos prekės" at bounding box center [958, 42] width 134 height 42
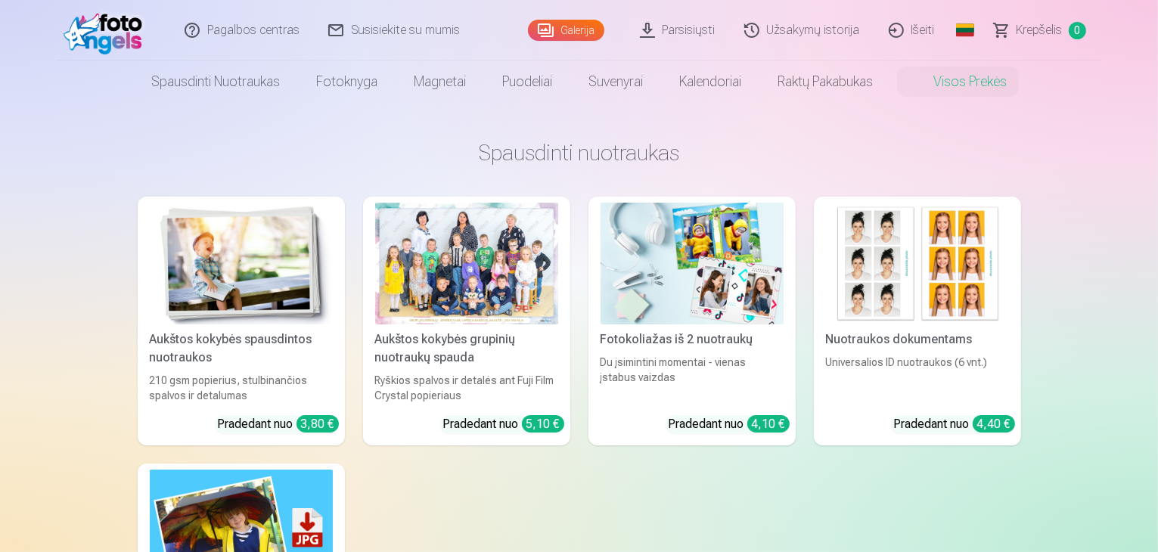
click at [674, 31] on link "Parsisiųsti" at bounding box center [678, 30] width 104 height 61
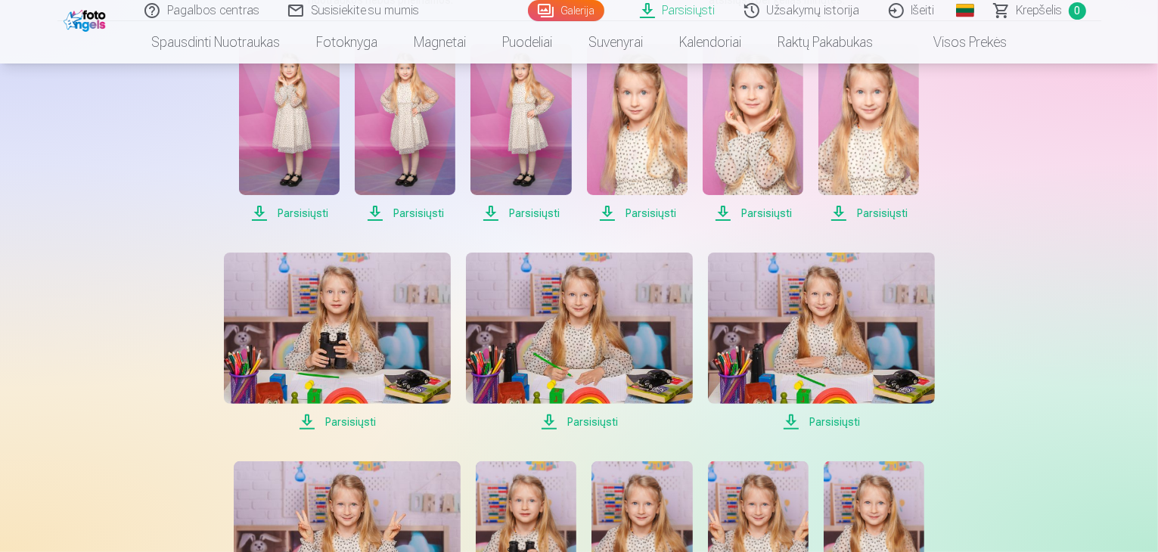
scroll to position [331, 0]
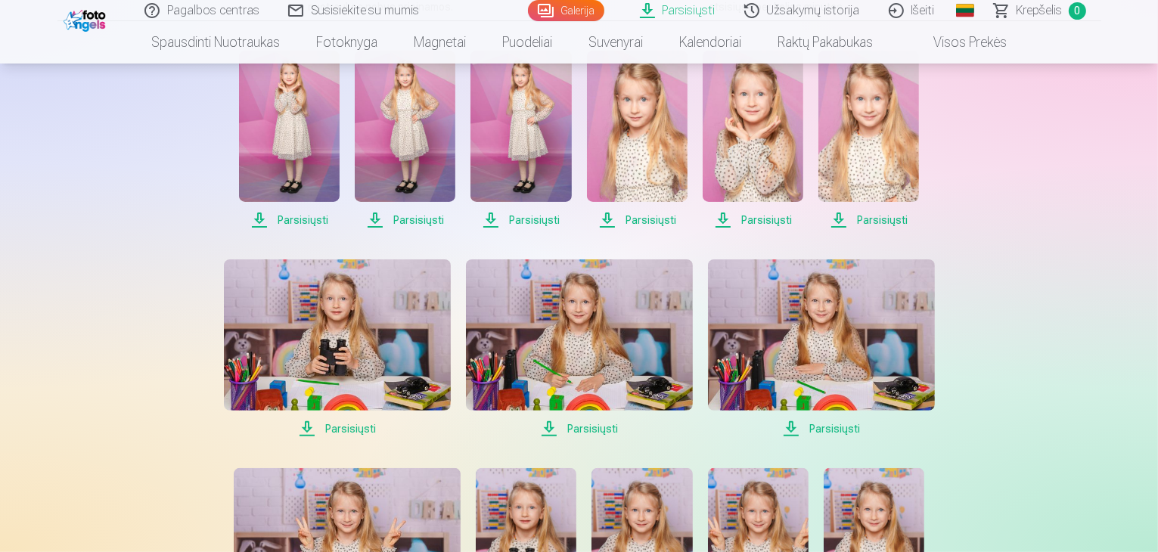
click at [311, 219] on span "Parsisiųsti" at bounding box center [289, 220] width 101 height 18
click at [298, 219] on span "Parsisiųsti" at bounding box center [289, 220] width 101 height 18
click at [409, 220] on span "Parsisiųsti" at bounding box center [405, 220] width 101 height 18
click at [543, 222] on span "Parsisiųsti" at bounding box center [521, 220] width 101 height 18
click at [646, 222] on span "Parsisiųsti" at bounding box center [637, 220] width 101 height 18
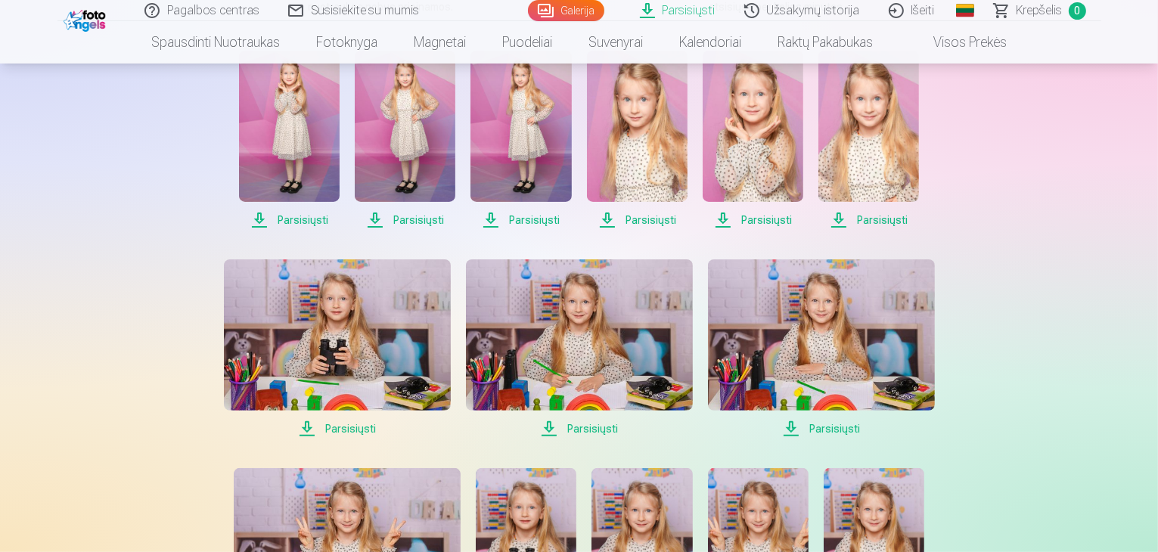
click at [774, 217] on span "Parsisiųsti" at bounding box center [753, 220] width 101 height 18
click at [887, 216] on span "Parsisiųsti" at bounding box center [869, 220] width 101 height 18
click at [350, 431] on span "Parsisiųsti" at bounding box center [337, 429] width 227 height 18
click at [572, 431] on span "Parsisiųsti" at bounding box center [579, 429] width 227 height 18
click at [822, 429] on span "Parsisiųsti" at bounding box center [821, 429] width 227 height 18
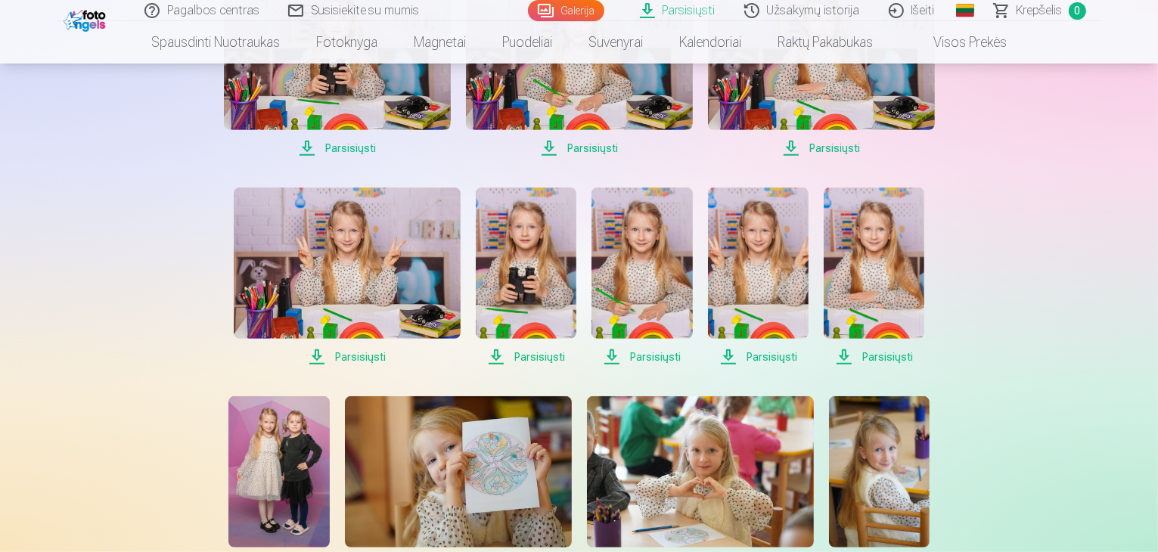
scroll to position [616, 0]
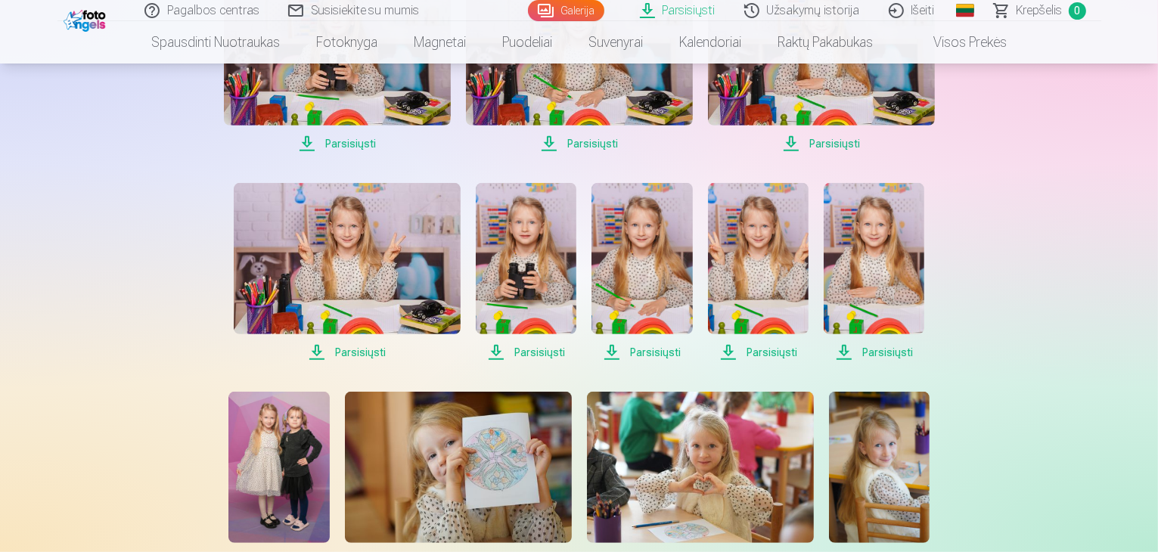
click at [350, 353] on span "Parsisiųsti" at bounding box center [347, 352] width 227 height 18
click at [517, 346] on span "Parsisiųsti" at bounding box center [526, 352] width 101 height 18
click at [660, 349] on span "Parsisiųsti" at bounding box center [642, 352] width 101 height 18
click at [772, 350] on span "Parsisiųsti" at bounding box center [758, 352] width 101 height 18
click at [879, 349] on span "Parsisiųsti" at bounding box center [874, 352] width 101 height 18
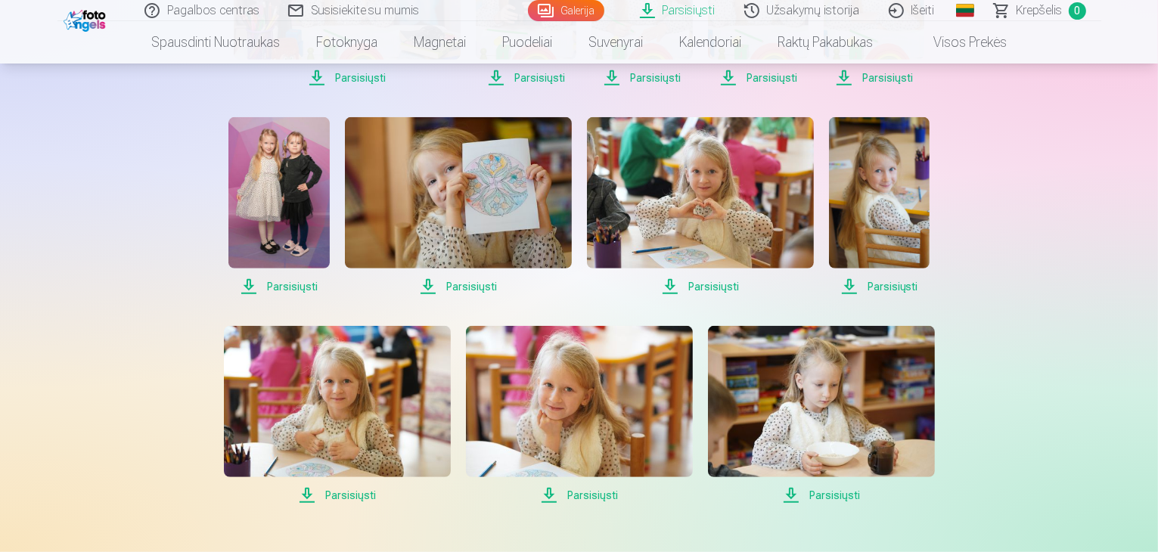
scroll to position [894, 0]
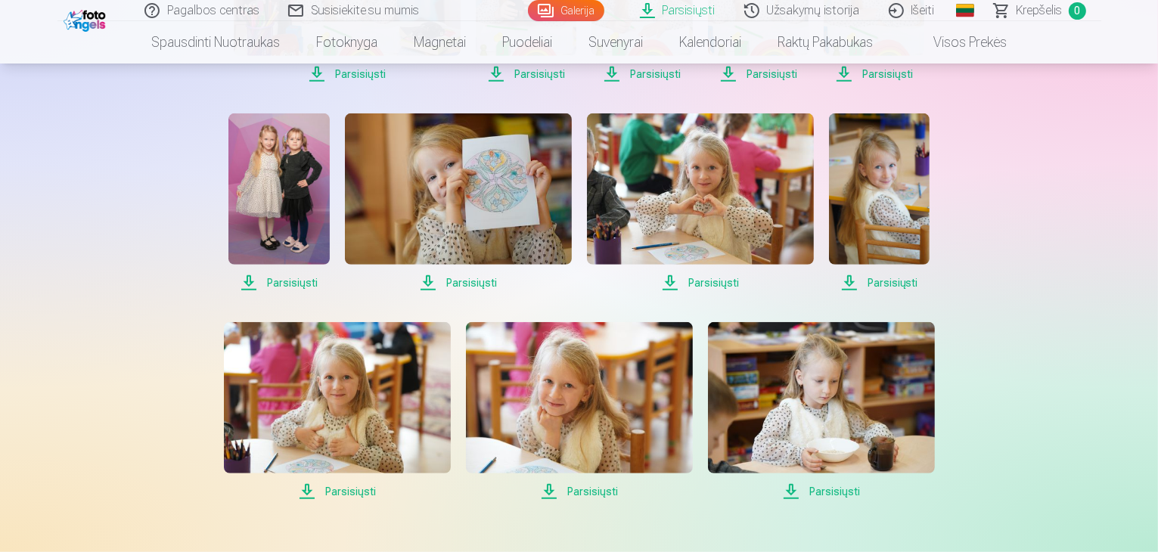
click at [295, 275] on span "Parsisiųsti" at bounding box center [278, 283] width 101 height 18
click at [459, 280] on span "Parsisiųsti" at bounding box center [458, 283] width 227 height 18
click at [725, 279] on span "Parsisiųsti" at bounding box center [700, 283] width 227 height 18
click at [896, 278] on span "Parsisiųsti" at bounding box center [879, 283] width 101 height 18
click at [340, 486] on span "Parsisiųsti" at bounding box center [337, 492] width 227 height 18
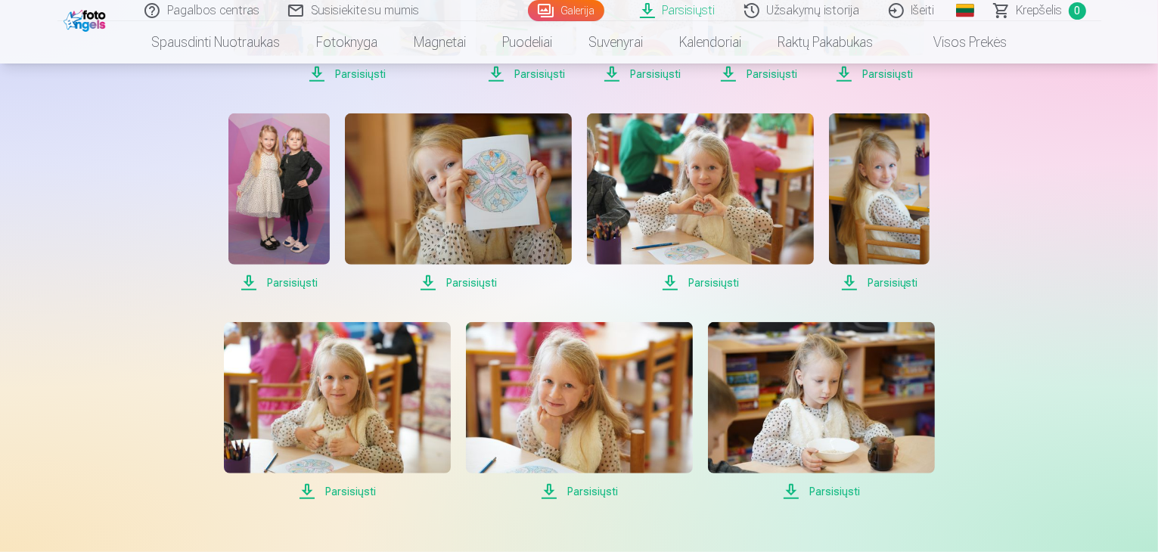
click at [589, 493] on span "Parsisiųsti" at bounding box center [579, 492] width 227 height 18
click at [826, 491] on span "Parsisiųsti" at bounding box center [821, 492] width 227 height 18
click at [903, 11] on link "Išeiti" at bounding box center [912, 10] width 75 height 21
